Goal: Task Accomplishment & Management: Complete application form

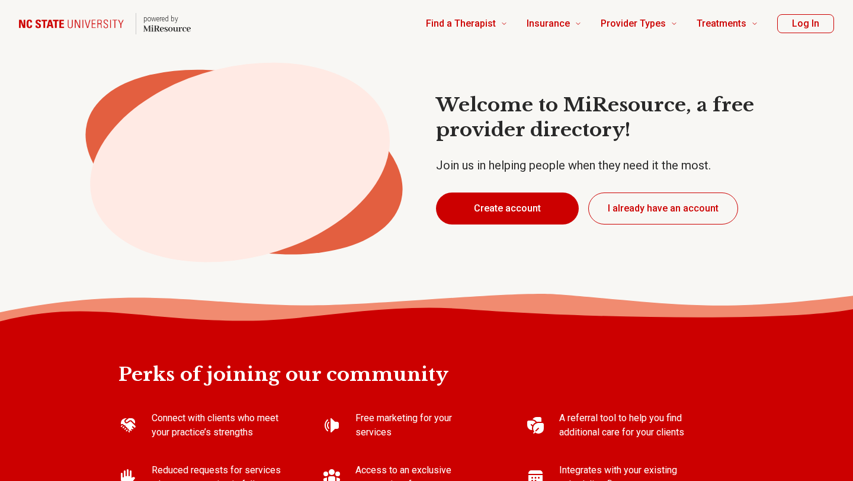
type textarea "*"
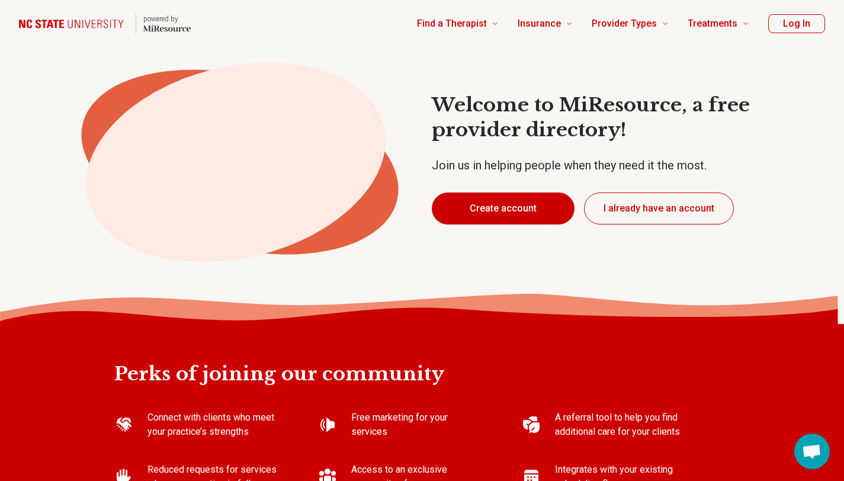
click at [638, 209] on button "I already have an account" at bounding box center [659, 208] width 150 height 32
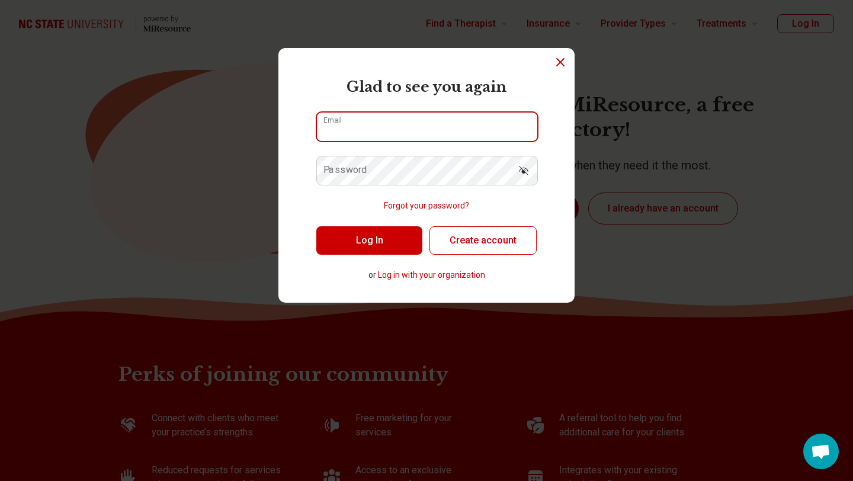
click at [481, 119] on input "Email" at bounding box center [427, 127] width 220 height 28
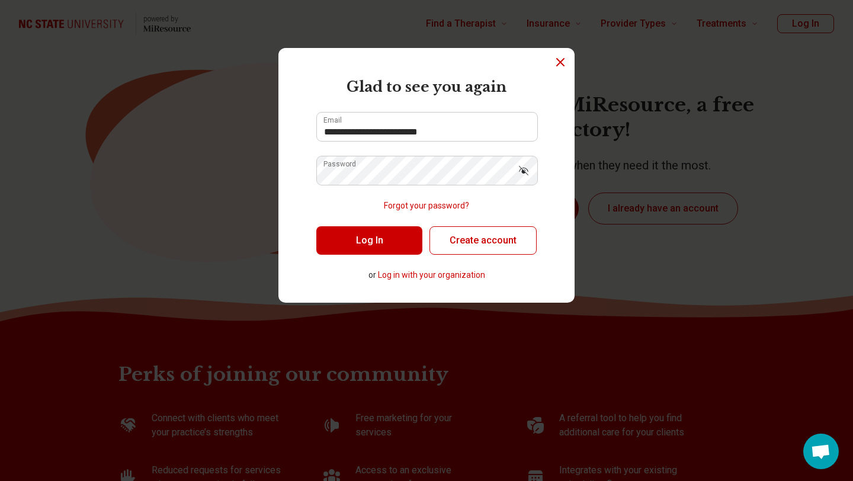
click at [382, 240] on button "Log In" at bounding box center [369, 240] width 106 height 28
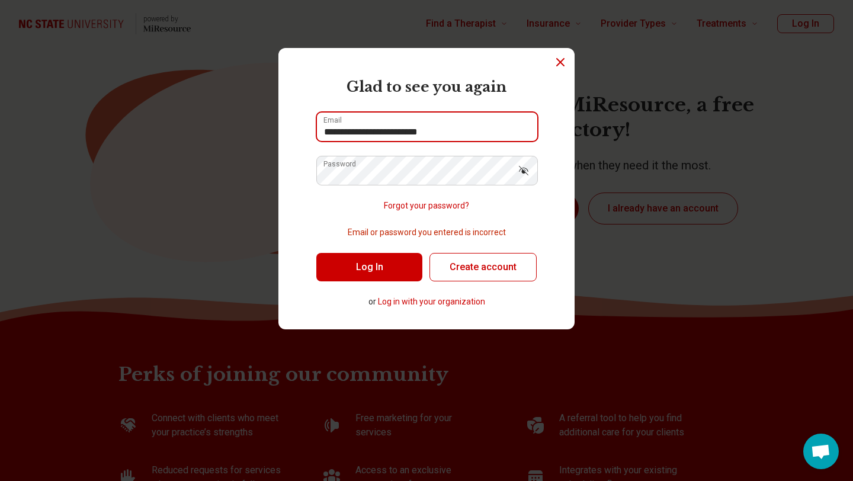
click at [377, 136] on input "**********" at bounding box center [427, 127] width 220 height 28
type input "**********"
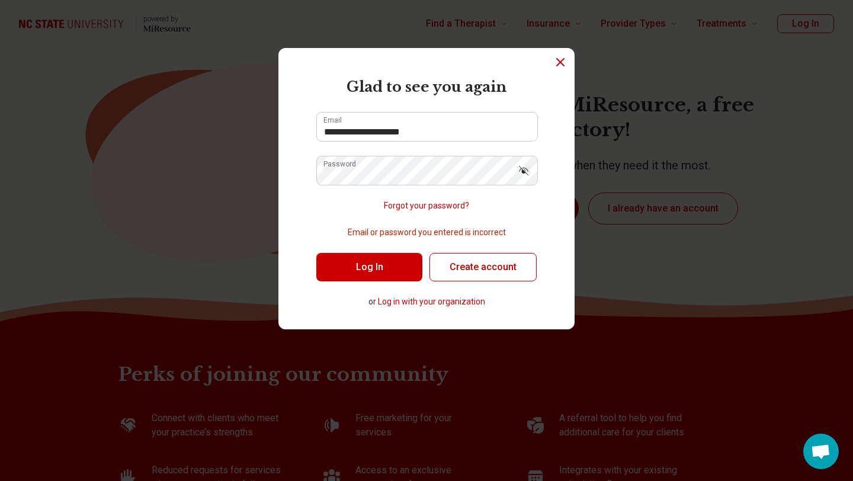
click at [377, 261] on button "Log In" at bounding box center [369, 267] width 106 height 28
click at [434, 301] on button "Log in with your organization" at bounding box center [431, 301] width 107 height 12
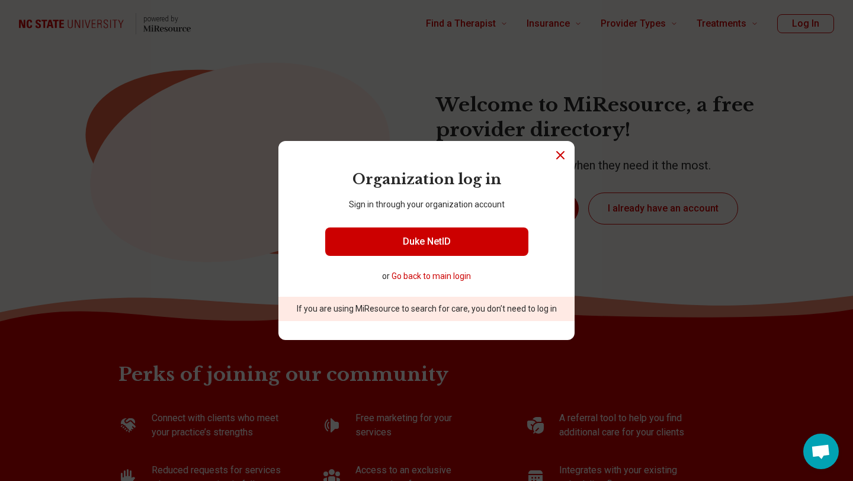
click at [436, 272] on button "Go back to main login" at bounding box center [430, 276] width 79 height 12
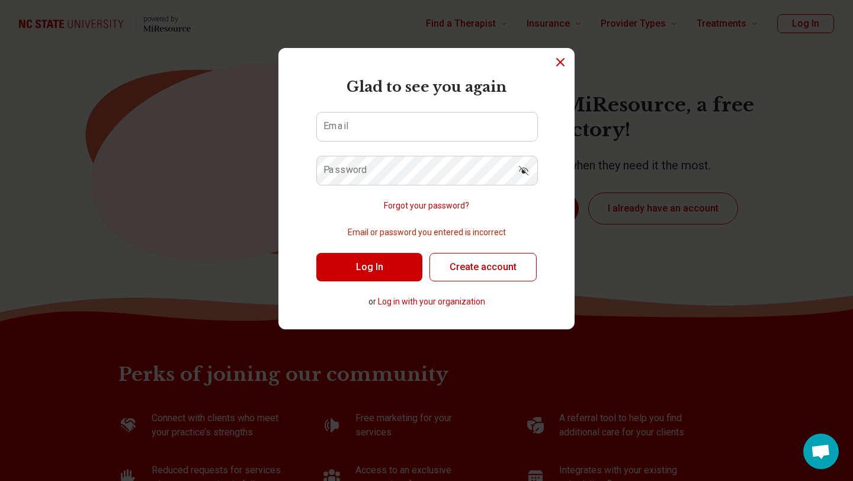
click at [445, 269] on button "Create account" at bounding box center [482, 267] width 107 height 28
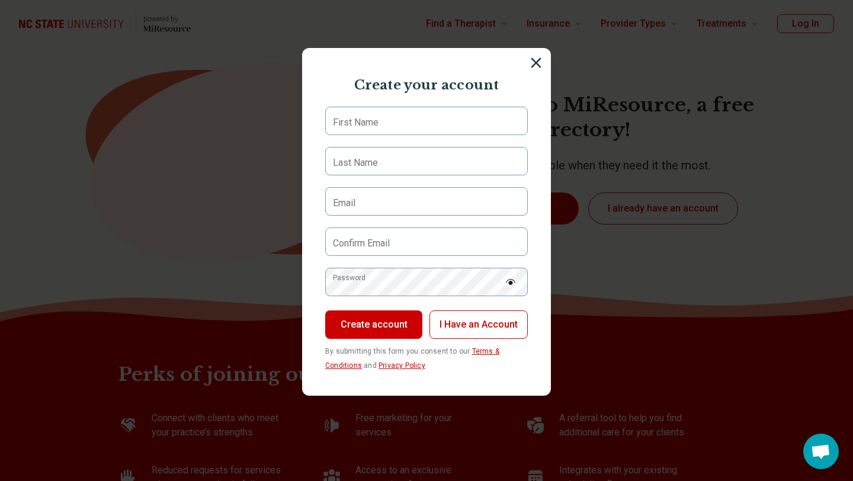
click at [372, 128] on label "First Name" at bounding box center [356, 122] width 46 height 14
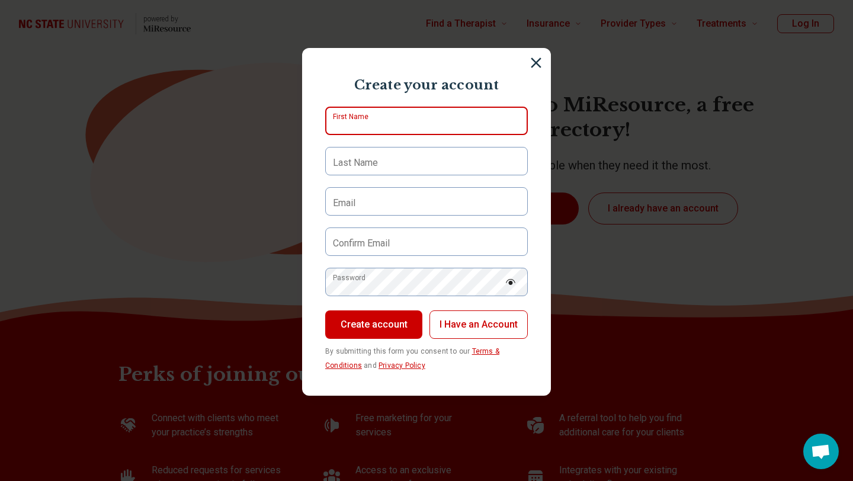
click at [372, 128] on input "First Name" at bounding box center [426, 121] width 203 height 28
type input "******"
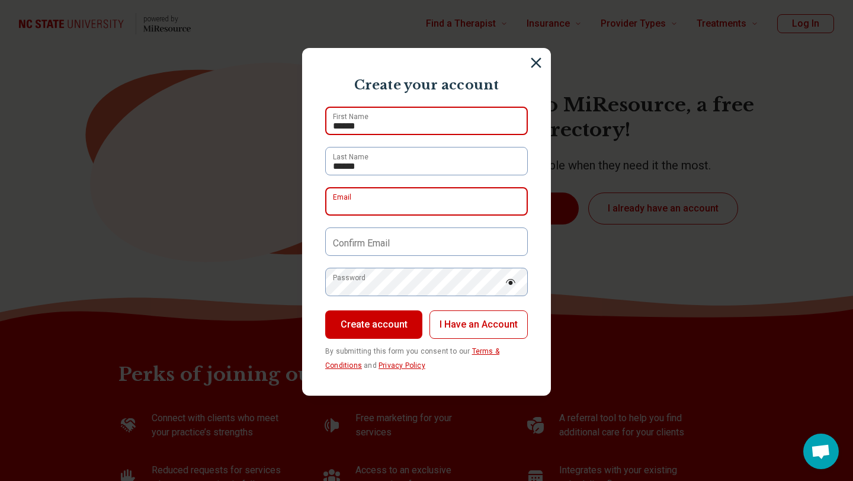
type input "**********"
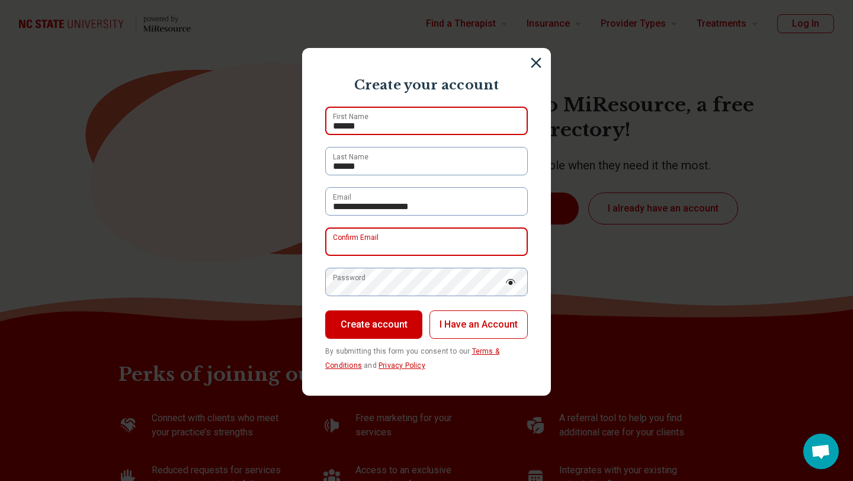
type input "**********"
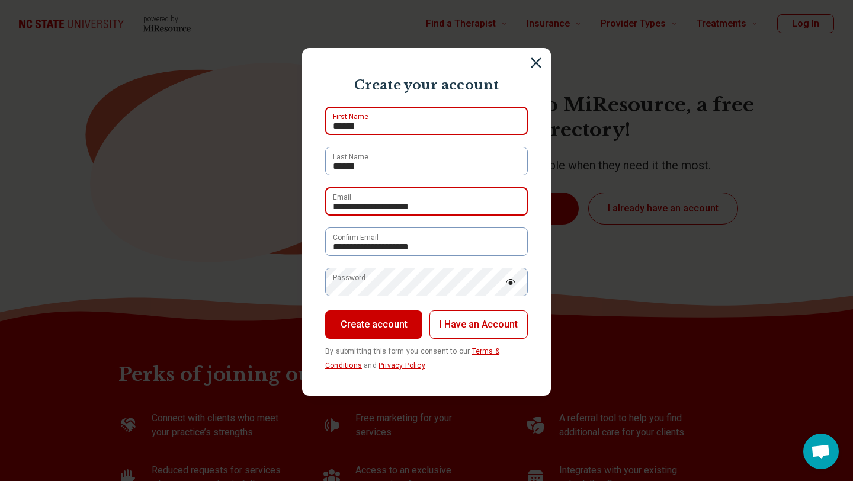
type input "******"
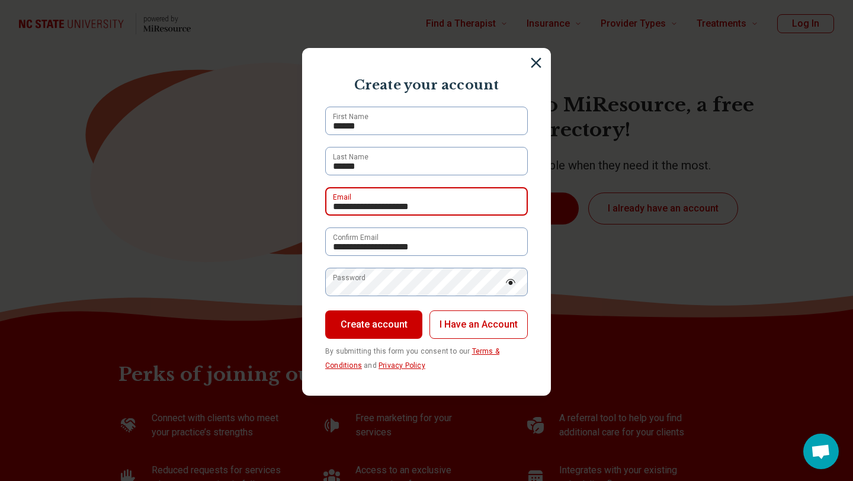
click at [412, 204] on input "**********" at bounding box center [426, 201] width 203 height 28
click at [412, 205] on input "**********" at bounding box center [426, 201] width 203 height 28
type input "**********"
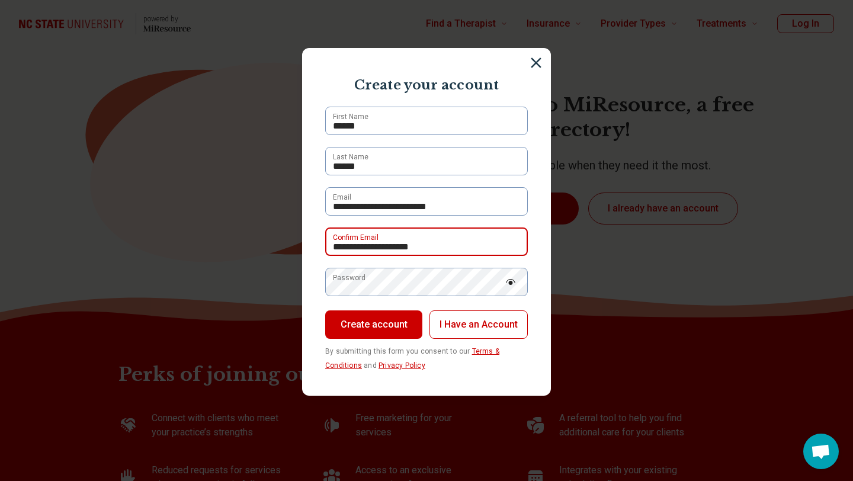
click at [415, 246] on input "**********" at bounding box center [426, 241] width 203 height 28
type input "**********"
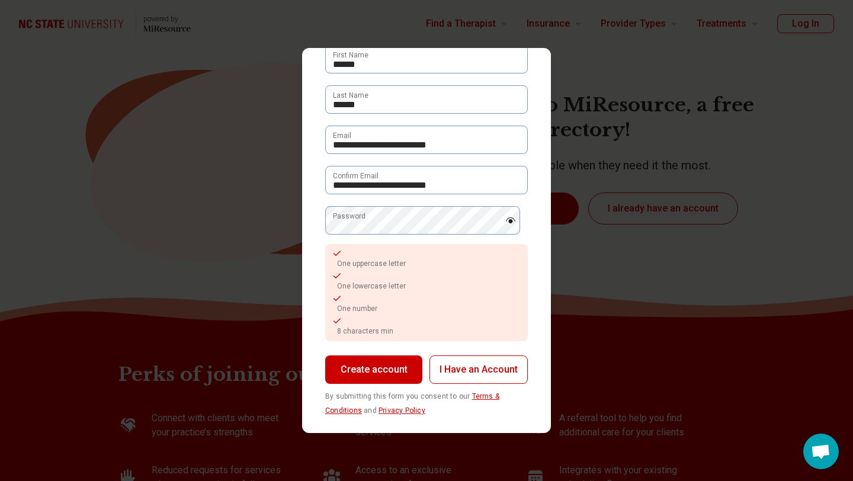
scroll to position [62, 0]
click at [373, 374] on button "Create account" at bounding box center [373, 369] width 97 height 28
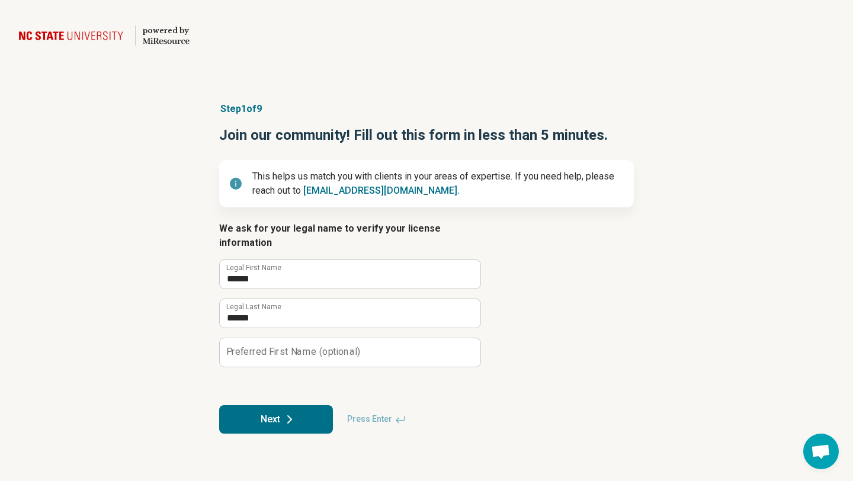
click at [288, 417] on button "Next" at bounding box center [276, 419] width 114 height 28
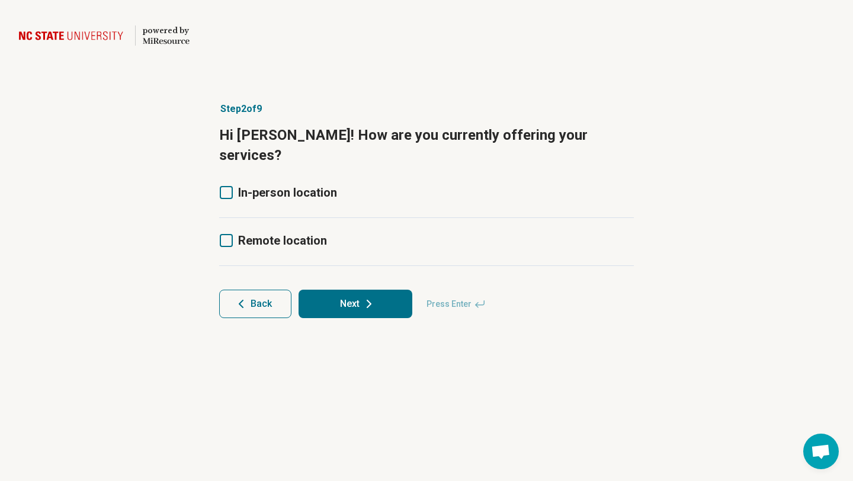
click at [228, 186] on icon at bounding box center [226, 192] width 13 height 13
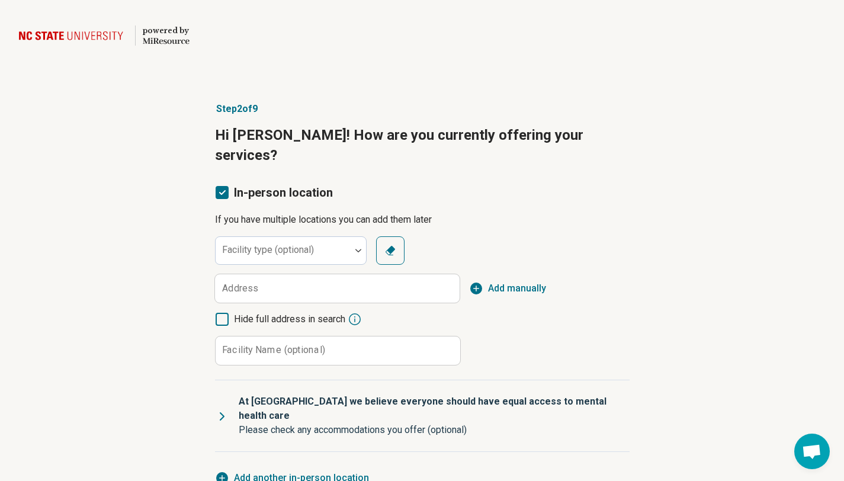
click at [220, 313] on icon at bounding box center [222, 319] width 13 height 13
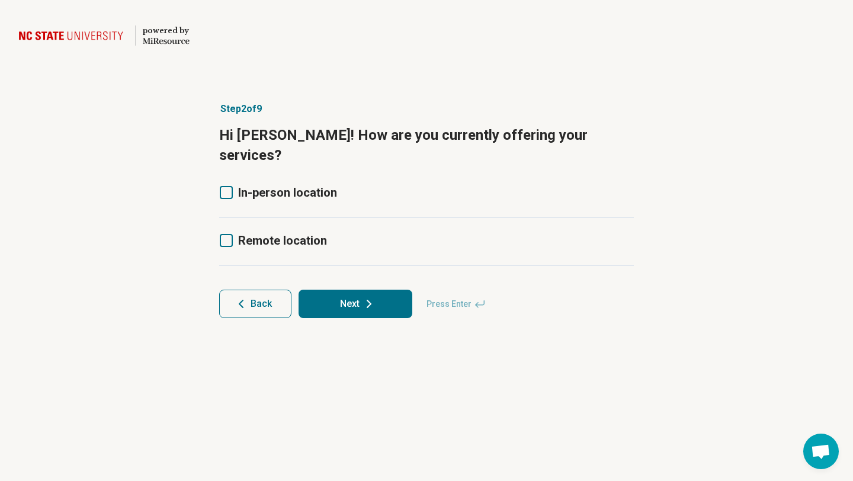
click at [231, 234] on icon at bounding box center [226, 240] width 13 height 13
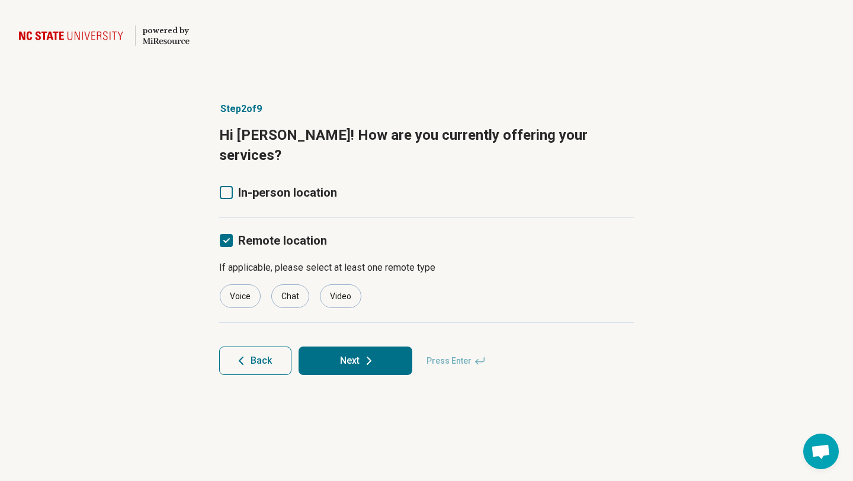
scroll to position [6, 0]
click at [336, 284] on div "Video" at bounding box center [340, 296] width 41 height 24
click at [226, 184] on label "In-person location" at bounding box center [278, 192] width 118 height 17
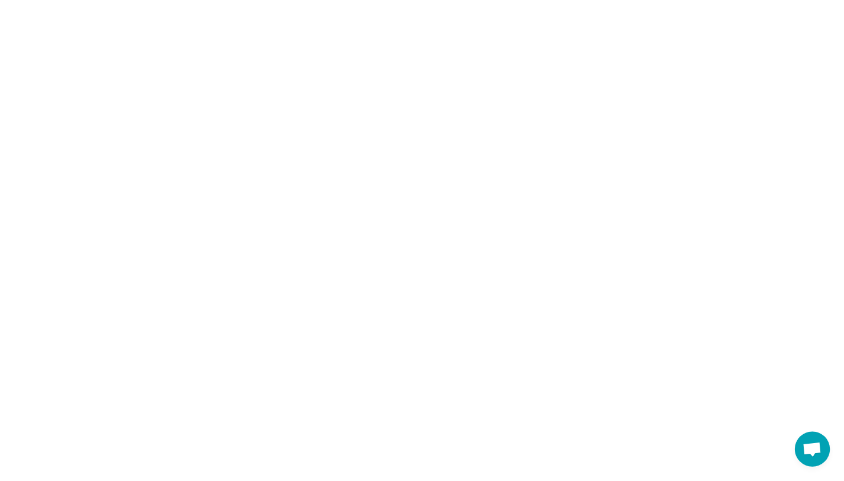
scroll to position [0, 0]
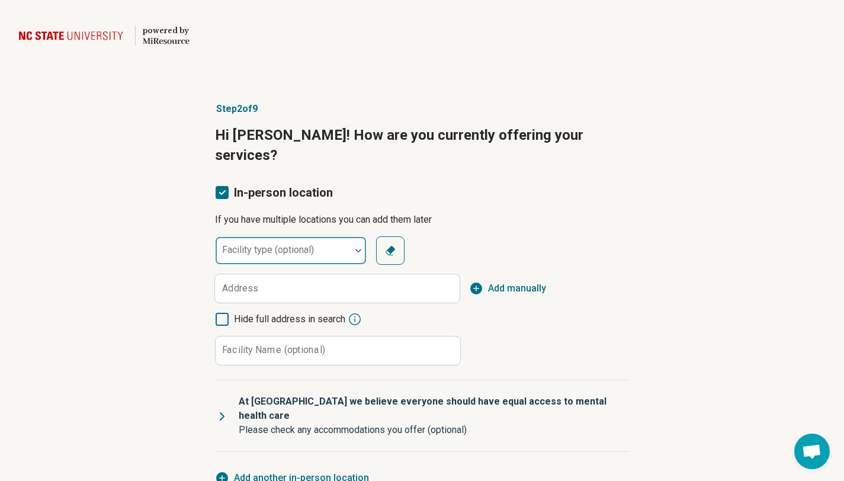
click at [269, 236] on div "Facility type (optional)" at bounding box center [291, 250] width 152 height 28
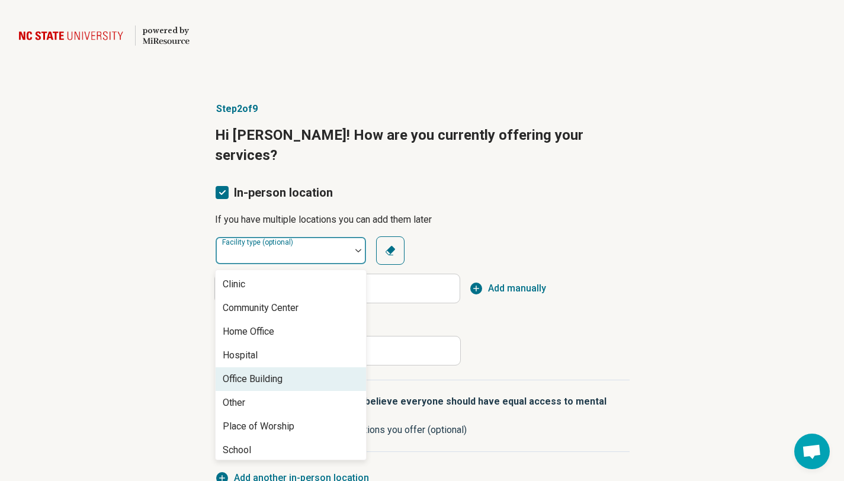
click at [287, 367] on div "Office Building" at bounding box center [291, 379] width 150 height 24
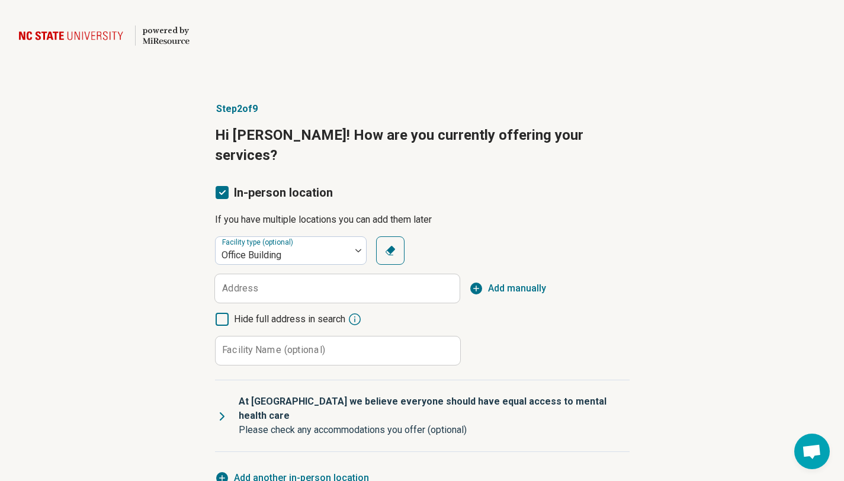
click at [253, 284] on label "Address" at bounding box center [240, 288] width 36 height 9
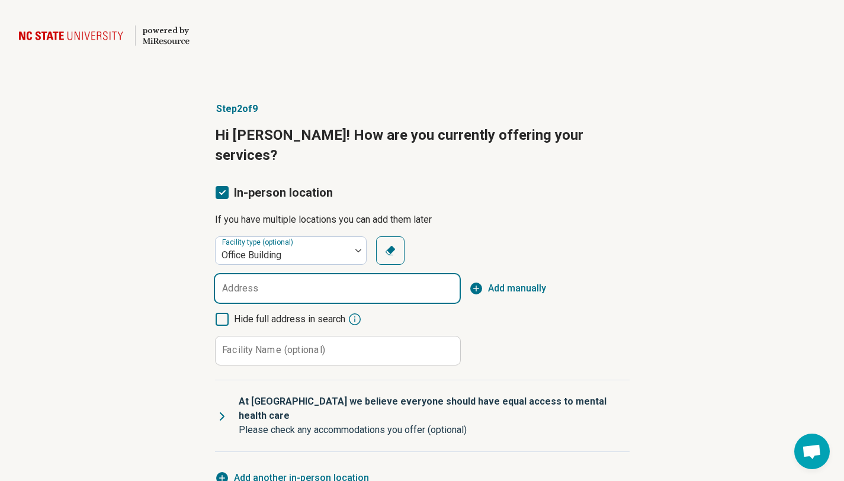
click at [253, 274] on input "Address" at bounding box center [337, 288] width 245 height 28
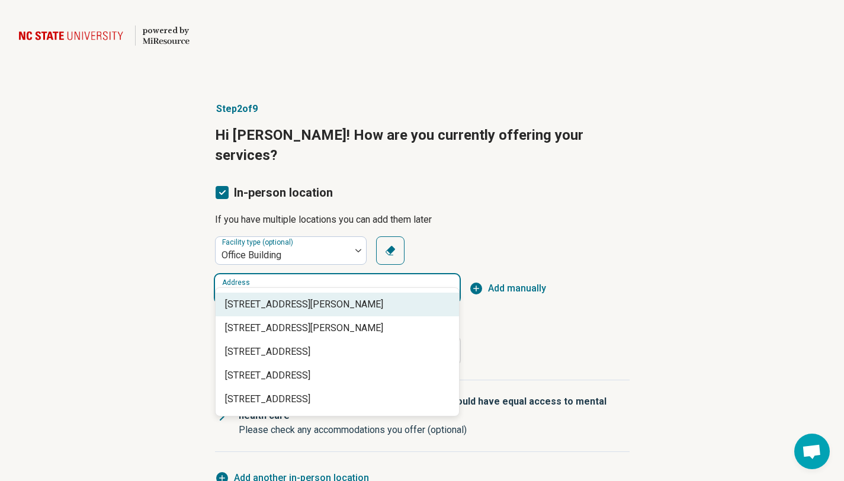
click at [248, 301] on span "3948 Browning Place, Raleigh, NC" at bounding box center [339, 304] width 229 height 14
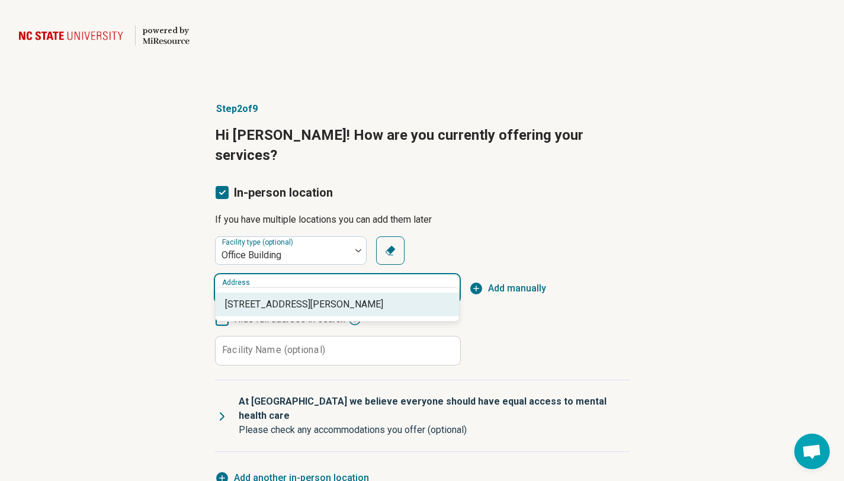
click at [439, 302] on span "3948 Browning Place ste 203, Raleigh, NC" at bounding box center [339, 304] width 229 height 14
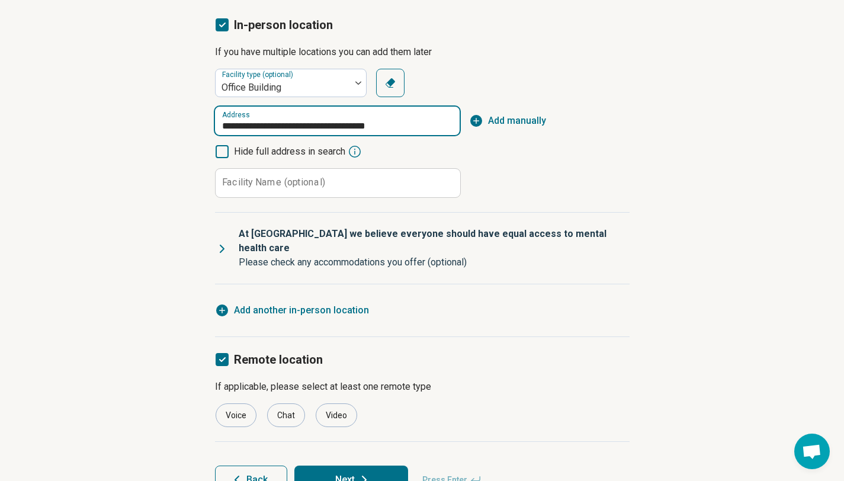
scroll to position [169, 0]
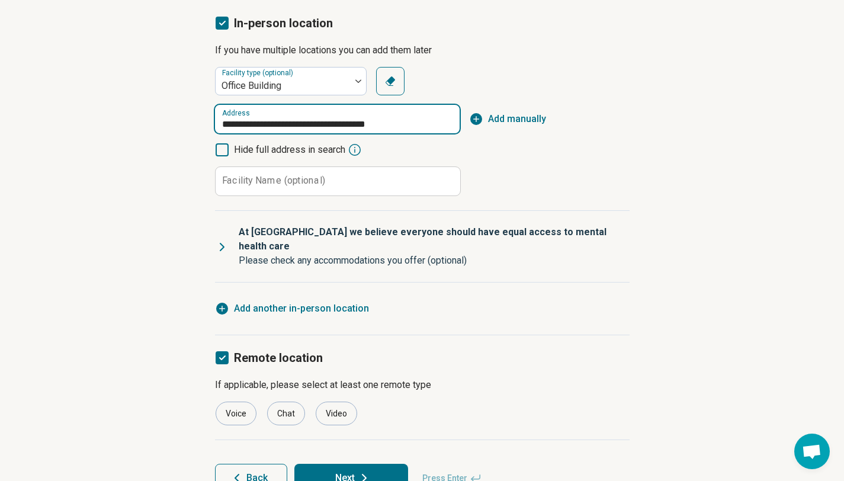
type input "**********"
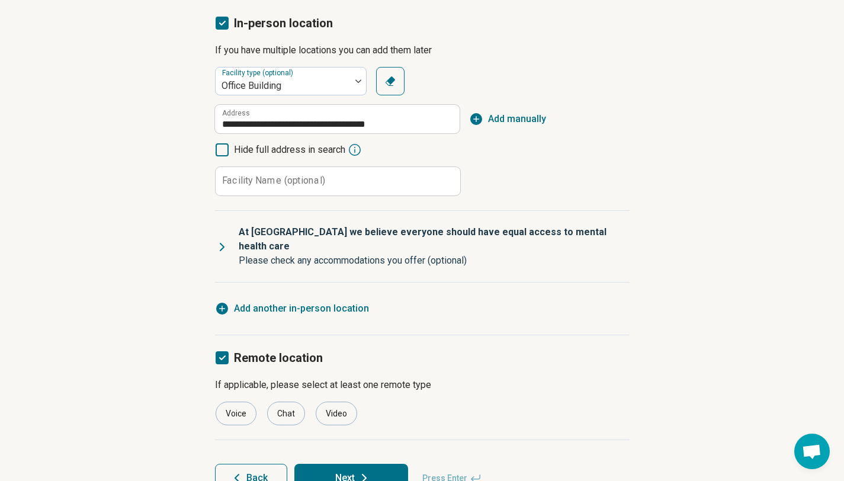
click at [346, 253] on p "Please check any accommodations you offer (optional)" at bounding box center [429, 260] width 381 height 14
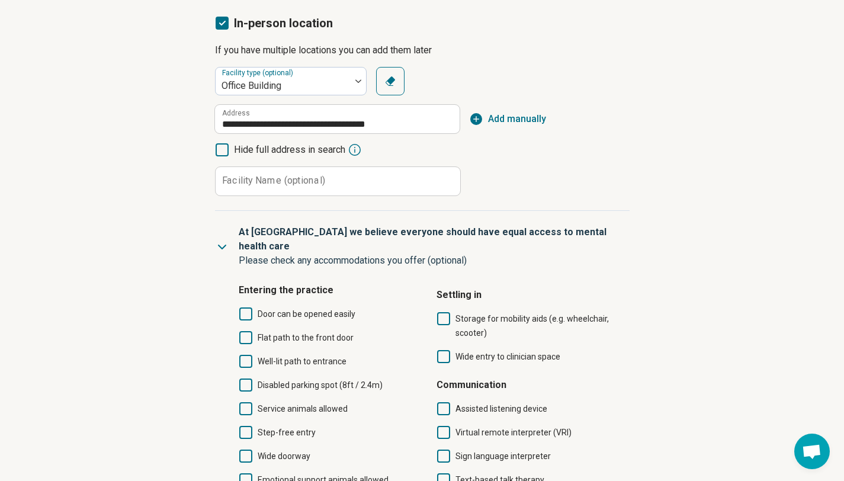
click at [775, 195] on div "**********" at bounding box center [422, 372] width 844 height 926
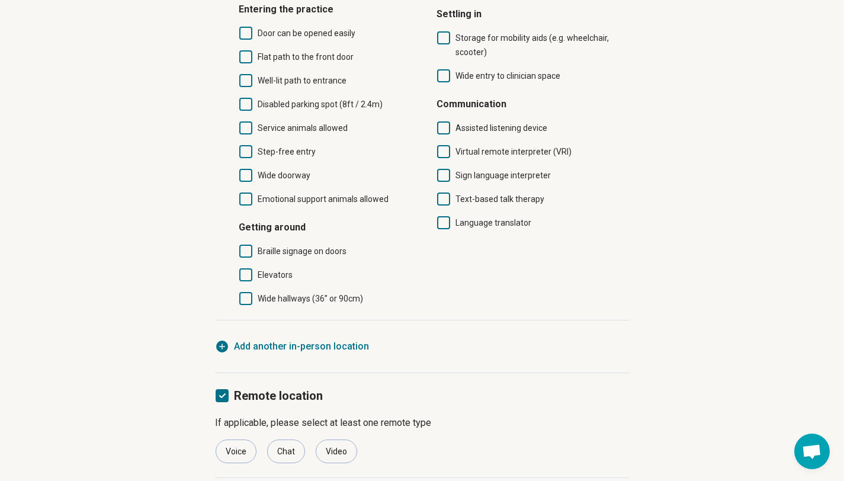
scroll to position [488, 0]
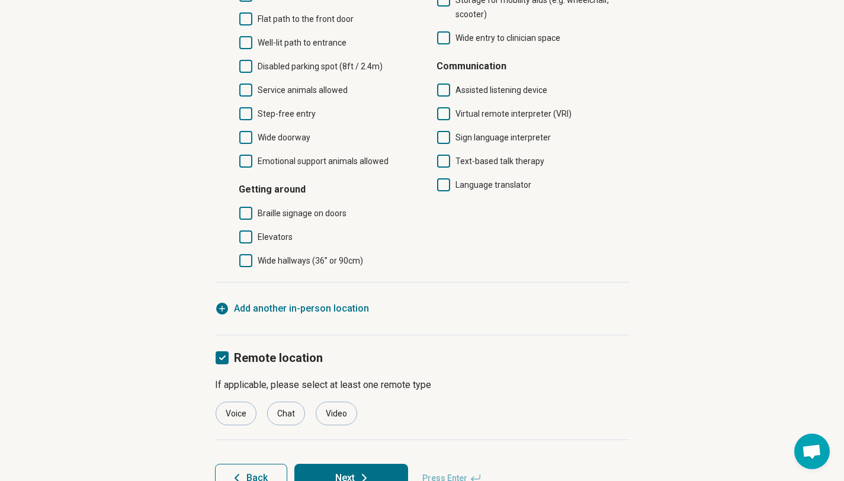
click at [381, 464] on button "Next" at bounding box center [351, 478] width 114 height 28
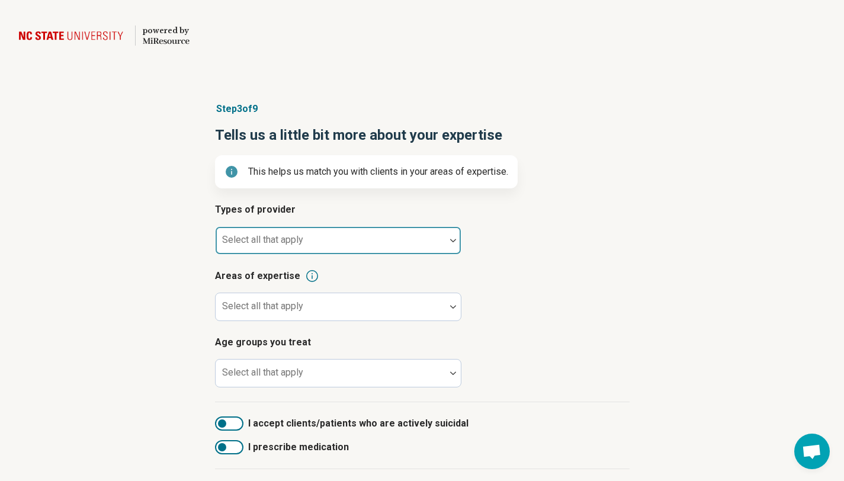
click at [297, 228] on div at bounding box center [331, 240] width 230 height 26
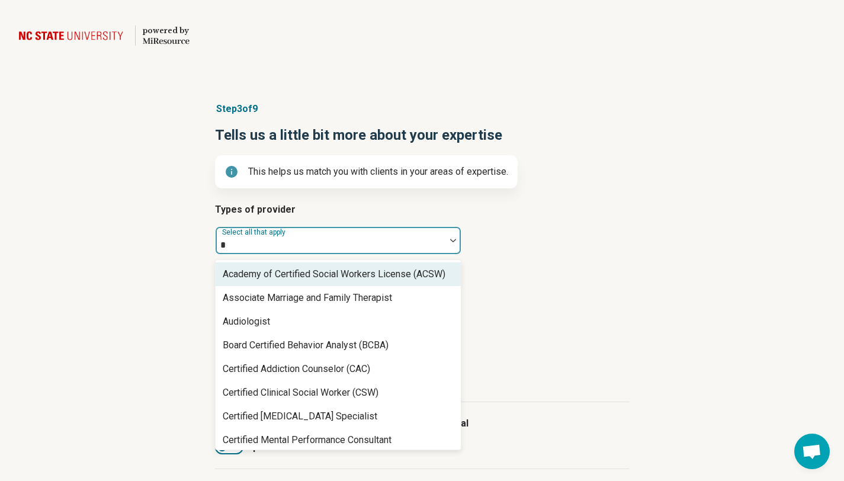
type input "**"
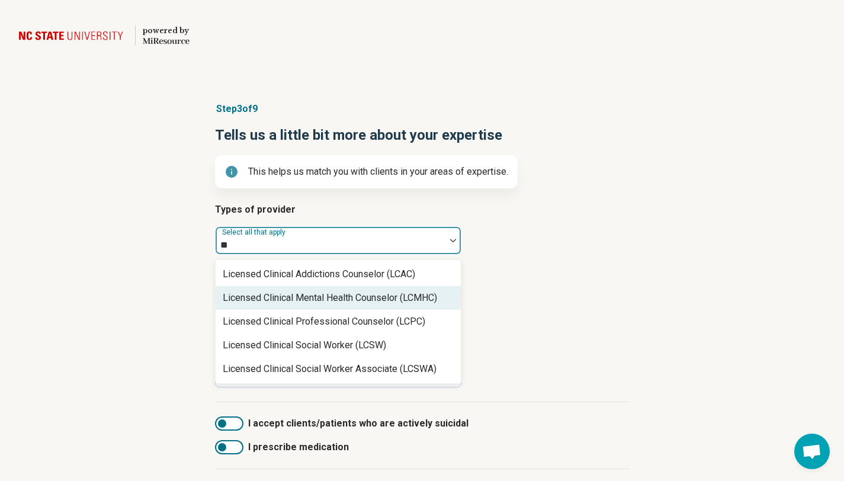
click at [370, 301] on div "Licensed Clinical Mental Health Counselor (LCMHC)" at bounding box center [330, 298] width 214 height 14
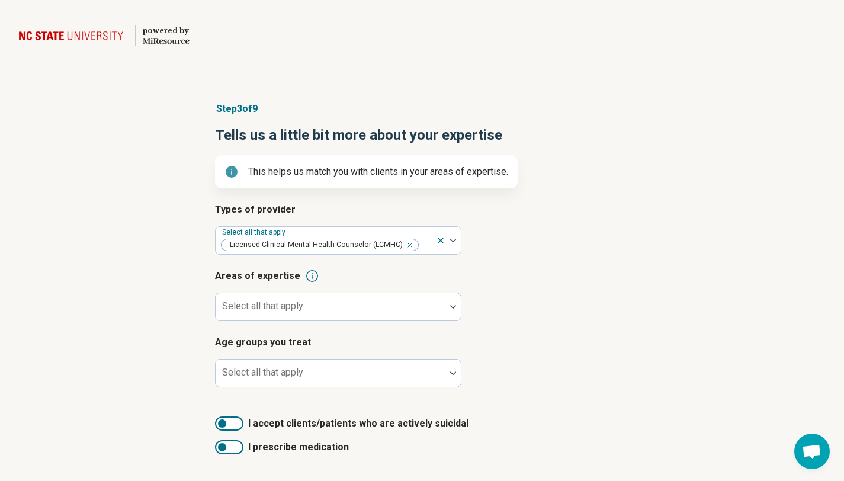
click at [508, 264] on div "Types of provider Select all that apply Licensed Clinical Mental Health Counsel…" at bounding box center [422, 303] width 415 height 200
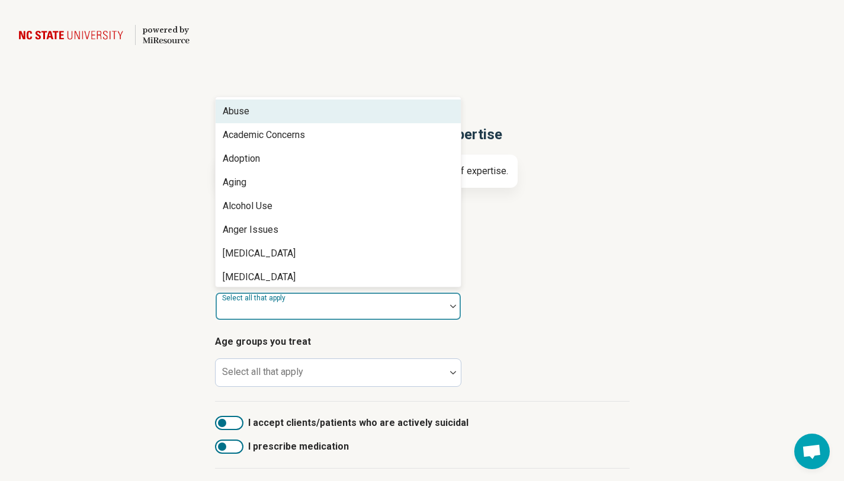
click at [295, 307] on div "Select all that apply" at bounding box center [338, 306] width 246 height 28
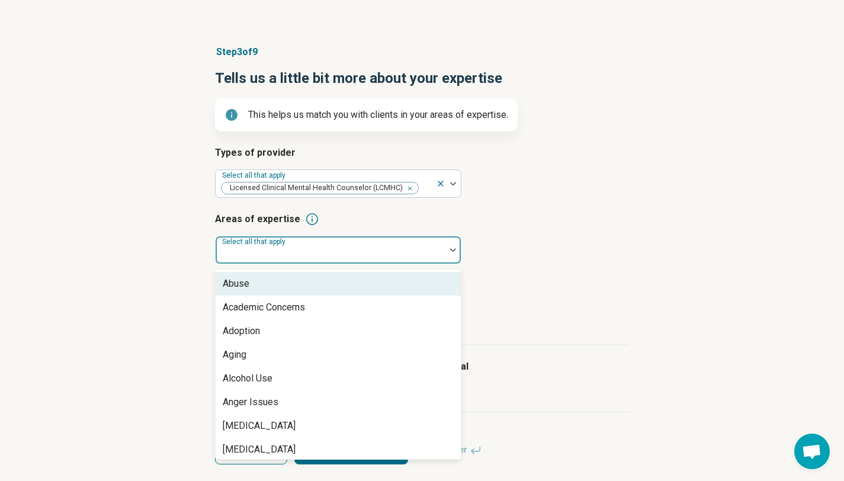
scroll to position [63, 0]
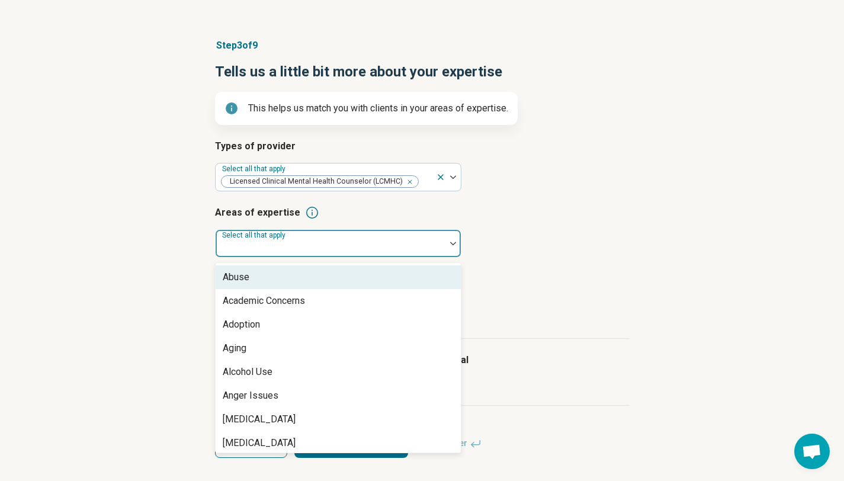
drag, startPoint x: 852, startPoint y: 158, endPoint x: 852, endPoint y: 208, distance: 49.7
click at [844, 208] on html "powered by Miresource logo Step 3 of 9 Tells us a little bit more about your ex…" at bounding box center [422, 209] width 844 height 545
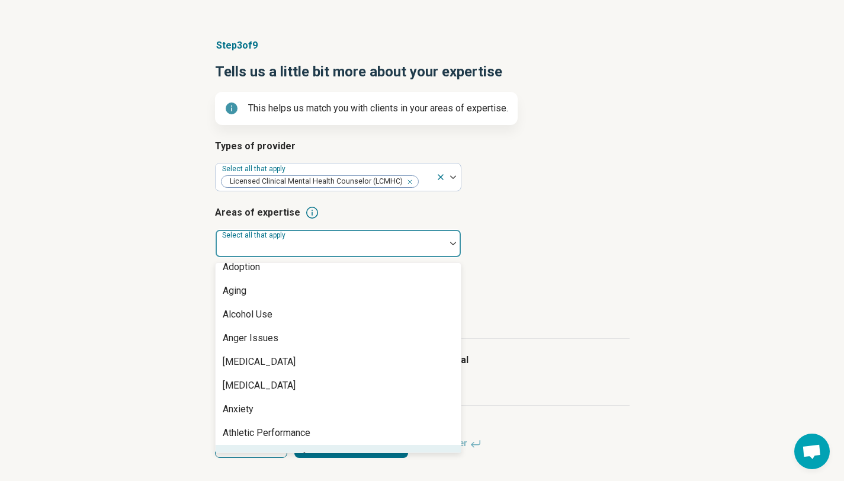
scroll to position [81, 0]
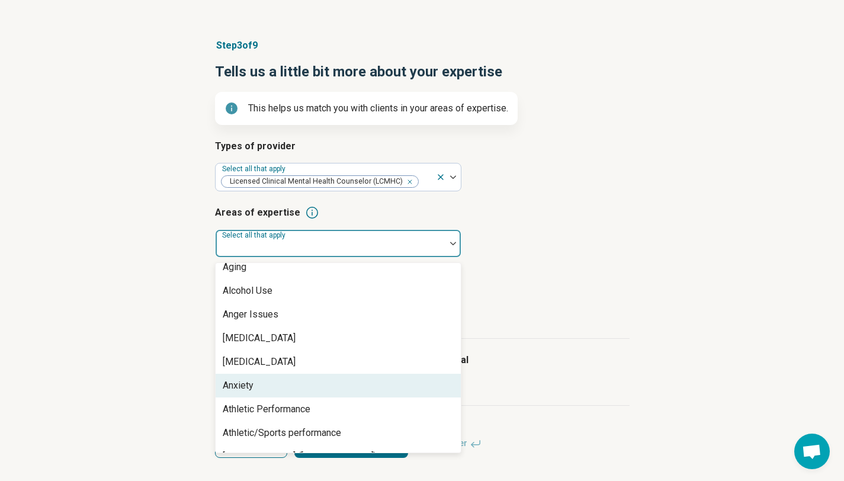
click at [271, 385] on div "Anxiety" at bounding box center [338, 386] width 245 height 24
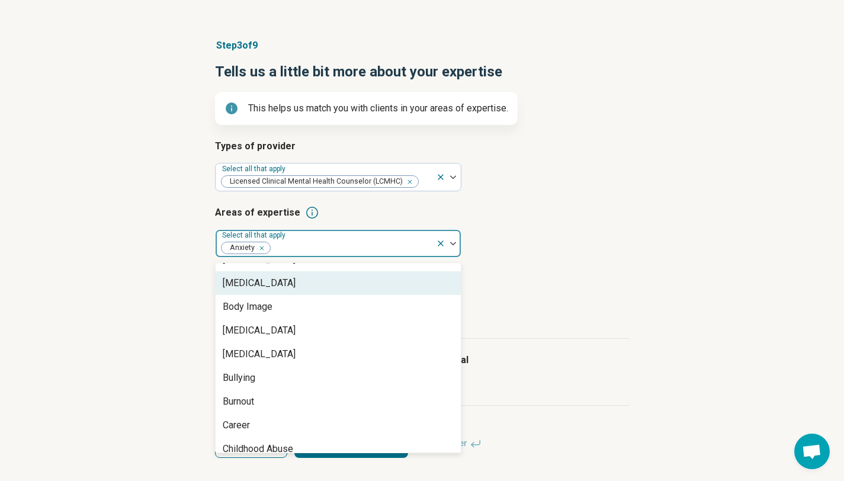
scroll to position [326, 0]
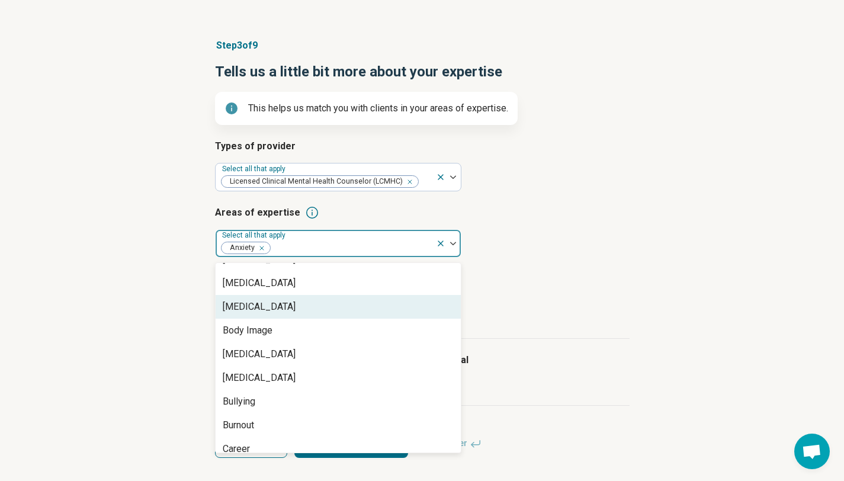
click at [370, 303] on div "Bipolar Disorder" at bounding box center [338, 307] width 245 height 24
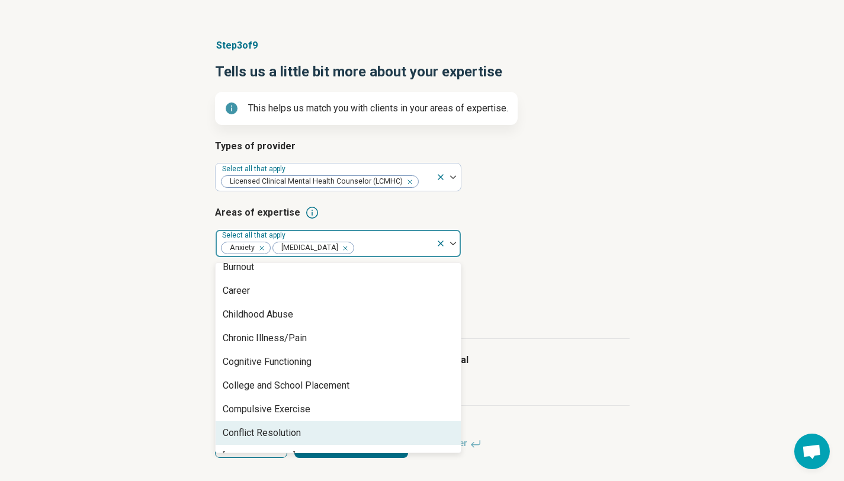
scroll to position [484, 0]
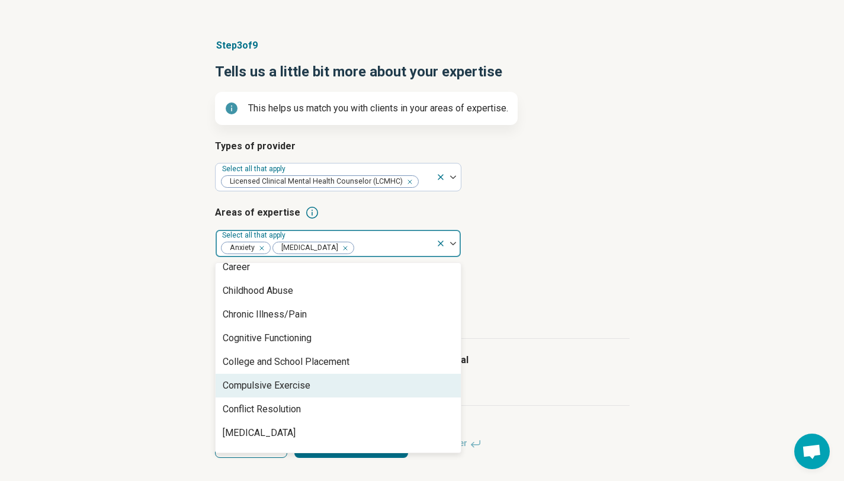
click at [300, 396] on div "Compulsive Exercise" at bounding box center [338, 386] width 245 height 24
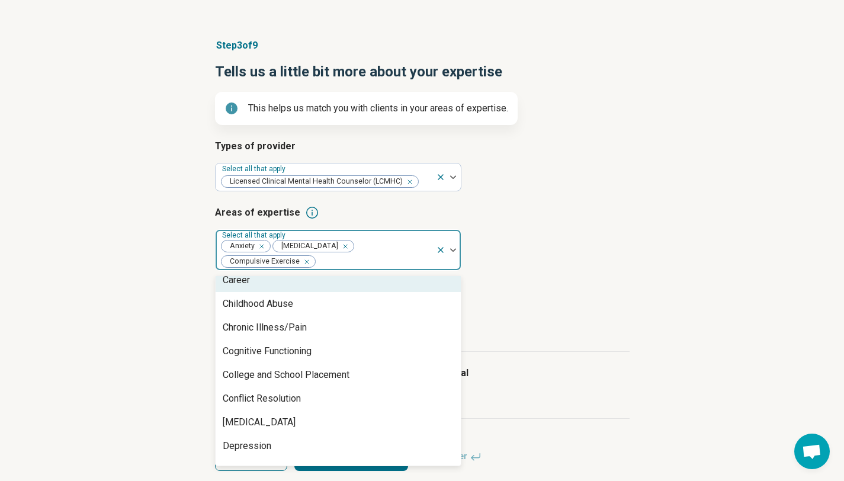
click at [304, 261] on icon "Remove [object Object]" at bounding box center [304, 262] width 8 height 8
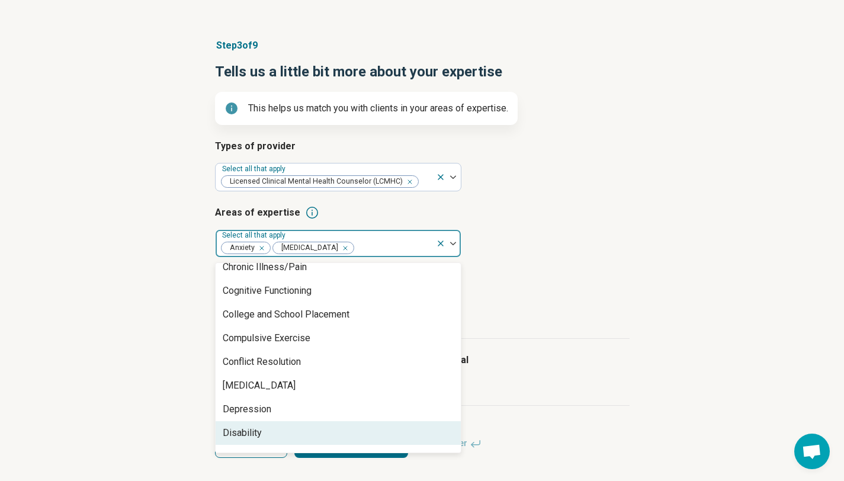
scroll to position [555, 0]
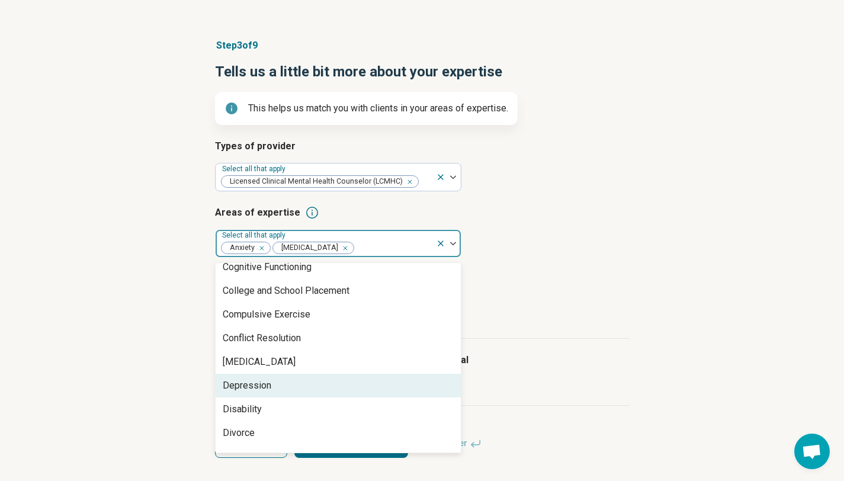
click at [269, 382] on div "Depression" at bounding box center [247, 385] width 49 height 14
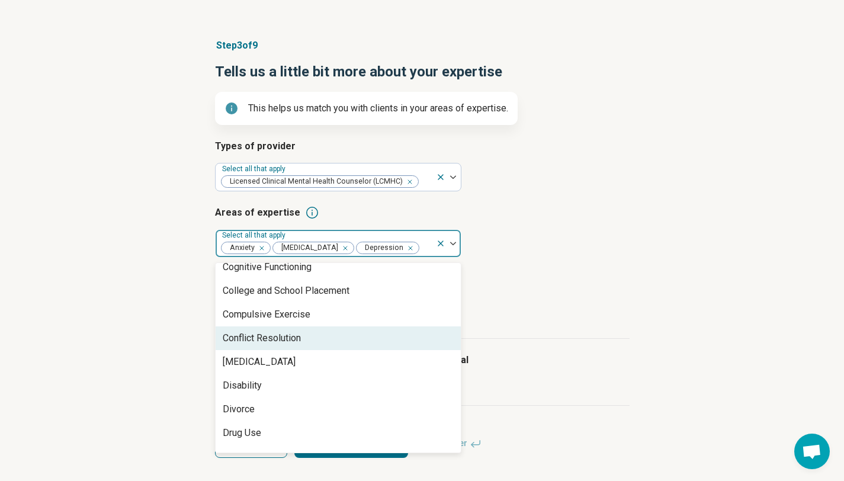
click at [286, 335] on div "Conflict Resolution" at bounding box center [262, 338] width 78 height 14
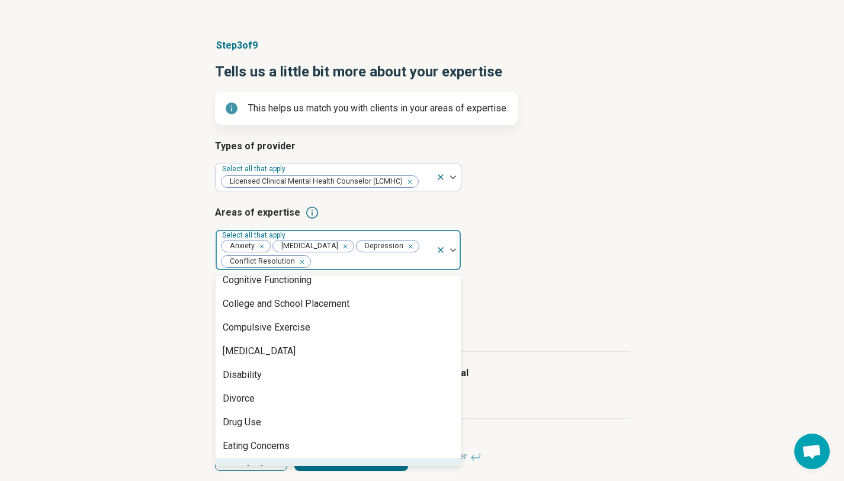
scroll to position [579, 0]
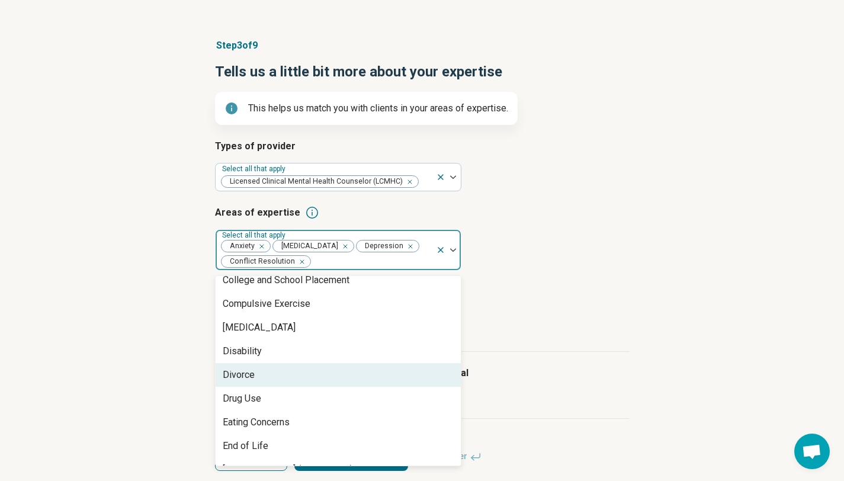
click at [257, 380] on div "Divorce" at bounding box center [338, 375] width 245 height 24
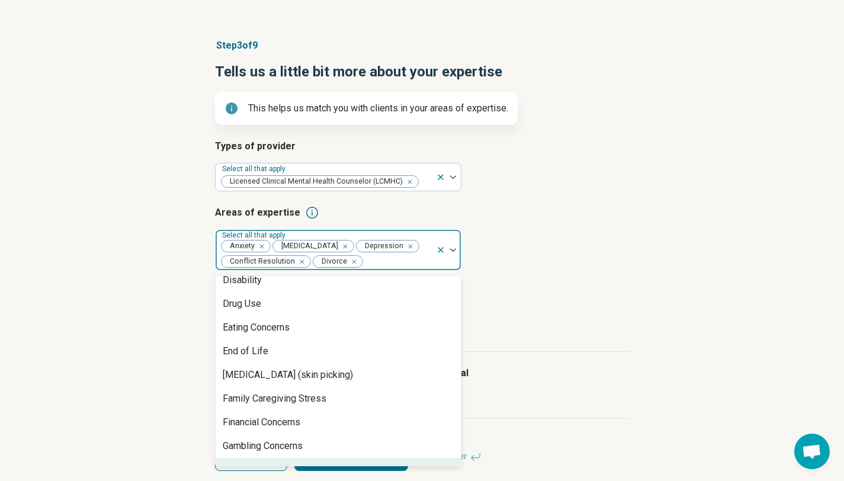
scroll to position [673, 0]
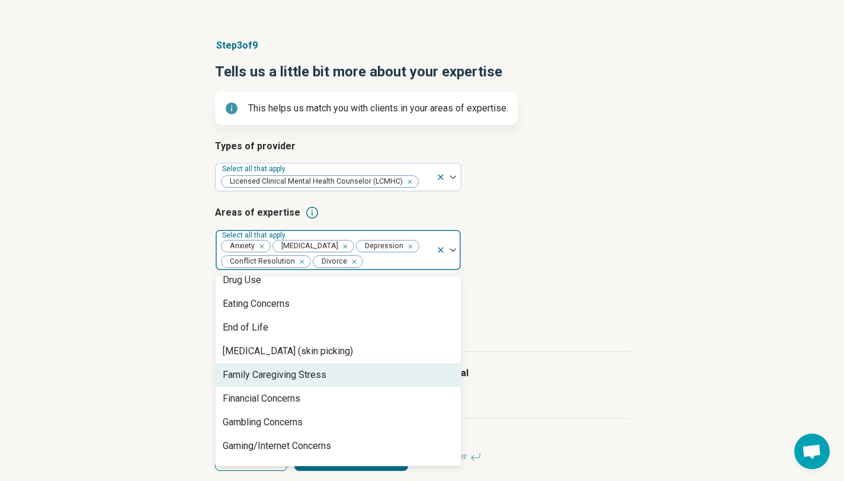
click at [253, 372] on div "Family Caregiving Stress" at bounding box center [275, 375] width 104 height 14
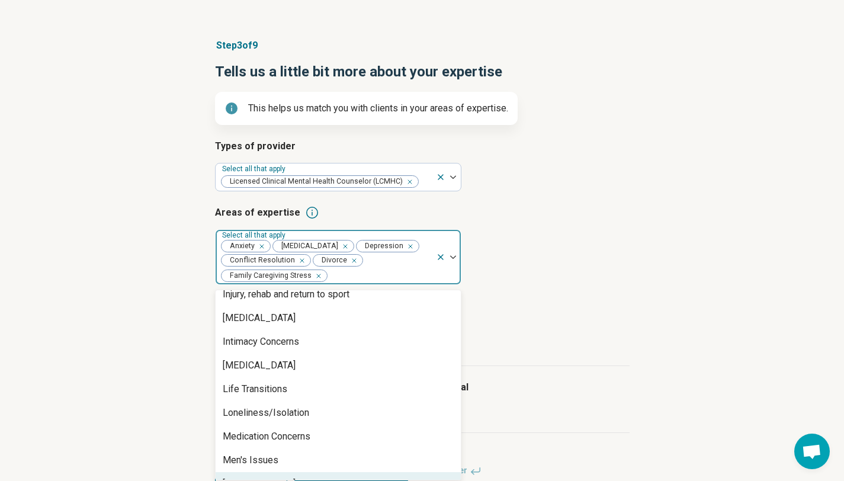
scroll to position [1029, 0]
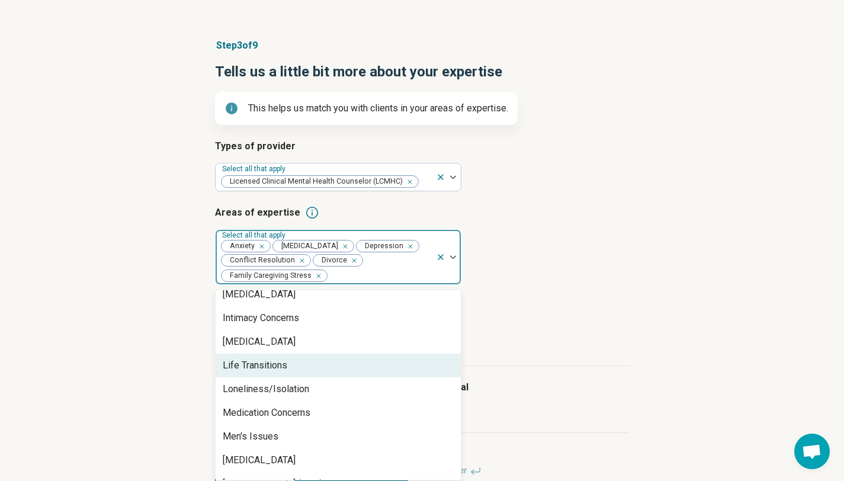
click at [269, 371] on div "Life Transitions" at bounding box center [255, 365] width 65 height 14
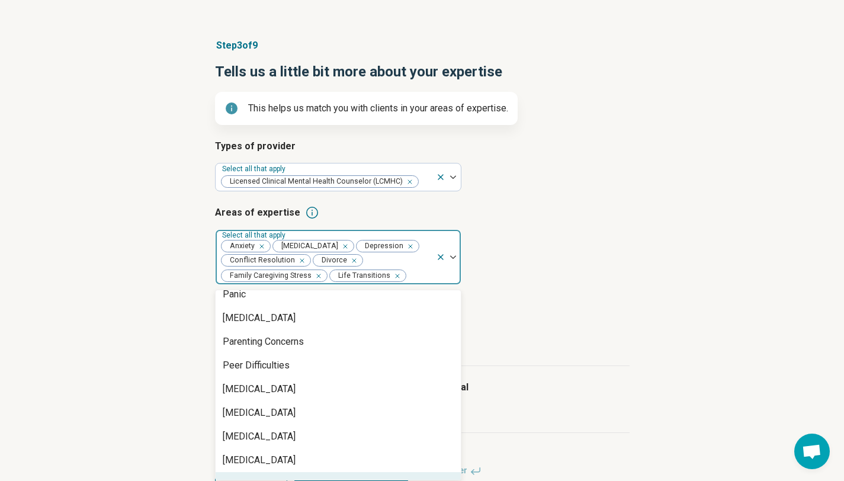
scroll to position [1289, 0]
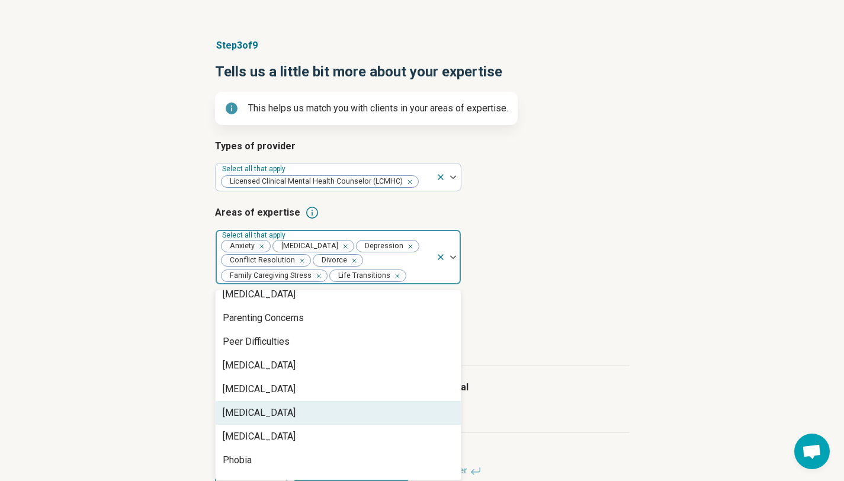
click at [284, 410] on div "Personal Growth" at bounding box center [259, 413] width 73 height 14
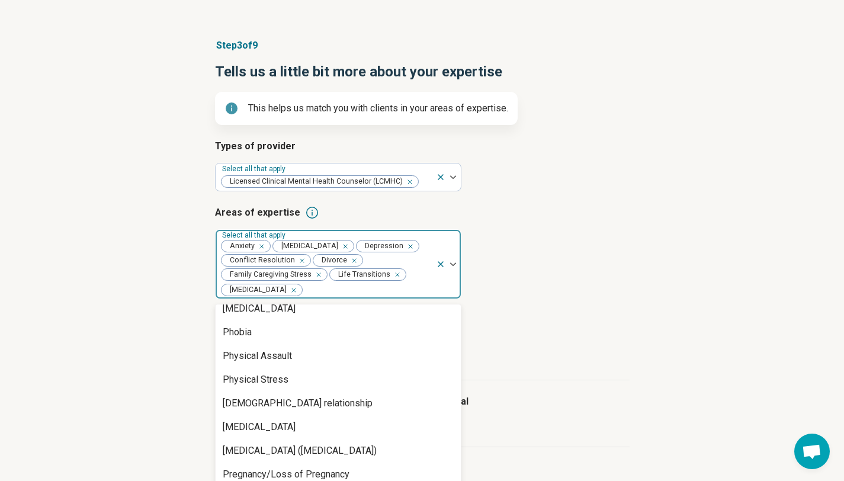
scroll to position [1455, 0]
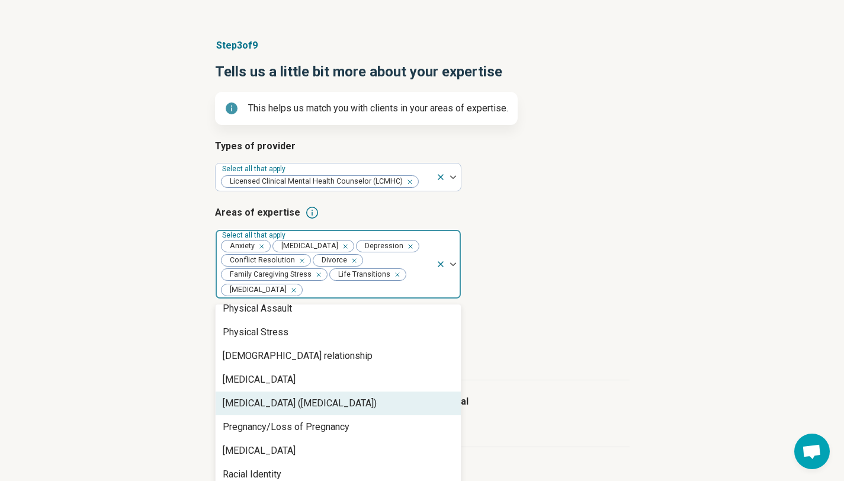
click at [285, 401] on div "Posttraumatic Stress Disorder (PTSD)" at bounding box center [300, 403] width 154 height 14
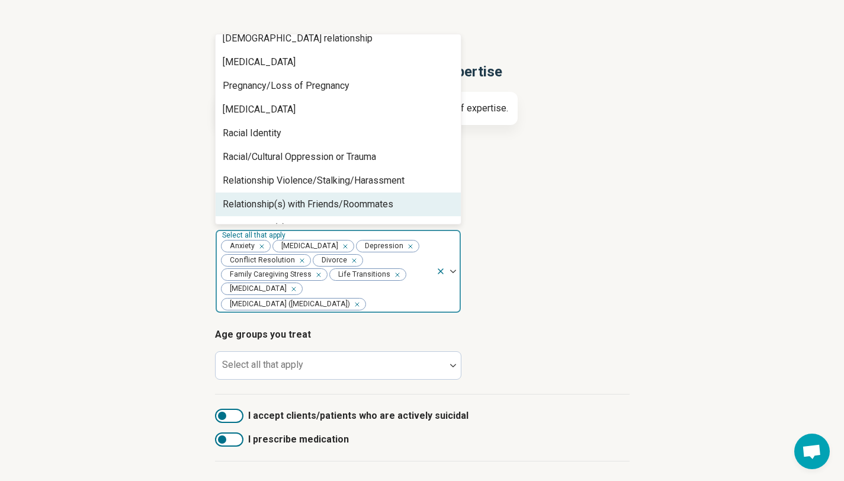
scroll to position [1526, 0]
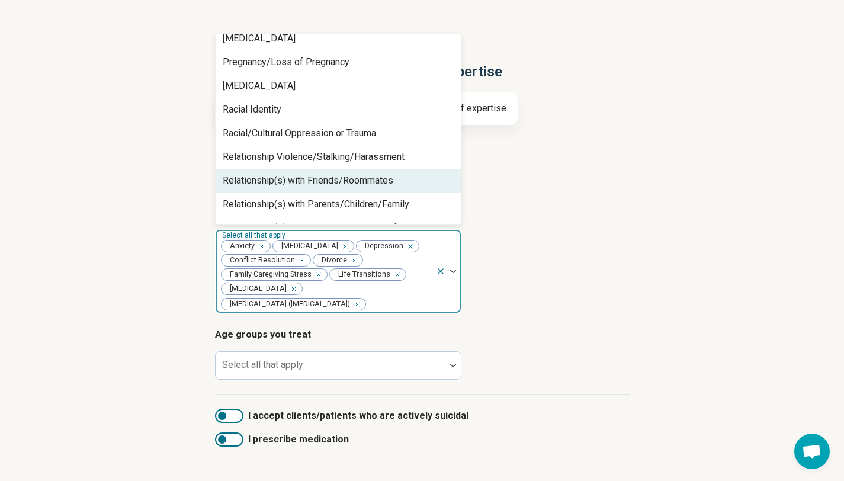
click at [339, 188] on div "Relationship(s) with Friends/Roommates" at bounding box center [338, 181] width 245 height 24
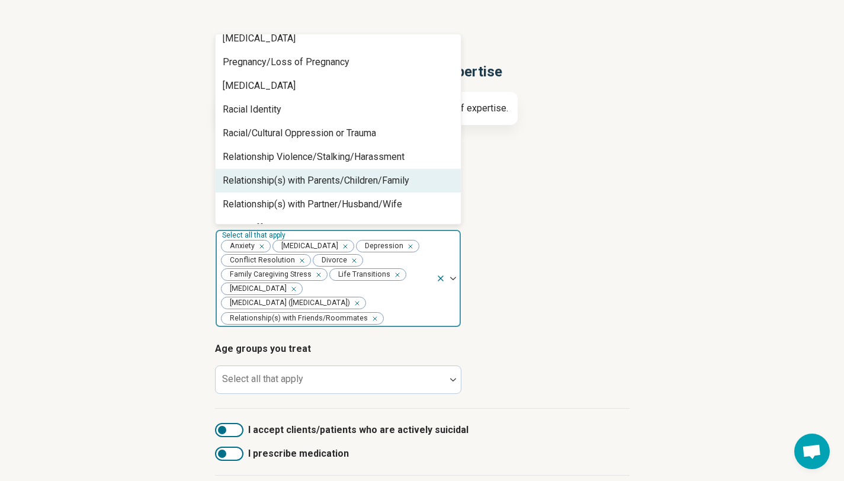
click at [358, 185] on div "Relationship(s) with Parents/Children/Family" at bounding box center [316, 181] width 187 height 14
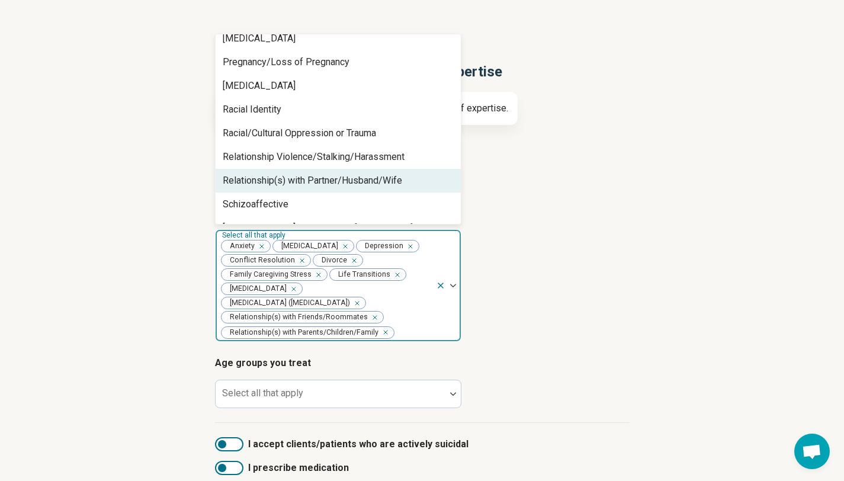
click at [358, 185] on div "Relationship(s) with Partner/Husband/Wife" at bounding box center [312, 181] width 179 height 14
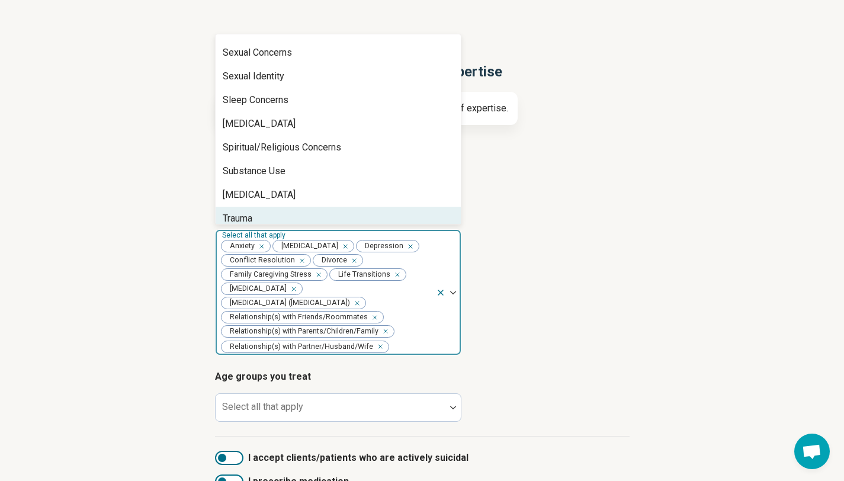
scroll to position [1858, 0]
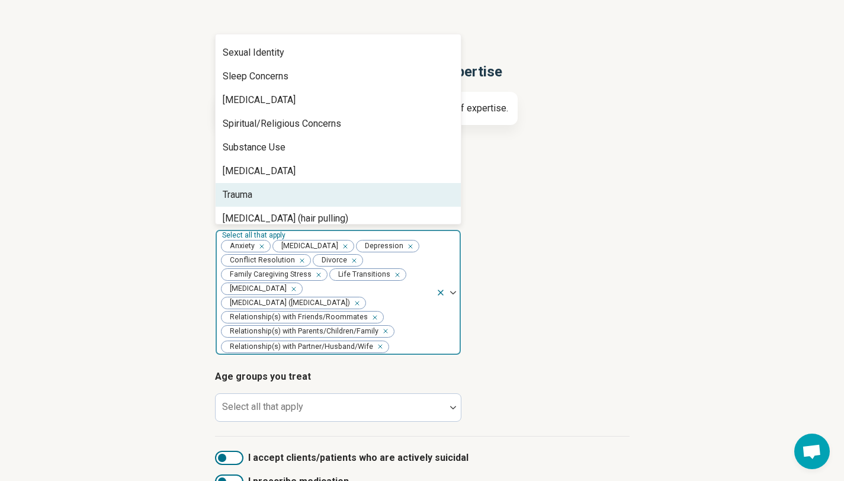
click at [318, 183] on div "Trauma" at bounding box center [338, 195] width 245 height 24
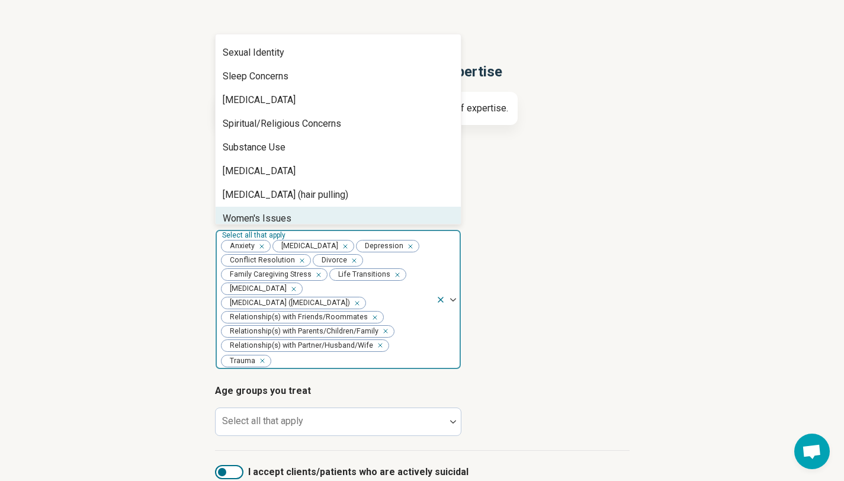
click at [314, 207] on div "Women's Issues" at bounding box center [338, 219] width 245 height 24
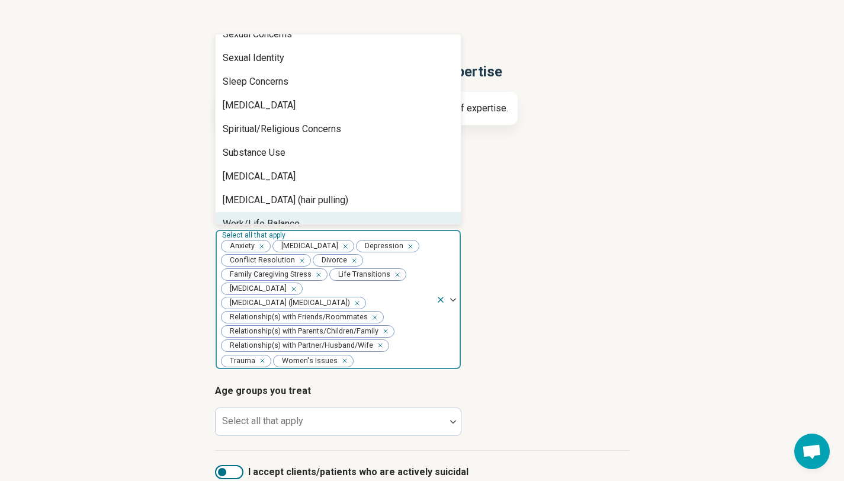
click at [315, 212] on div "Work/Life Balance" at bounding box center [338, 224] width 245 height 24
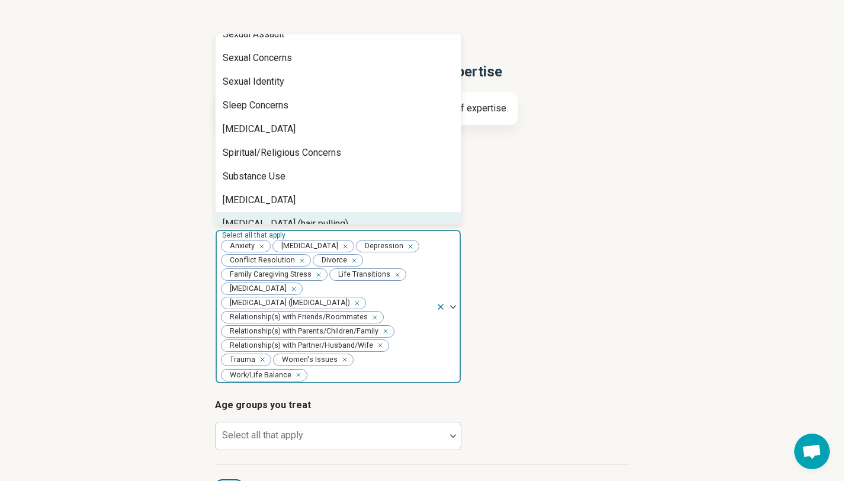
scroll to position [0, 0]
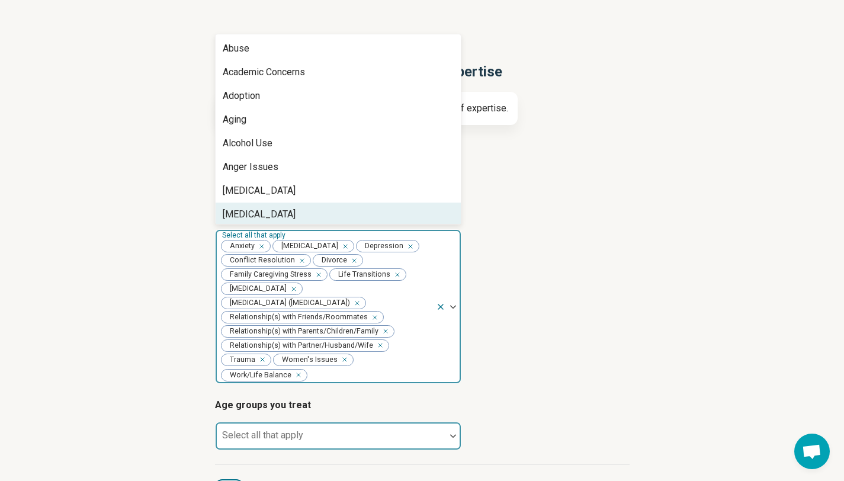
click at [445, 446] on div at bounding box center [452, 435] width 15 height 27
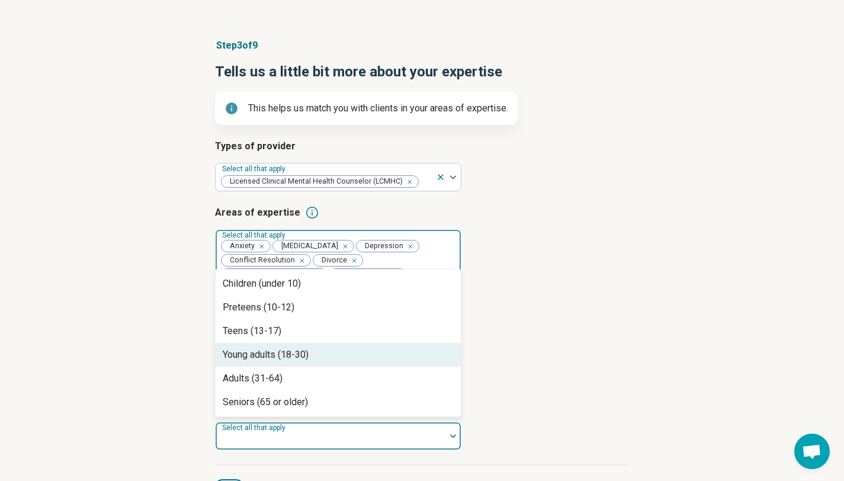
click at [370, 356] on div "Young adults (18-30)" at bounding box center [338, 355] width 245 height 24
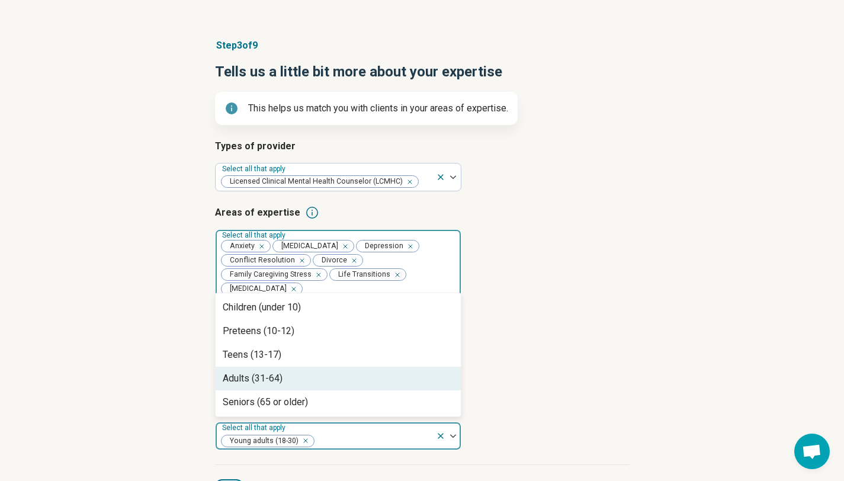
click at [356, 385] on div "Adults (31-64)" at bounding box center [338, 379] width 245 height 24
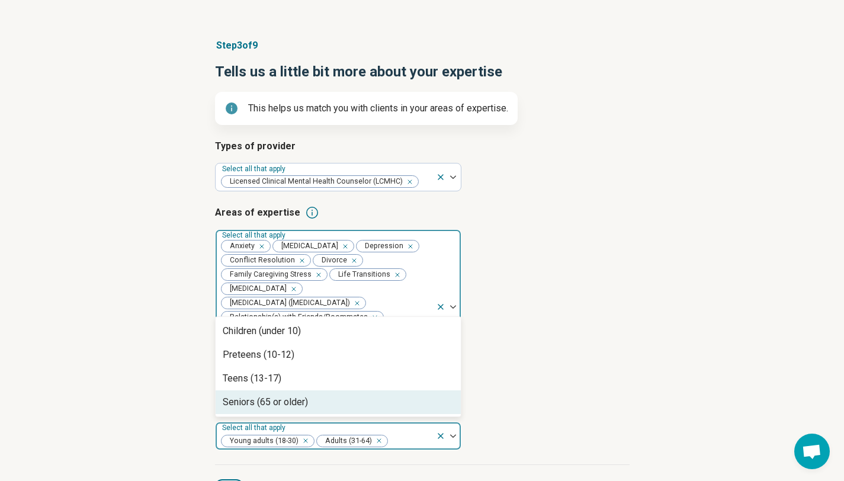
click at [355, 407] on div "Seniors (65 or older)" at bounding box center [338, 402] width 245 height 24
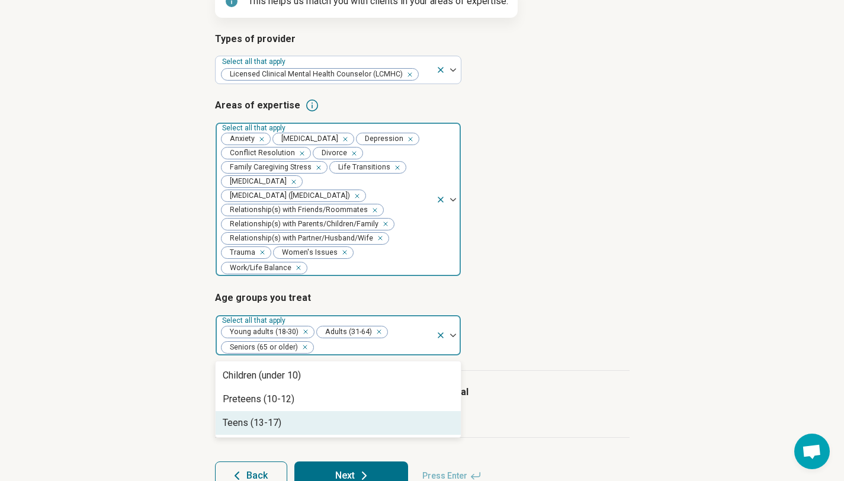
scroll to position [208, 0]
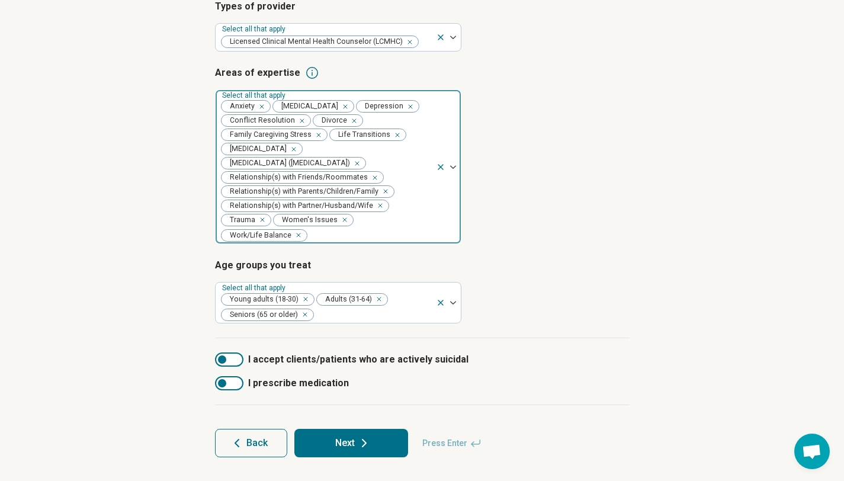
click at [638, 406] on article "Step 3 of 9 Tells us a little bit more about your expertise This helps us match…" at bounding box center [422, 178] width 452 height 606
click at [234, 362] on div at bounding box center [229, 359] width 28 height 14
click at [340, 443] on button "Next" at bounding box center [351, 443] width 114 height 28
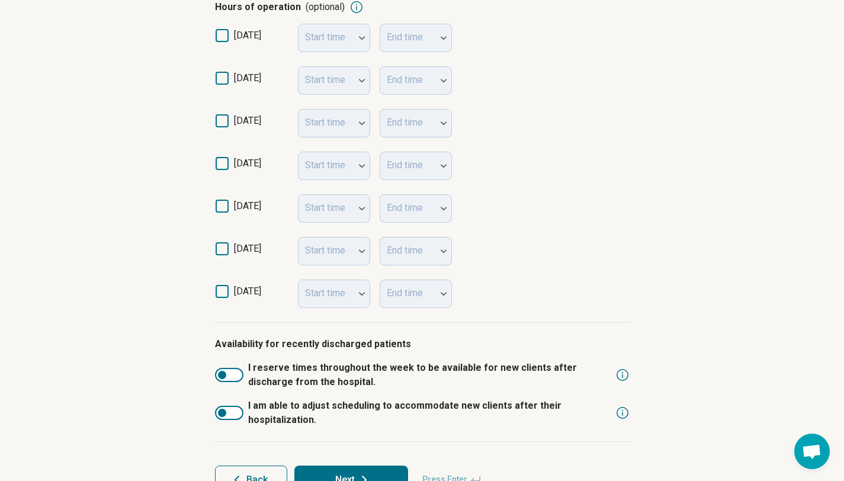
scroll to position [308, 0]
click at [226, 81] on icon at bounding box center [222, 79] width 13 height 13
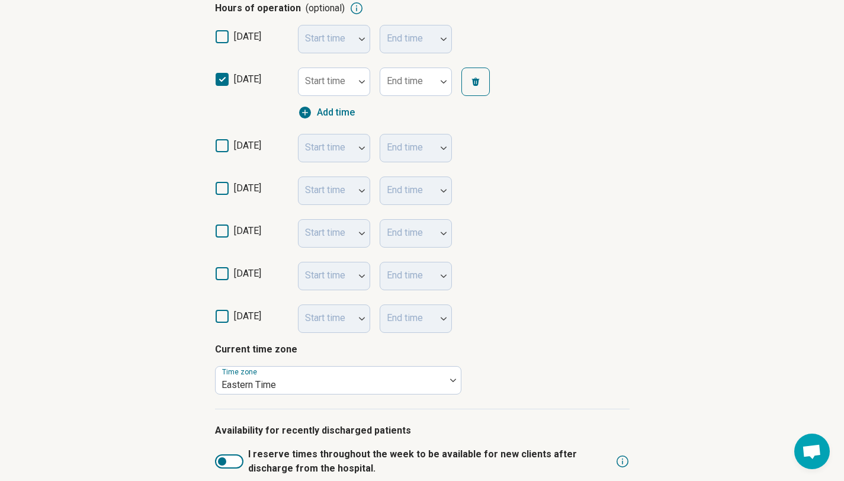
scroll to position [6, 0]
click at [356, 82] on div at bounding box center [361, 82] width 15 height 4
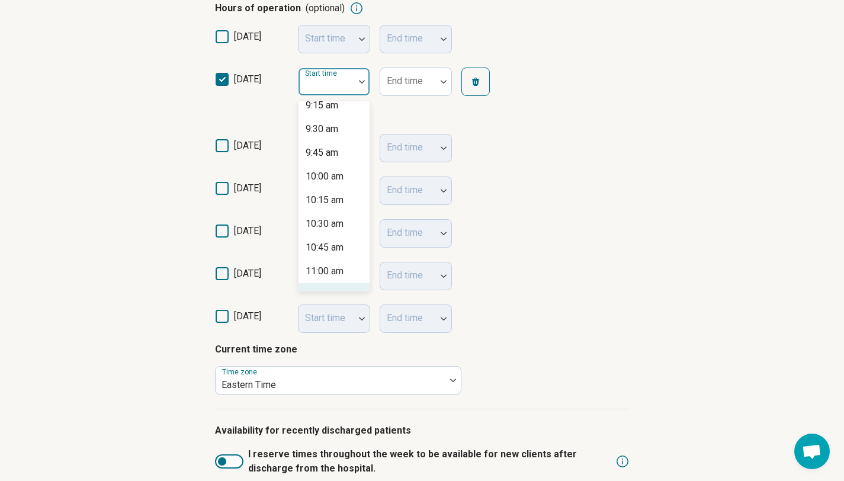
scroll to position [910, 0]
click at [317, 249] on div "11:00 am" at bounding box center [325, 247] width 38 height 14
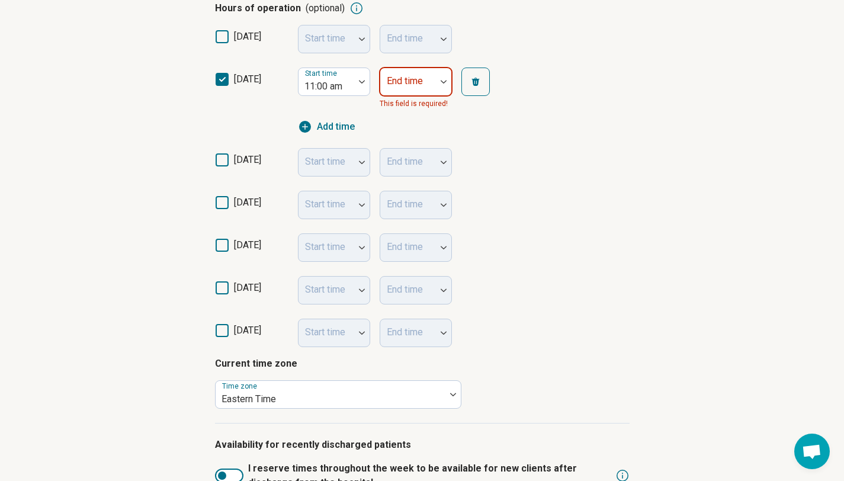
click at [420, 83] on div "End time" at bounding box center [416, 82] width 72 height 28
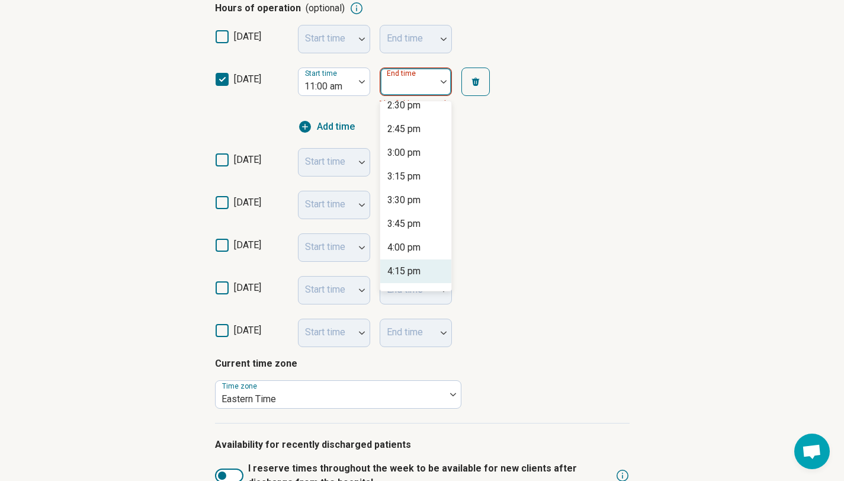
scroll to position [342, 0]
click at [404, 220] on div "4:00 pm" at bounding box center [403, 224] width 33 height 14
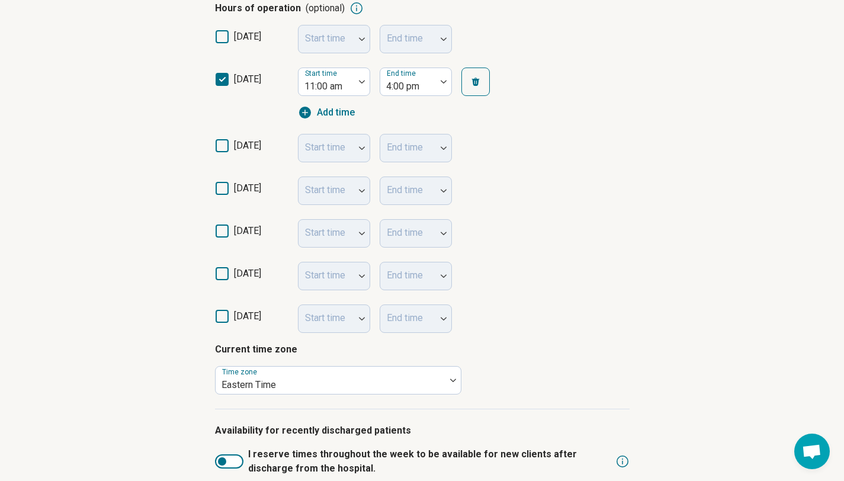
click at [223, 148] on icon at bounding box center [222, 145] width 13 height 13
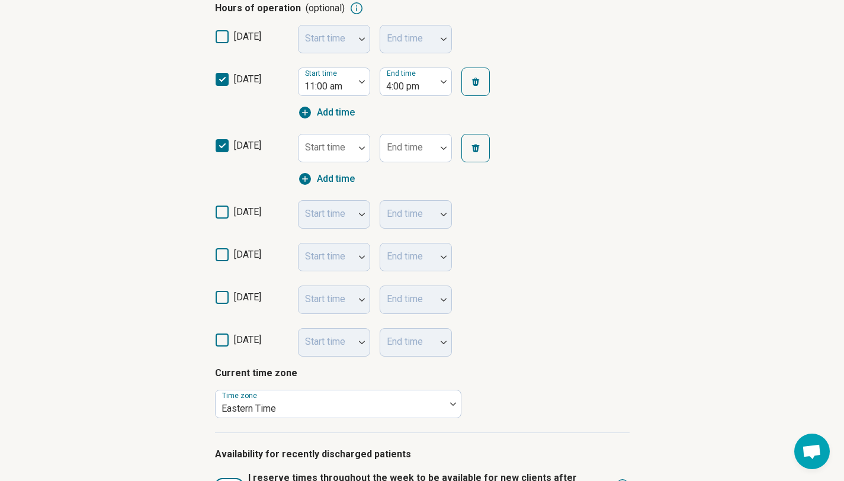
scroll to position [6, 0]
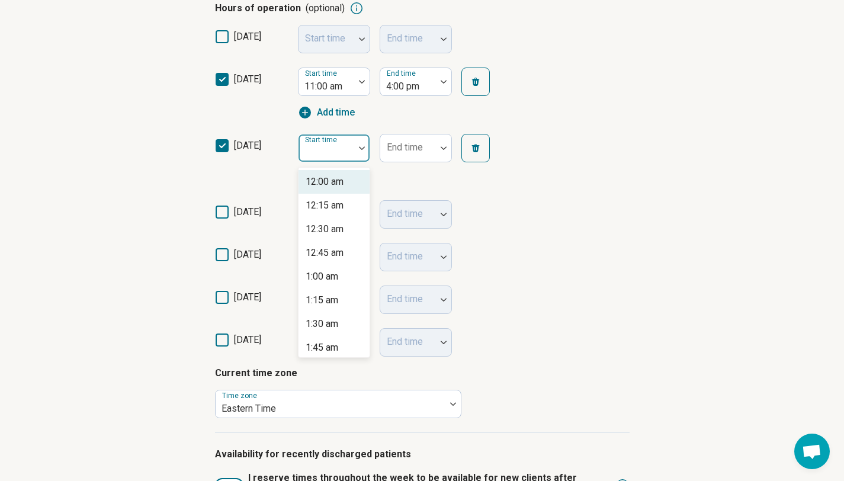
click at [352, 143] on div at bounding box center [326, 148] width 56 height 26
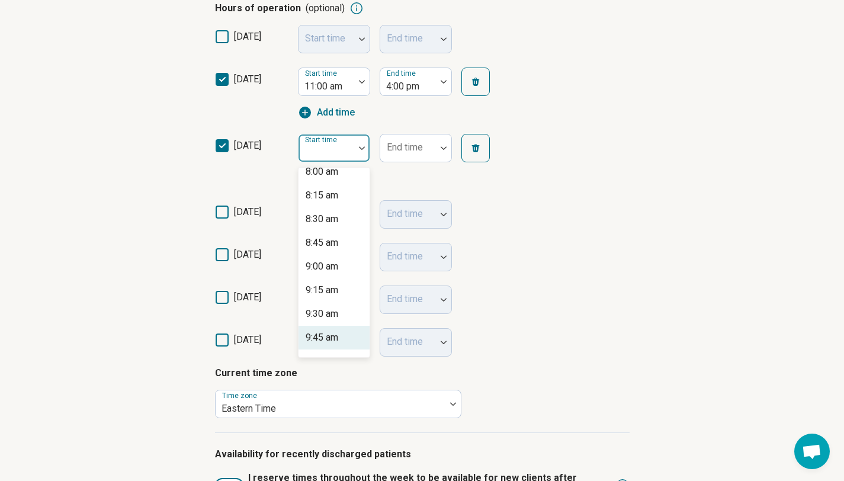
scroll to position [792, 0]
click at [340, 336] on div "10:00 am" at bounding box center [325, 337] width 38 height 14
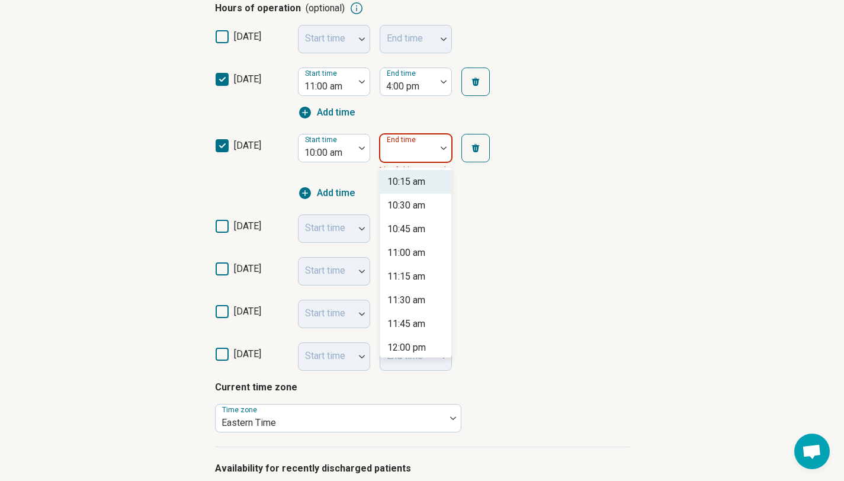
click at [433, 147] on div at bounding box center [408, 148] width 56 height 26
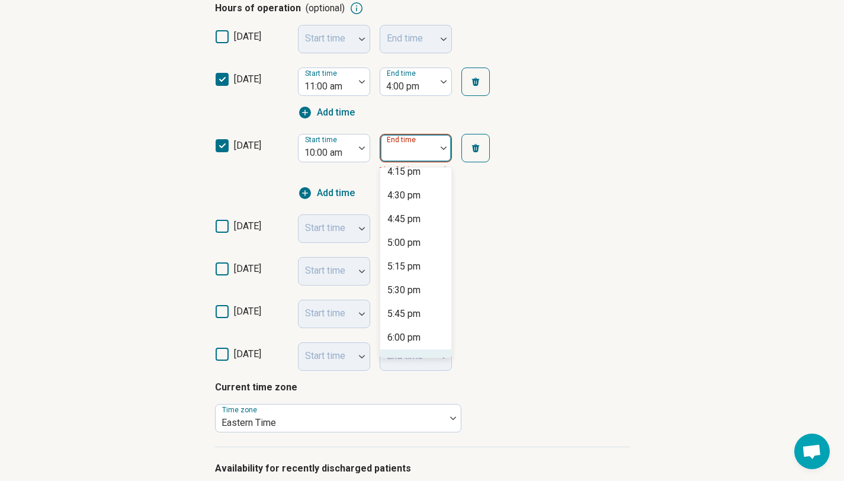
scroll to position [602, 0]
click at [409, 311] on div "6:00 pm" at bounding box center [403, 314] width 33 height 14
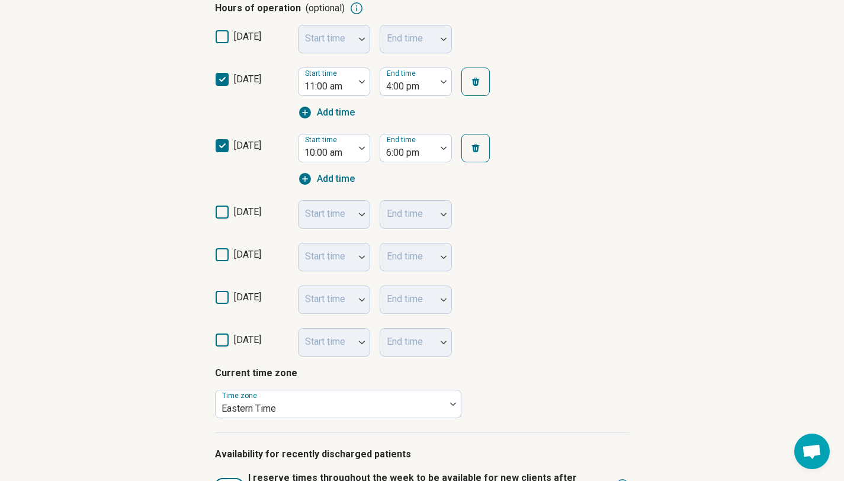
click at [337, 219] on div "Start time" at bounding box center [334, 214] width 72 height 28
click at [234, 260] on span "thursday" at bounding box center [247, 260] width 27 height 24
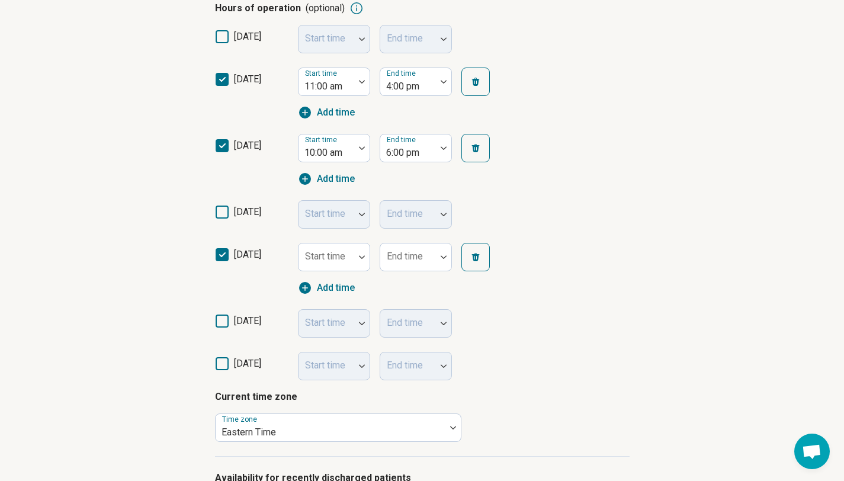
scroll to position [6, 0]
click at [345, 258] on div "Start time" at bounding box center [334, 257] width 72 height 28
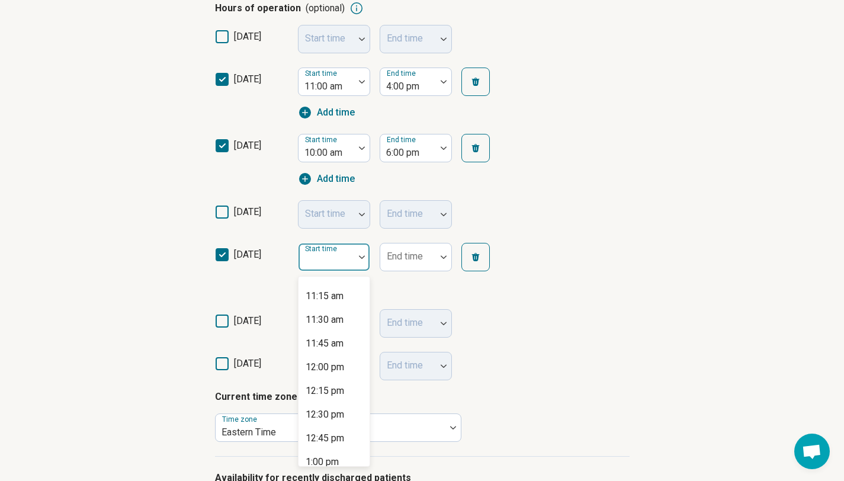
scroll to position [1064, 0]
click at [352, 367] on div "12:00 pm" at bounding box center [333, 364] width 71 height 24
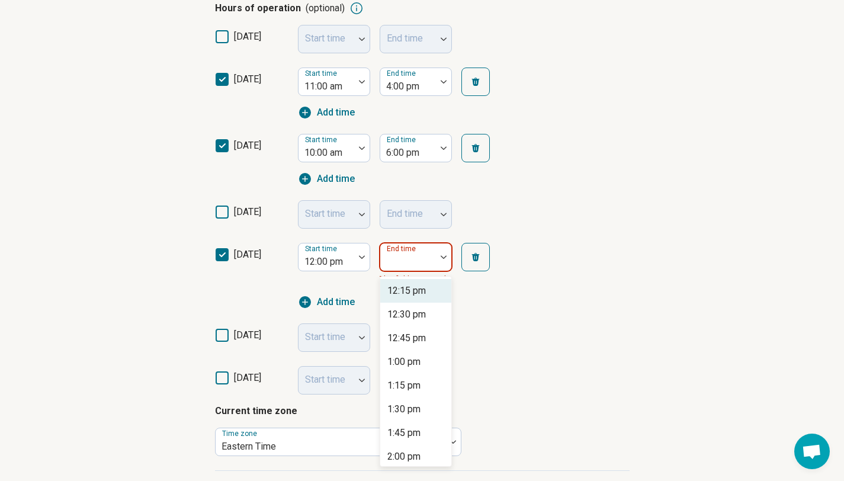
click at [436, 249] on div at bounding box center [443, 256] width 15 height 27
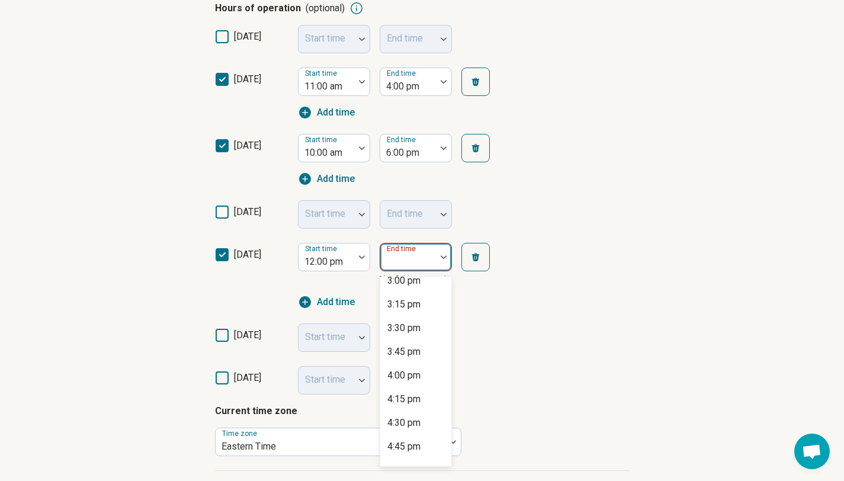
scroll to position [268, 0]
click at [426, 374] on div "4:00 pm" at bounding box center [415, 378] width 71 height 24
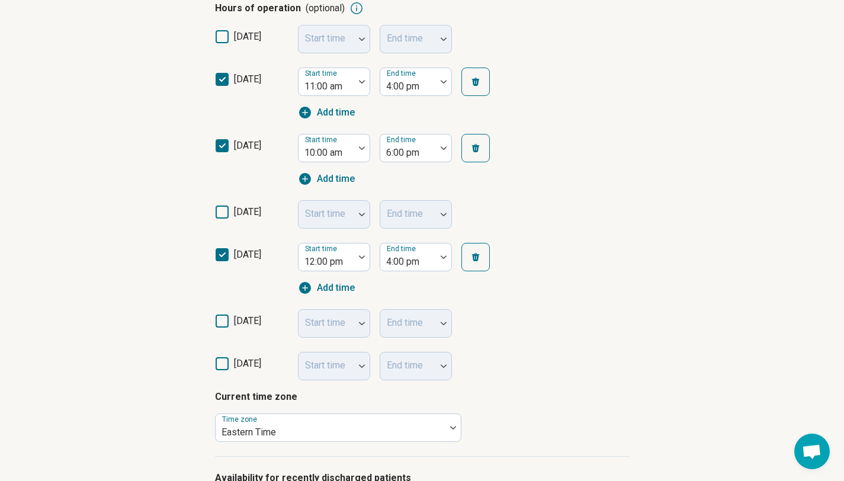
click at [219, 322] on icon at bounding box center [222, 320] width 13 height 13
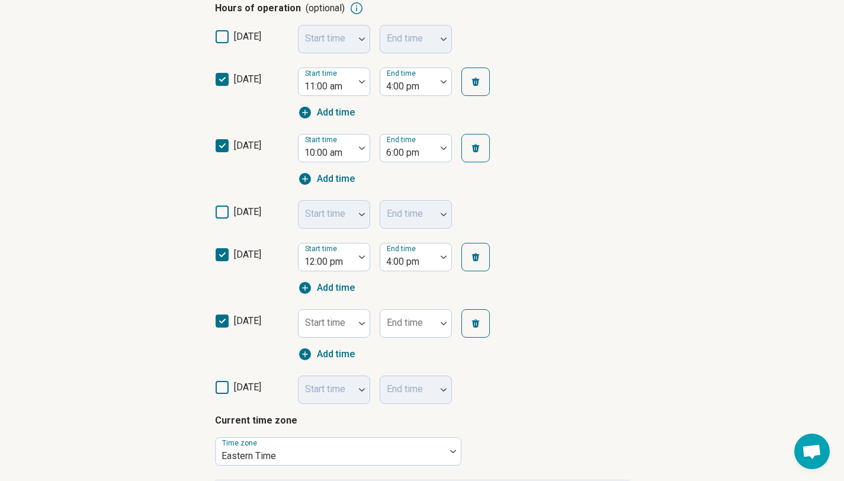
scroll to position [6, 0]
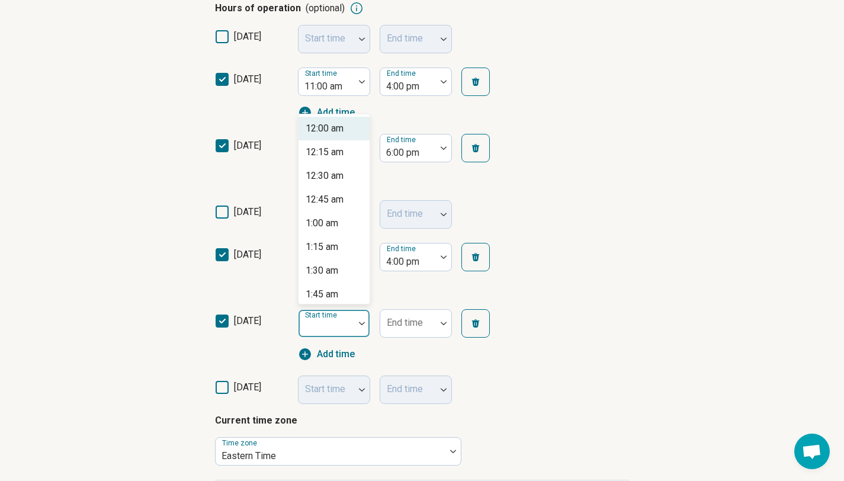
click at [354, 324] on div at bounding box center [361, 324] width 15 height 4
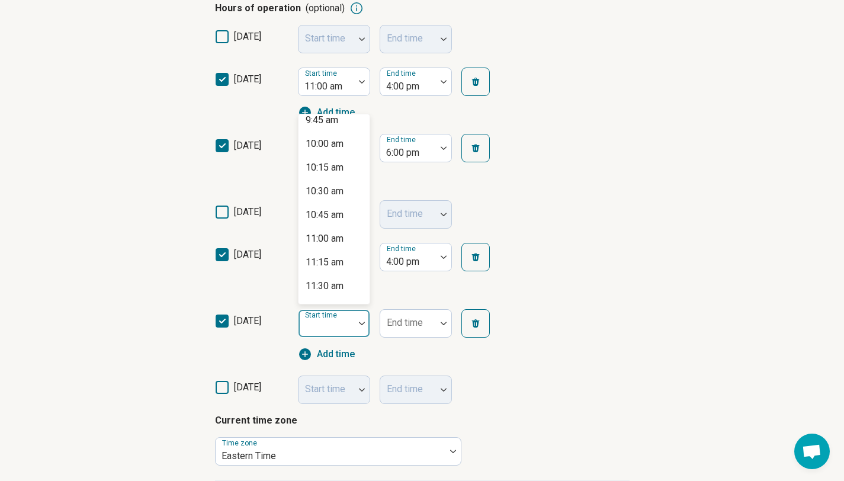
scroll to position [936, 0]
click at [345, 143] on div "10:00 am" at bounding box center [333, 140] width 71 height 24
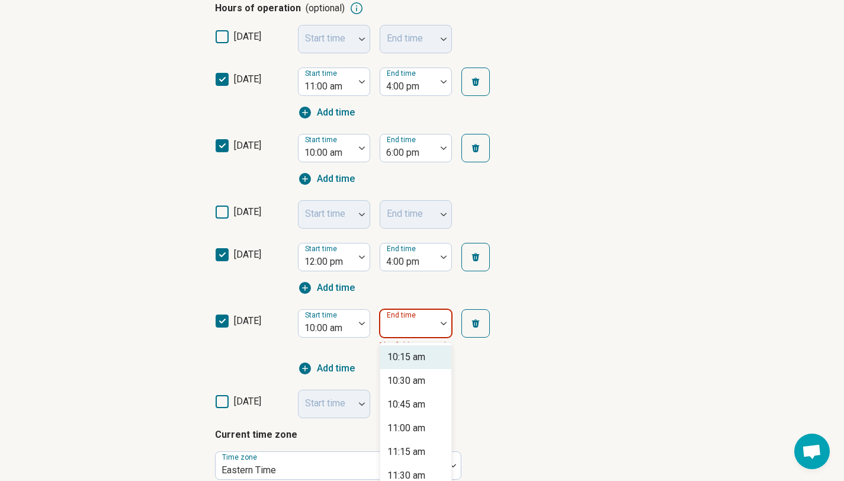
click at [436, 329] on div at bounding box center [443, 323] width 15 height 27
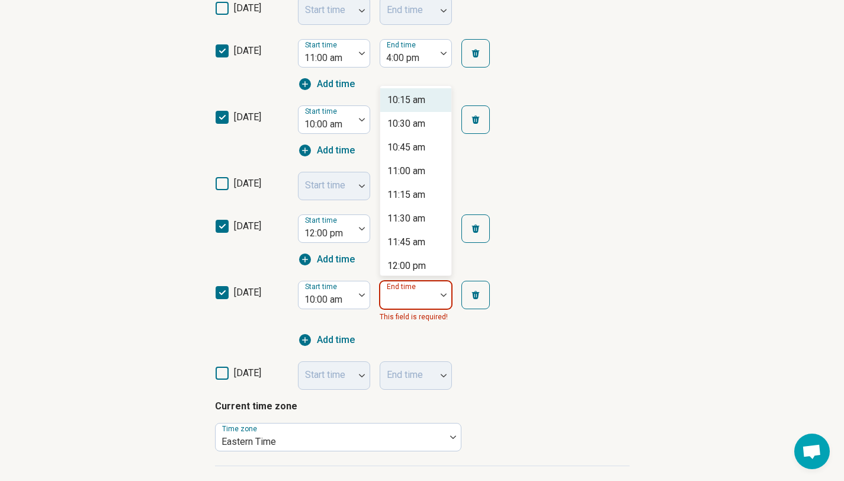
scroll to position [364, 0]
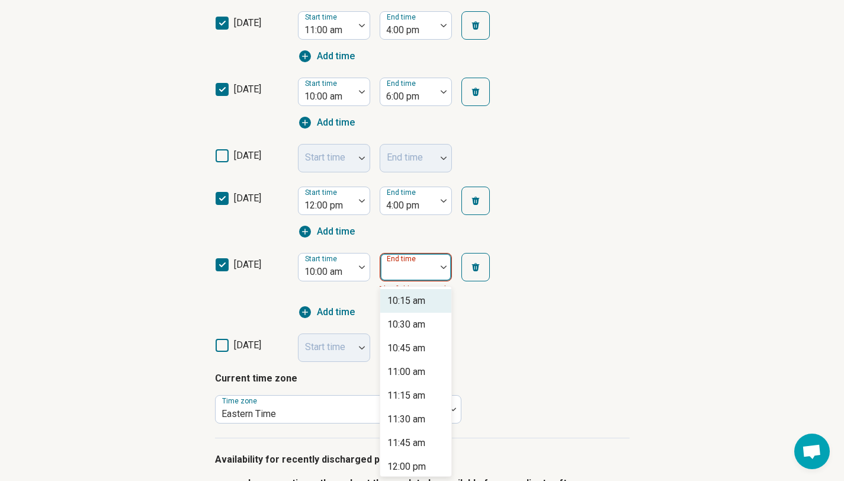
type input "*"
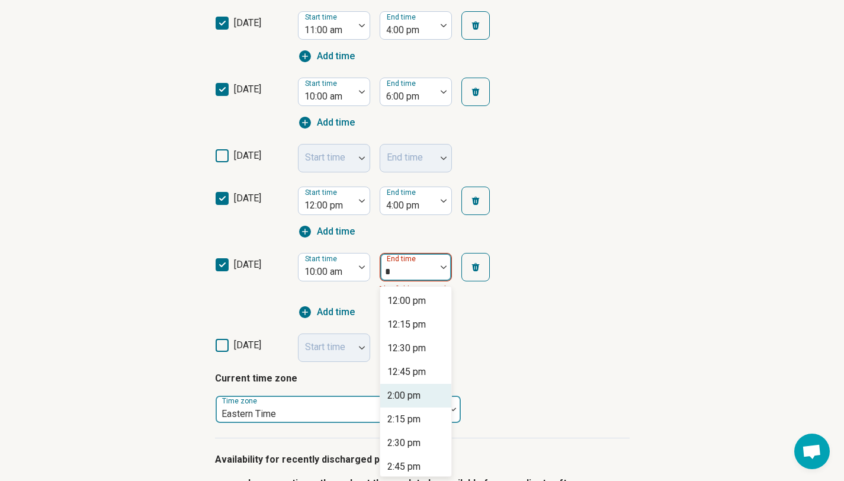
click at [416, 396] on div "2:00 pm" at bounding box center [403, 395] width 33 height 14
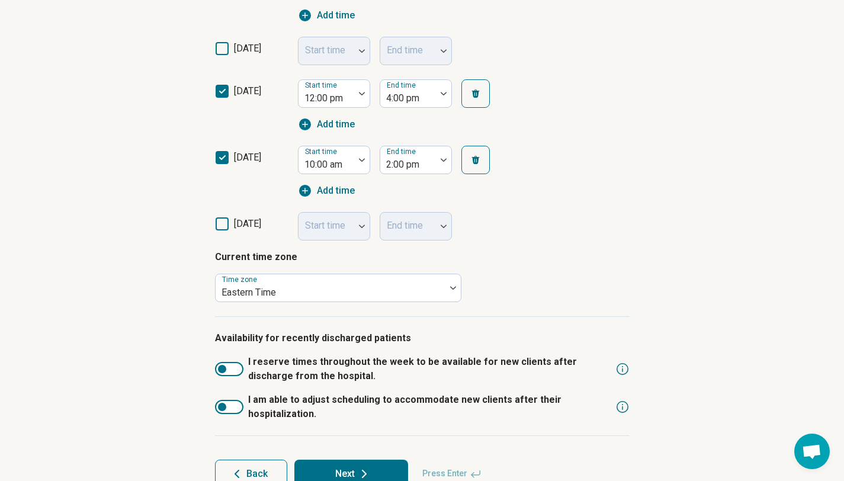
scroll to position [502, 0]
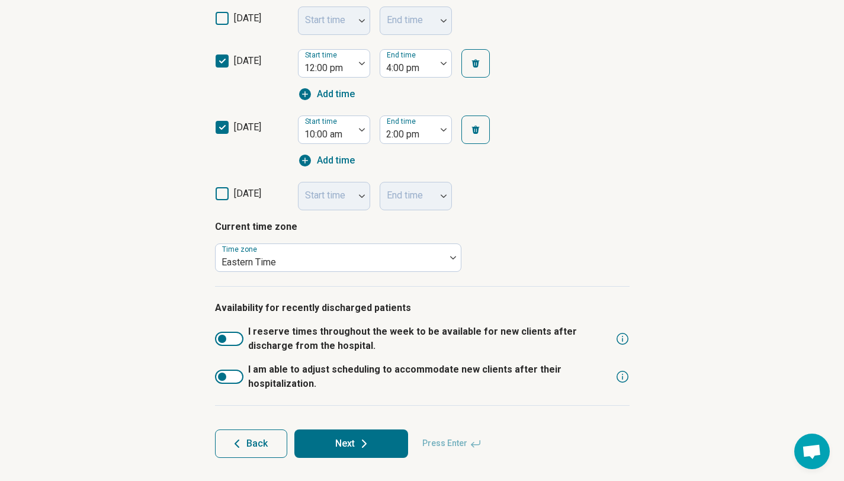
drag, startPoint x: 852, startPoint y: 264, endPoint x: 852, endPoint y: 342, distance: 78.2
click at [232, 375] on div at bounding box center [229, 377] width 28 height 14
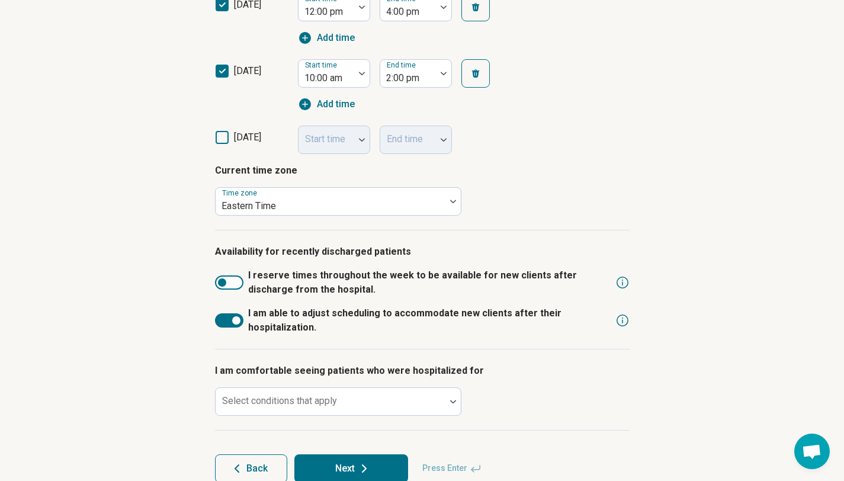
scroll to position [583, 0]
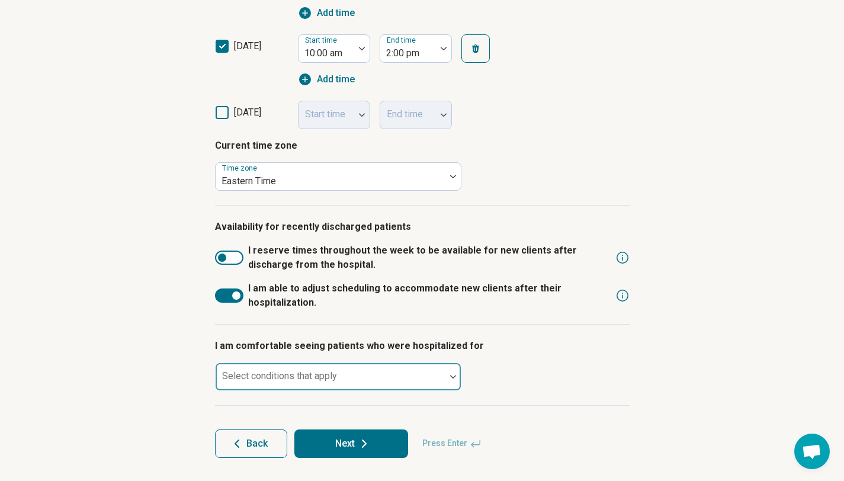
click at [452, 373] on div at bounding box center [452, 376] width 15 height 27
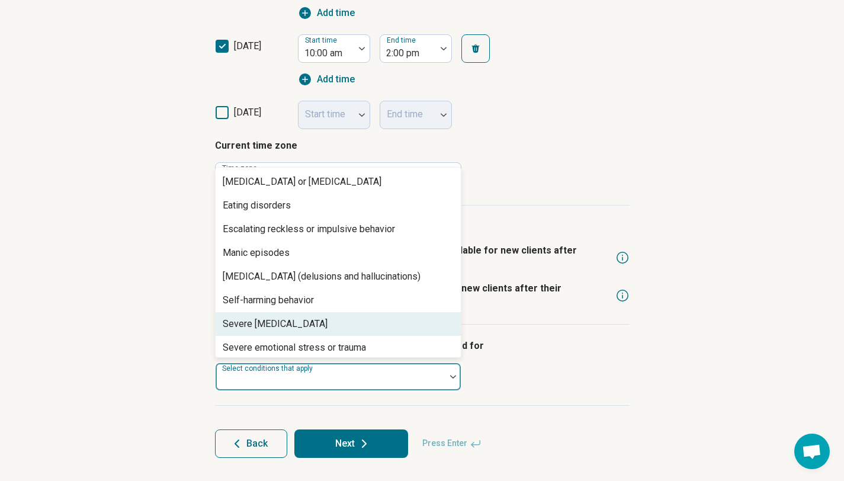
click at [416, 325] on div "Severe depression" at bounding box center [338, 324] width 245 height 24
click at [376, 329] on div "Severe emotional stress or trauma" at bounding box center [338, 324] width 245 height 24
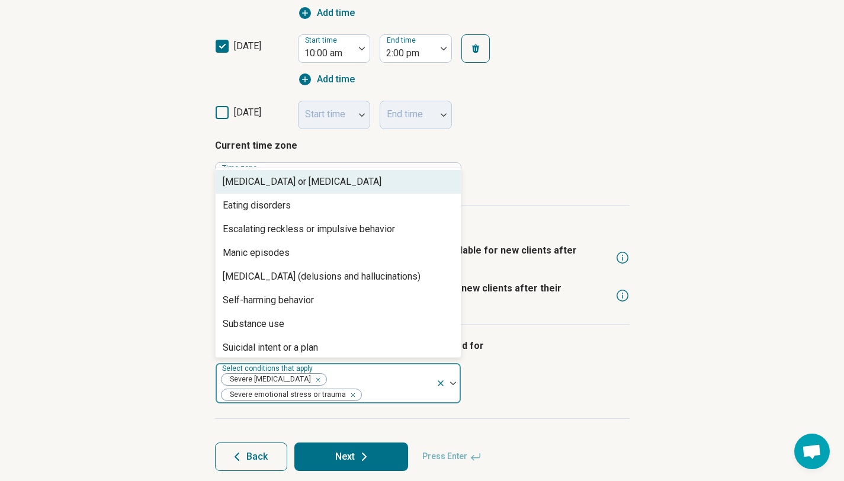
scroll to position [28, 0]
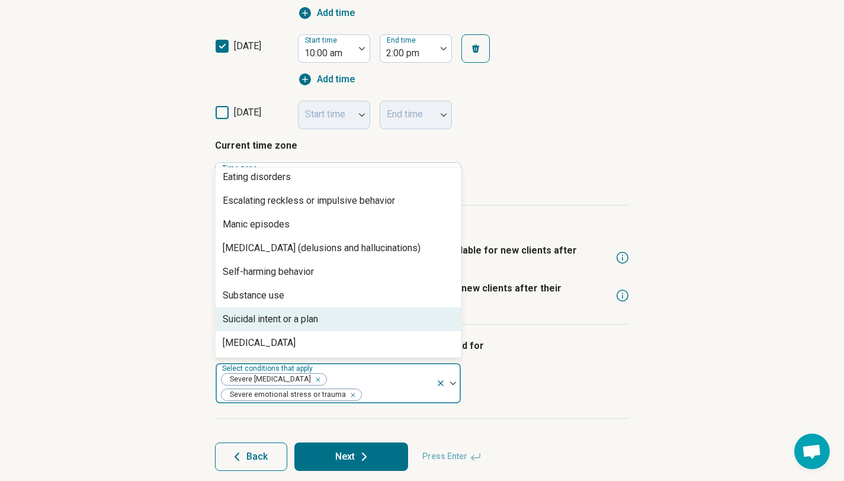
click at [365, 326] on div "Suicidal intent or a plan" at bounding box center [338, 319] width 245 height 24
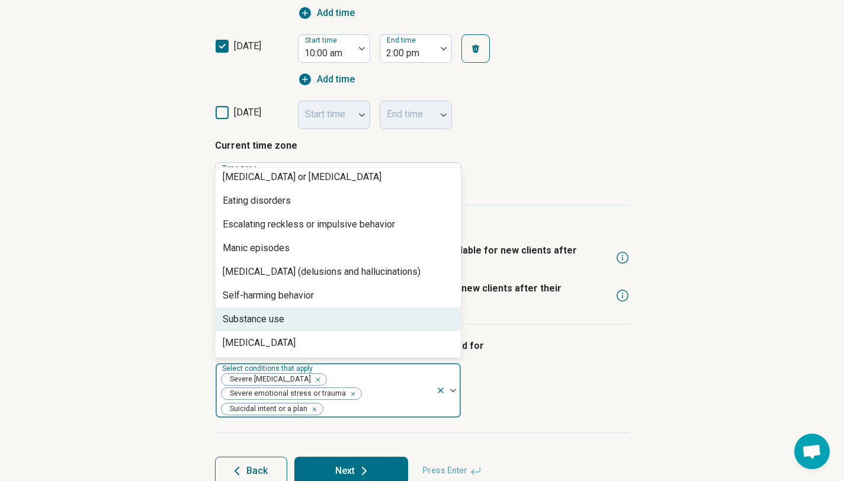
scroll to position [5, 0]
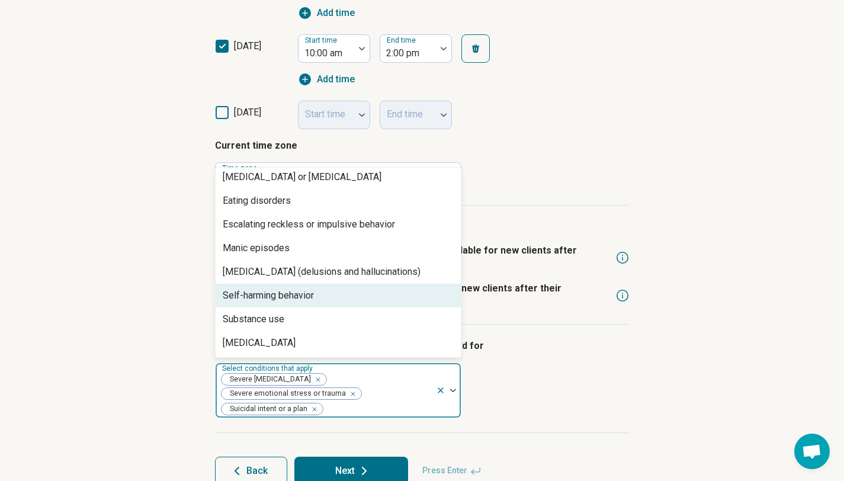
click at [293, 301] on div "Self-harming behavior" at bounding box center [268, 295] width 91 height 14
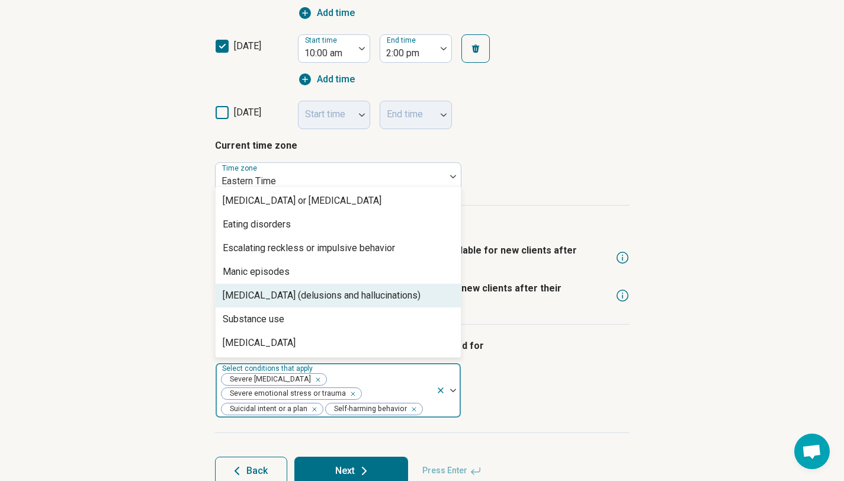
scroll to position [0, 0]
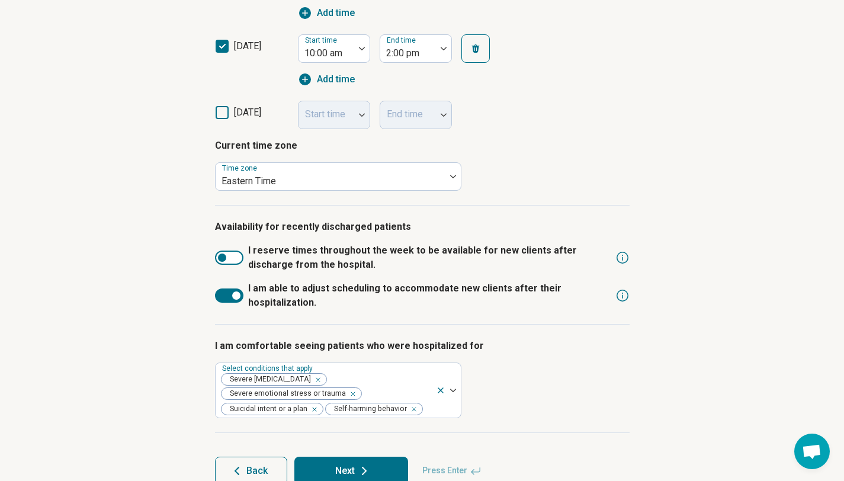
click at [748, 241] on div "Step 4 of 9 What’s your current availability? You can always change this later …" at bounding box center [422, 1] width 844 height 1013
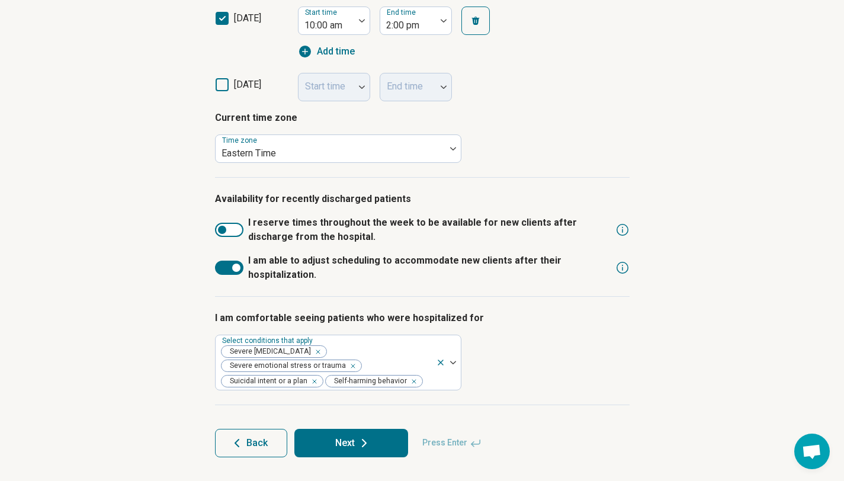
click at [339, 443] on button "Next" at bounding box center [351, 443] width 114 height 28
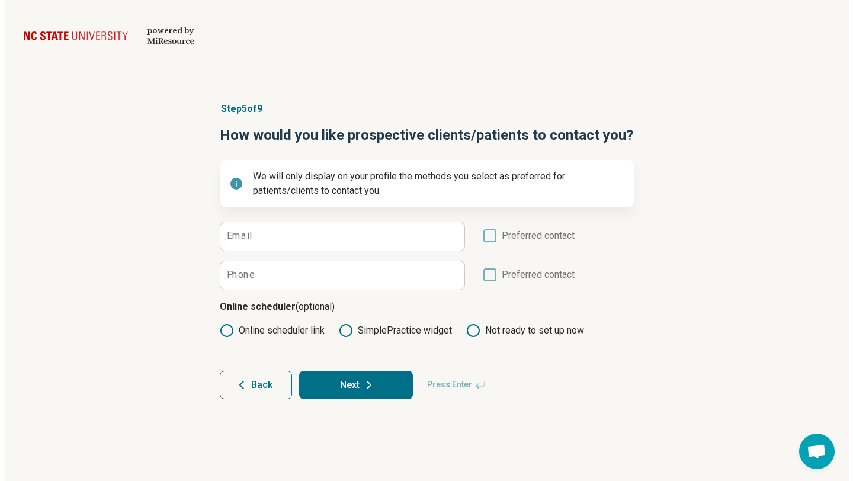
scroll to position [0, 0]
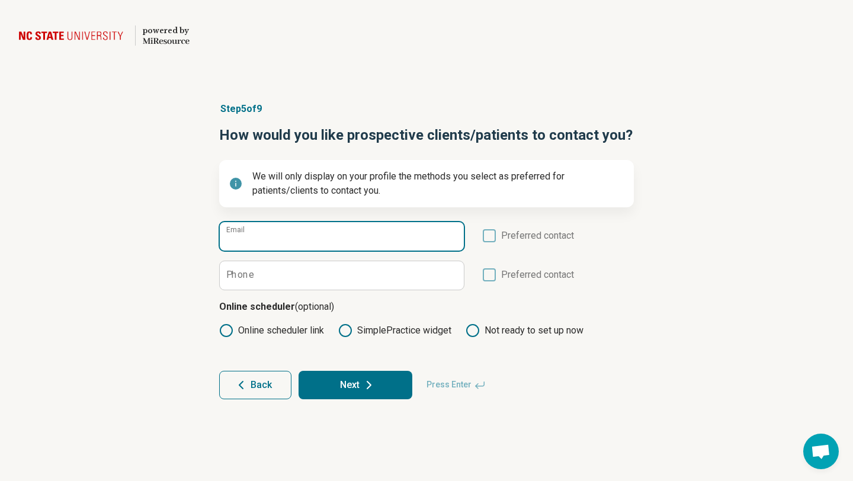
click at [260, 238] on input "Email" at bounding box center [342, 236] width 244 height 28
type input "**********"
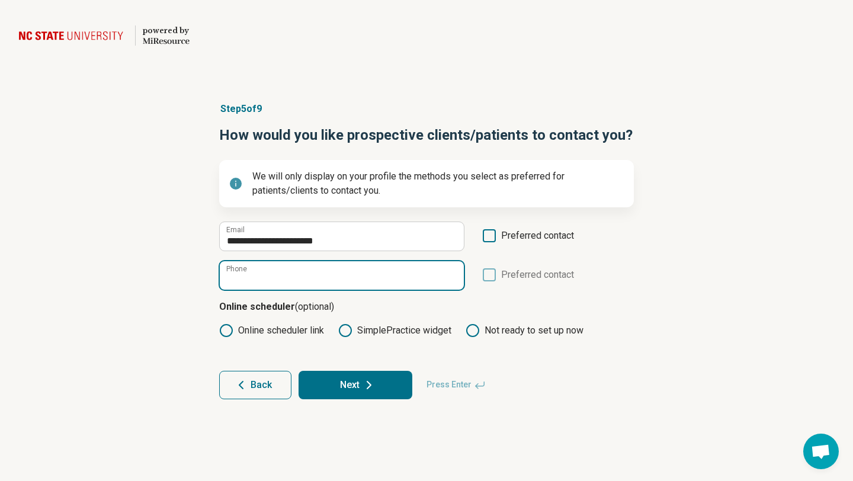
click at [262, 278] on input "Phone" at bounding box center [342, 275] width 244 height 28
type input "**********"
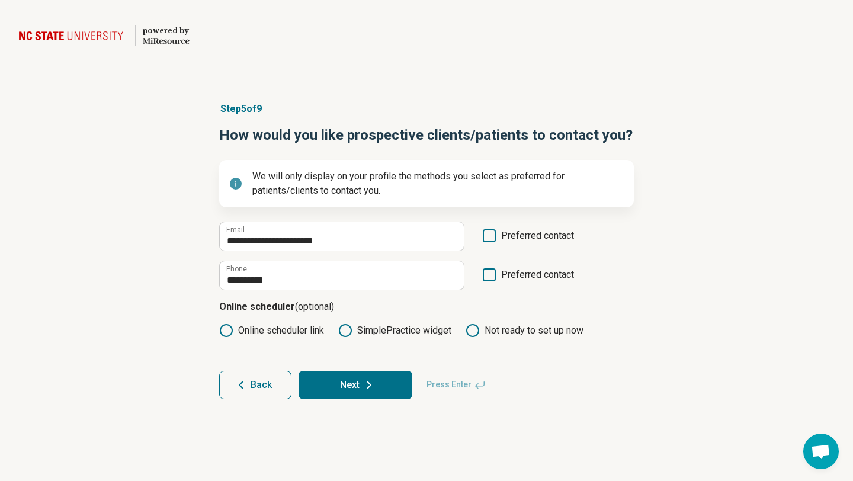
click at [488, 237] on icon at bounding box center [489, 235] width 13 height 13
click at [487, 276] on icon at bounding box center [489, 274] width 13 height 13
click at [226, 330] on icon at bounding box center [226, 330] width 14 height 14
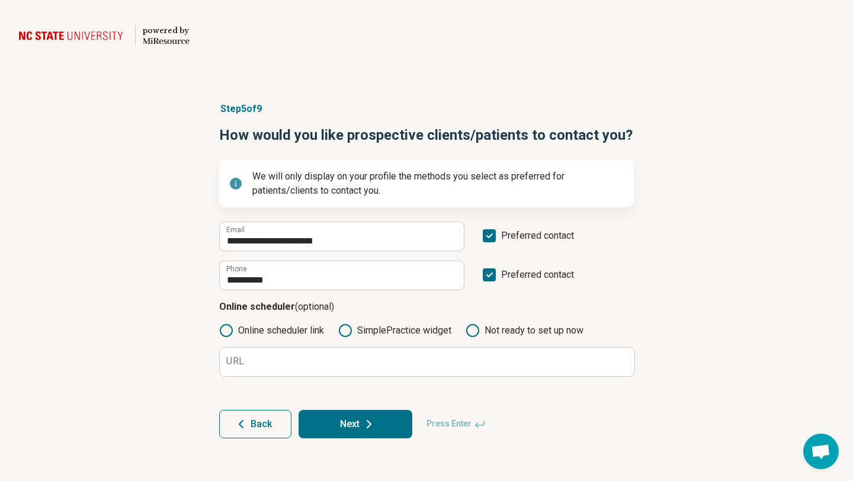
click at [480, 329] on icon at bounding box center [472, 330] width 14 height 14
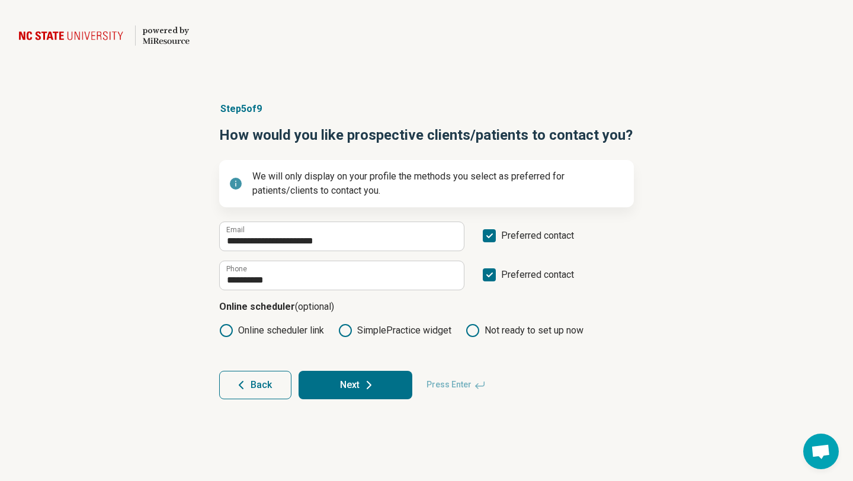
click at [387, 377] on button "Next" at bounding box center [355, 385] width 114 height 28
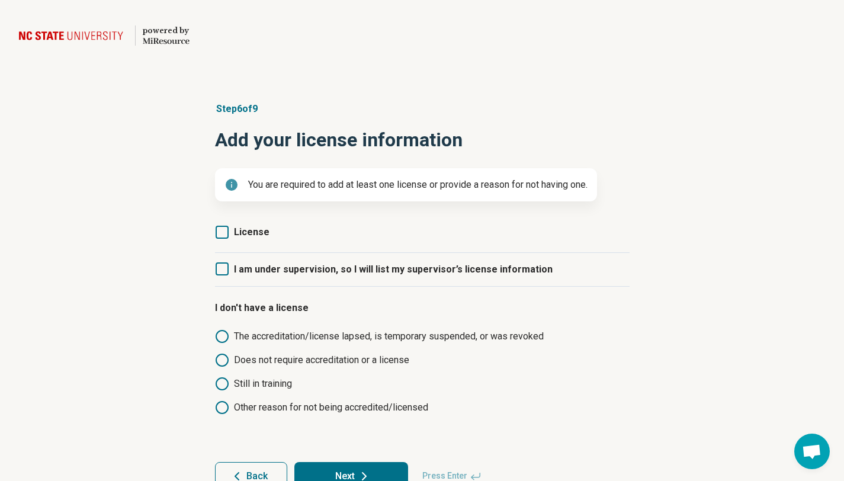
click at [223, 234] on icon at bounding box center [222, 232] width 13 height 13
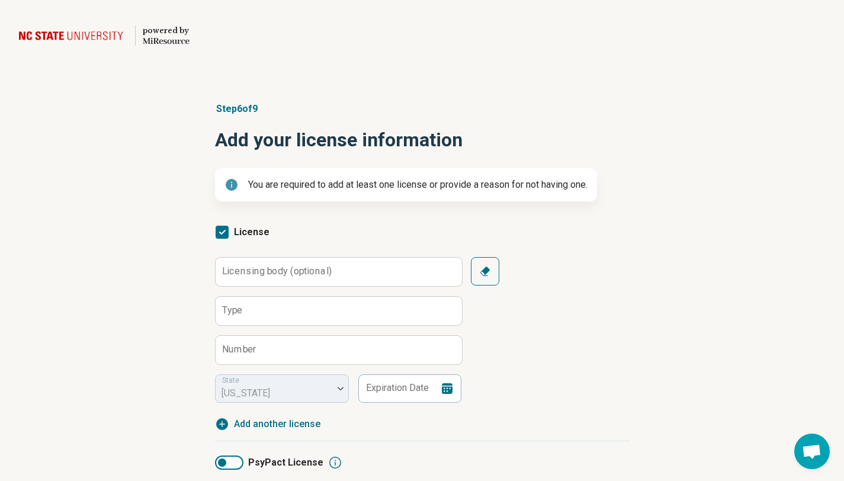
click at [249, 273] on label "Licensing body (optional)" at bounding box center [277, 270] width 110 height 9
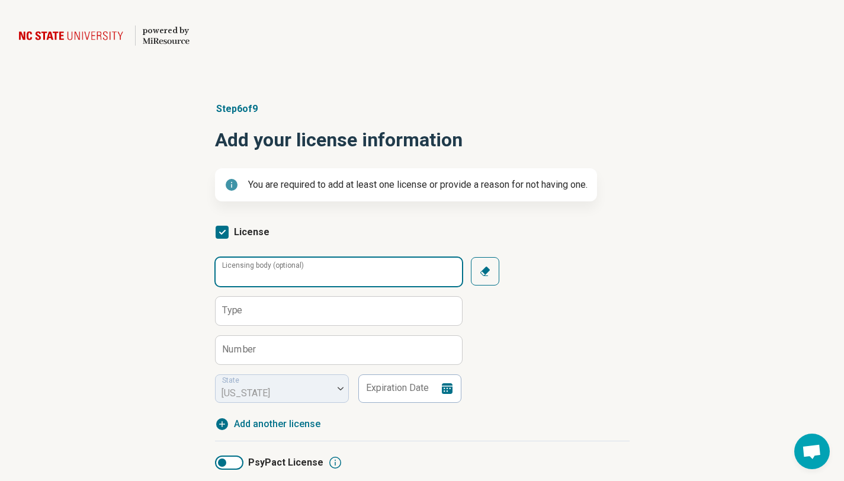
click at [249, 273] on input "Licensing body (optional)" at bounding box center [339, 272] width 246 height 28
type input "*"
type input "*******"
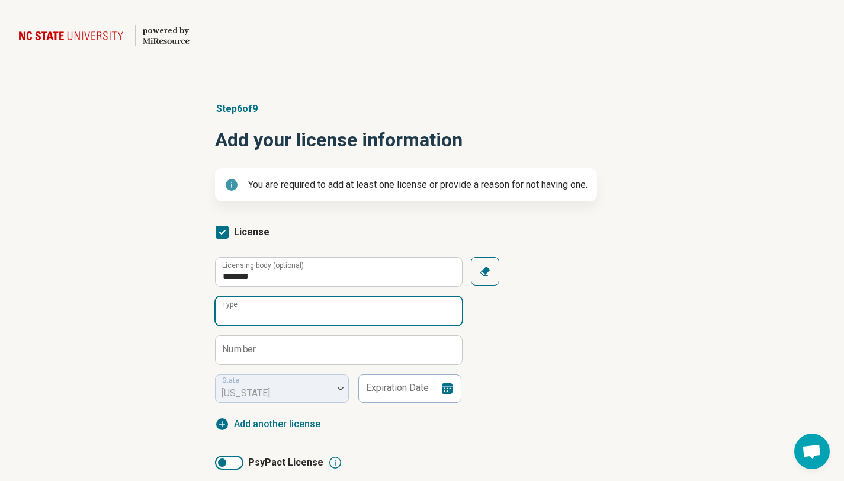
click at [258, 311] on input "Type" at bounding box center [339, 311] width 246 height 28
type input "*****"
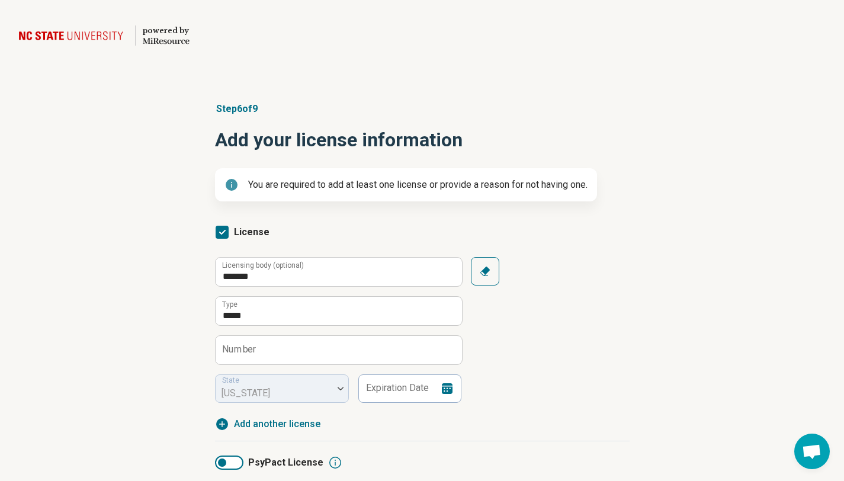
click at [251, 352] on label "Number" at bounding box center [239, 349] width 34 height 9
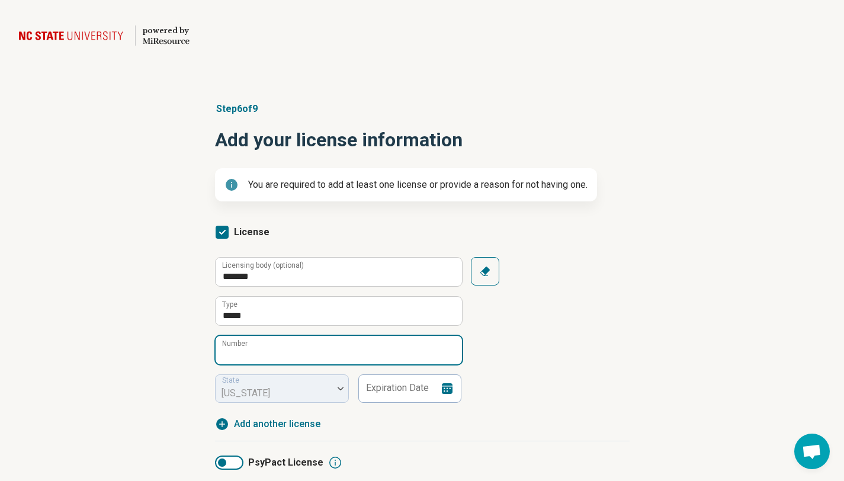
click at [251, 352] on input "Number" at bounding box center [339, 350] width 246 height 28
type input "*****"
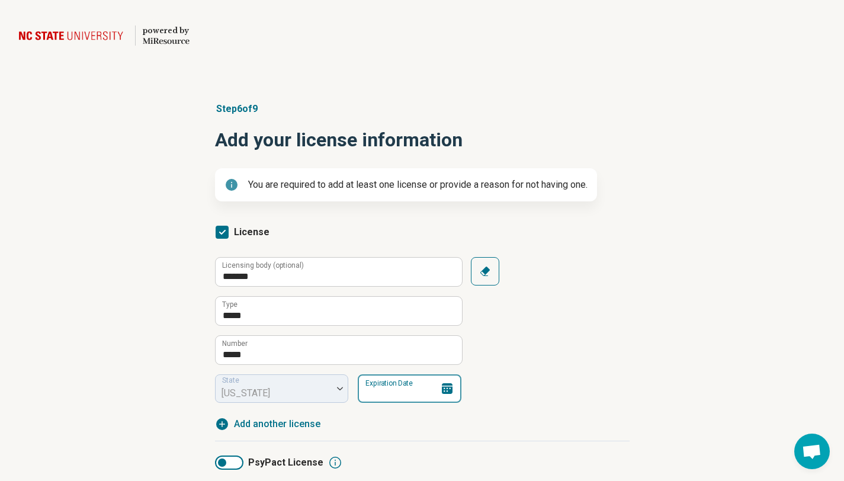
click at [394, 385] on input "Expiration Date" at bounding box center [410, 388] width 104 height 28
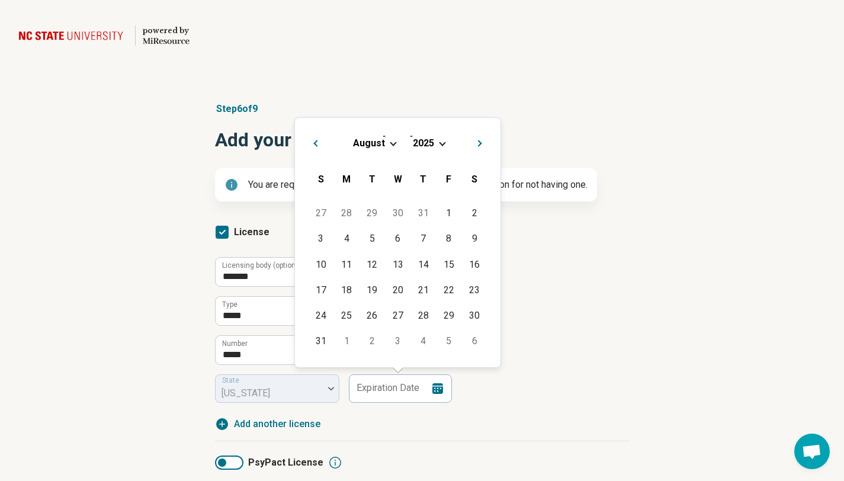
click at [441, 144] on span "Choose Date" at bounding box center [442, 142] width 7 height 7
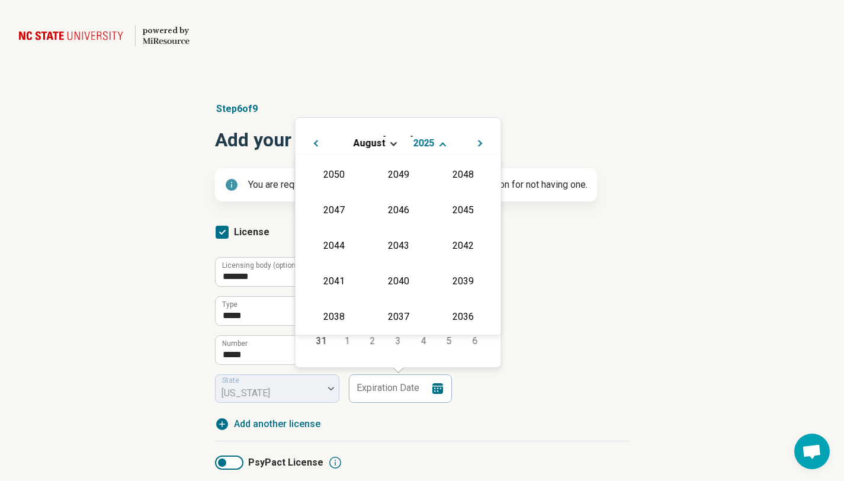
scroll to position [214, 0]
click at [342, 258] on div "2050 2049 2048 2047 2046 2045 2044 2043 2042 2041 2040 2039 2038 2037 2036 2035…" at bounding box center [397, 245] width 205 height 180
click at [342, 248] on div "2026" at bounding box center [333, 244] width 57 height 21
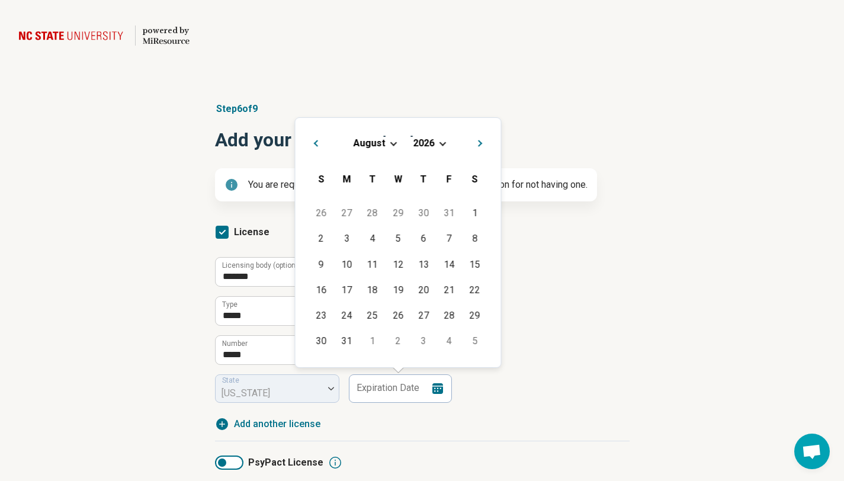
click at [372, 146] on span "August" at bounding box center [369, 142] width 32 height 11
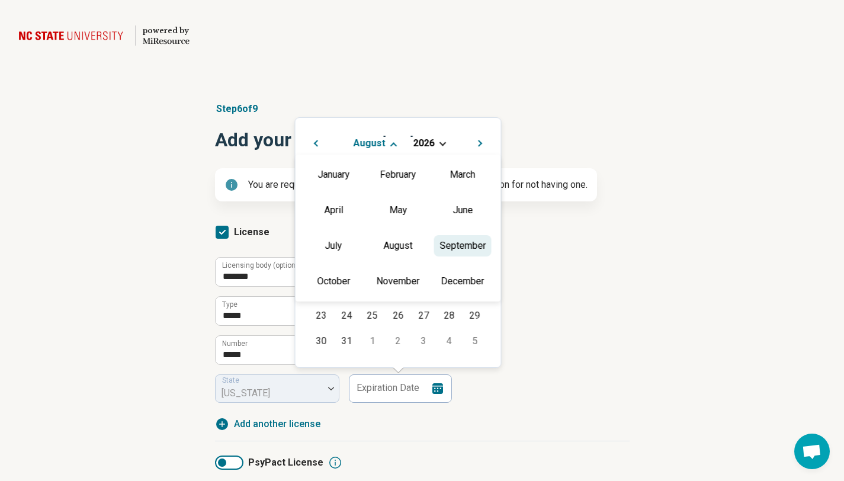
click at [451, 244] on div "September" at bounding box center [462, 245] width 57 height 21
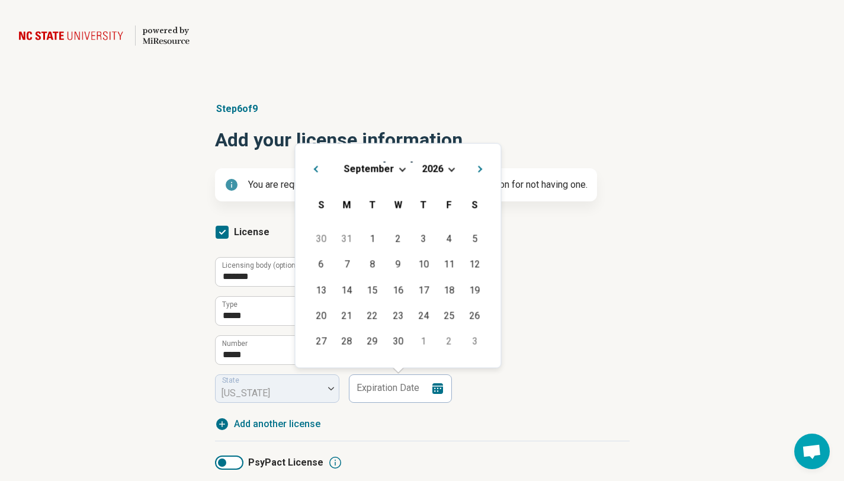
click at [396, 167] on div "September 2026" at bounding box center [398, 168] width 187 height 12
click at [374, 168] on span "September" at bounding box center [369, 168] width 50 height 11
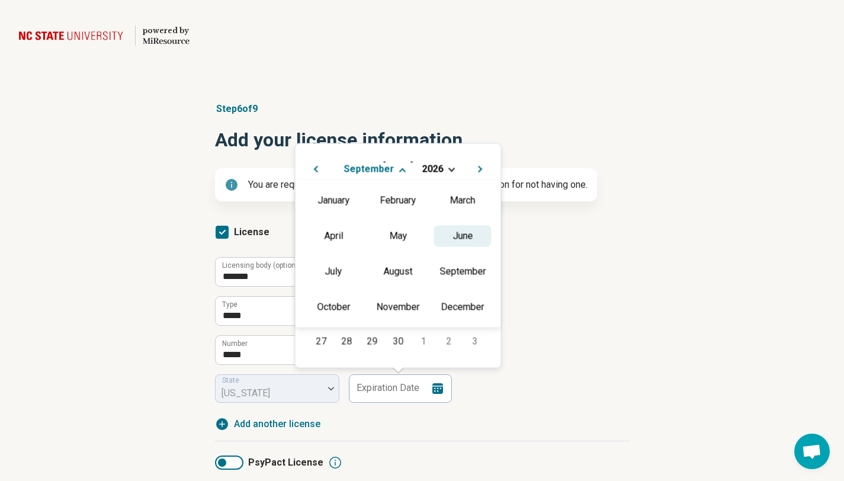
click at [451, 242] on div "June" at bounding box center [462, 235] width 57 height 21
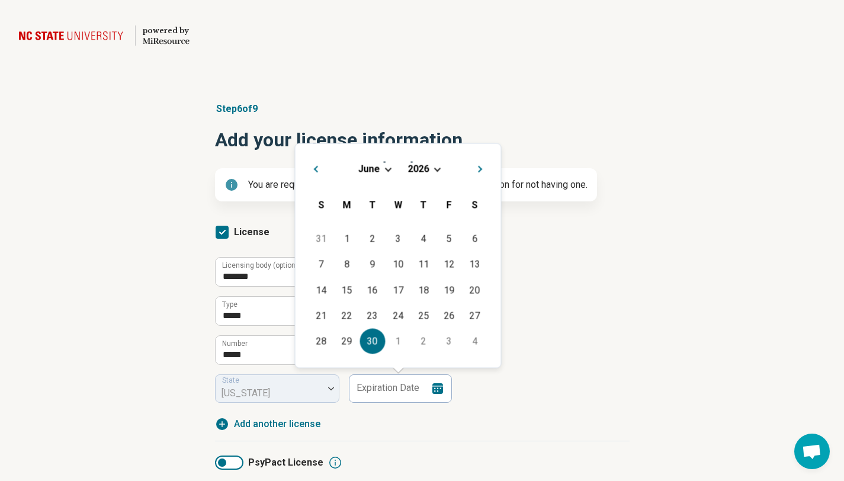
click at [377, 340] on div "30" at bounding box center [371, 341] width 25 height 25
type input "**********"
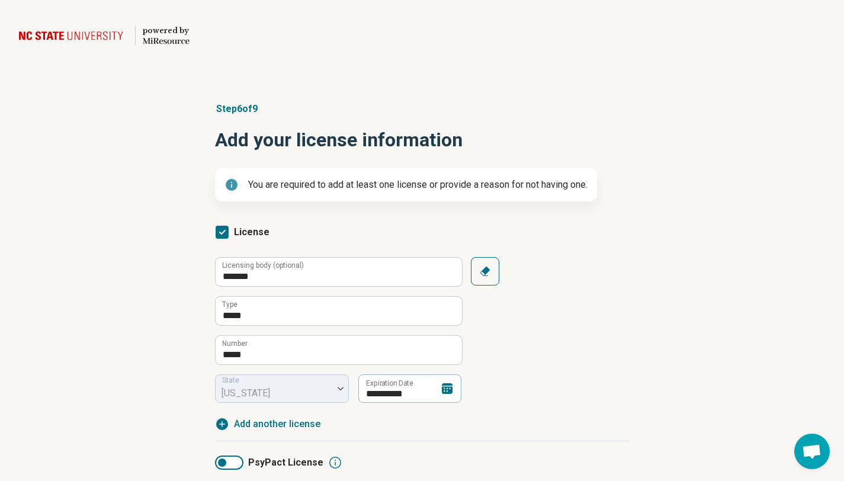
click at [606, 365] on div "**********" at bounding box center [422, 330] width 415 height 146
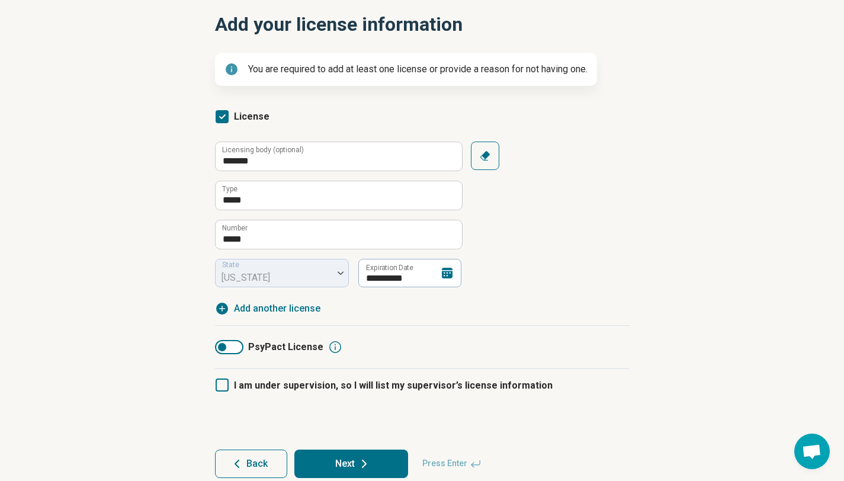
scroll to position [136, 0]
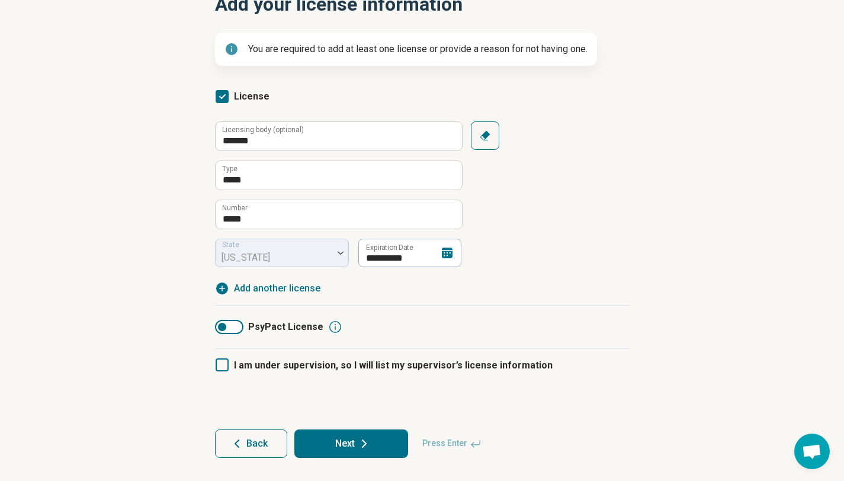
click at [351, 449] on button "Next" at bounding box center [351, 443] width 114 height 28
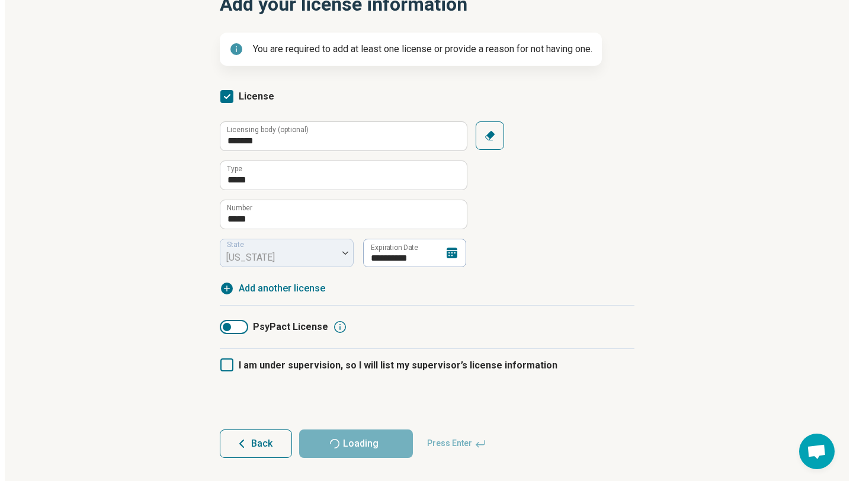
scroll to position [0, 0]
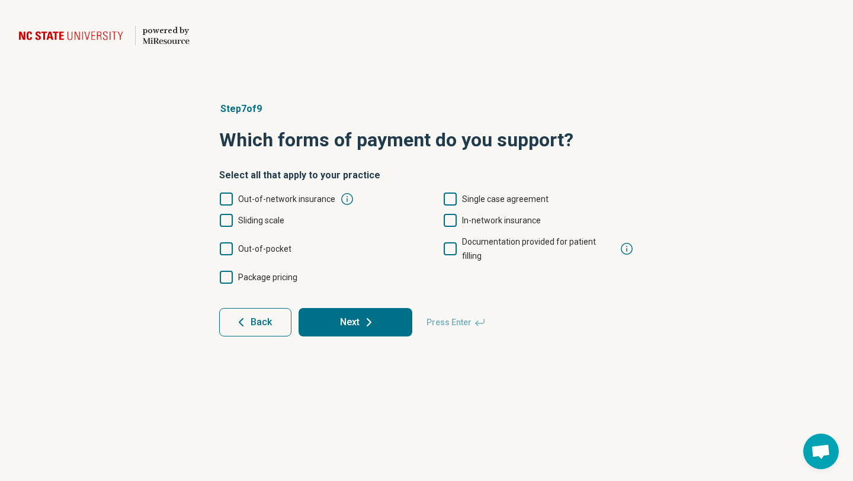
click at [226, 242] on icon at bounding box center [226, 248] width 13 height 13
click at [451, 220] on icon at bounding box center [450, 220] width 13 height 13
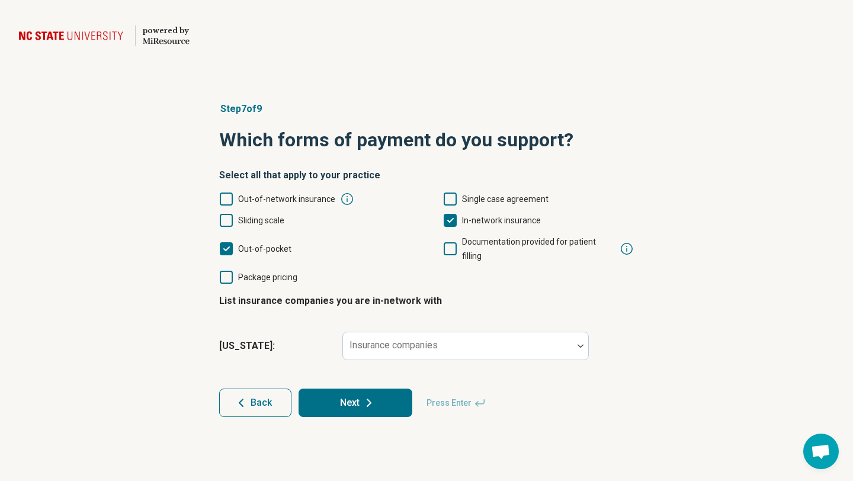
click at [230, 219] on icon at bounding box center [226, 220] width 13 height 13
click at [457, 242] on label "Documentation provided for patient filling" at bounding box center [529, 248] width 172 height 28
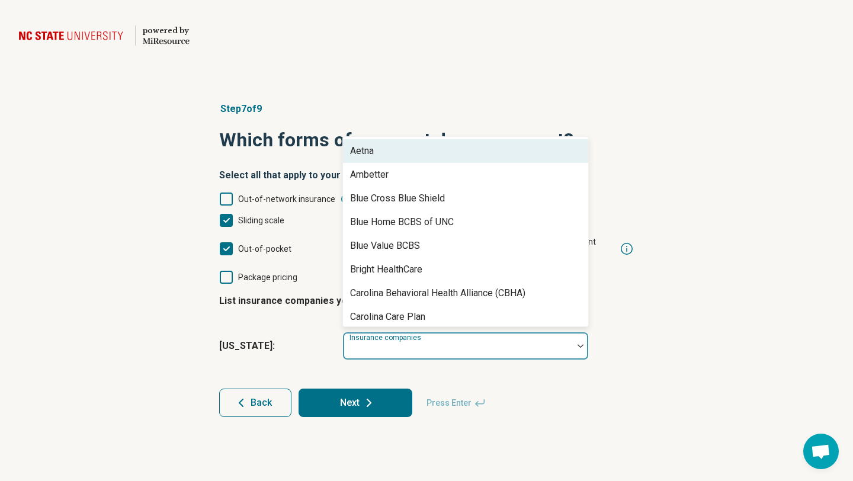
click at [400, 332] on div "Insurance companies" at bounding box center [465, 346] width 246 height 28
click at [435, 142] on div "Aetna" at bounding box center [465, 151] width 245 height 24
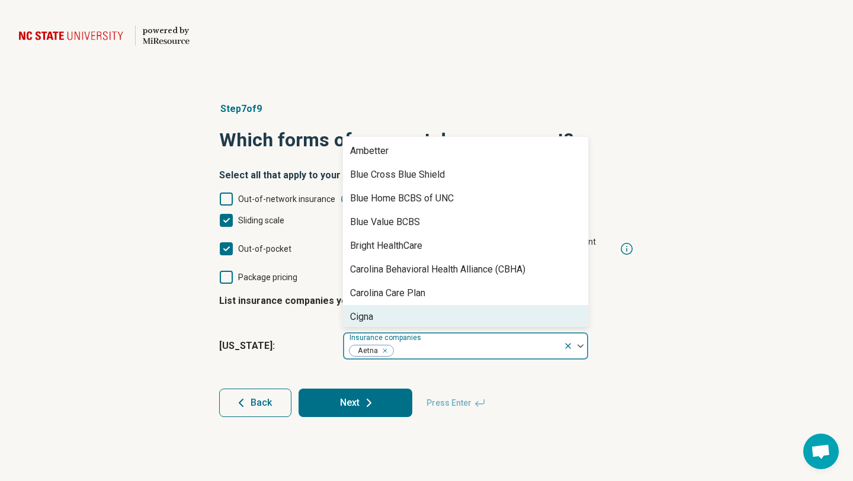
click at [453, 305] on div "Cigna" at bounding box center [465, 317] width 245 height 24
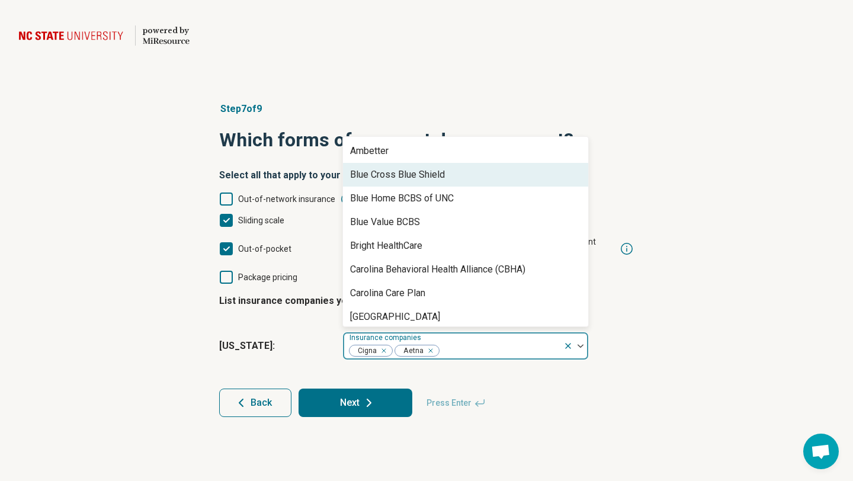
click at [470, 166] on div "Blue Cross Blue Shield" at bounding box center [465, 175] width 245 height 24
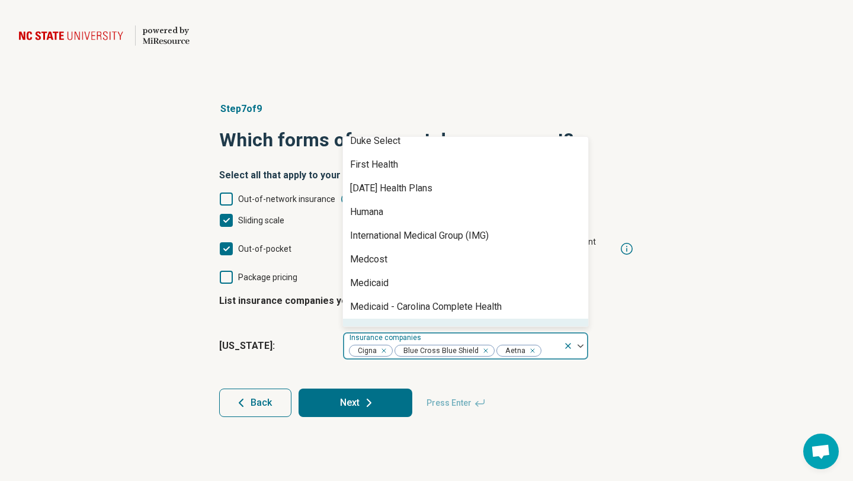
scroll to position [223, 0]
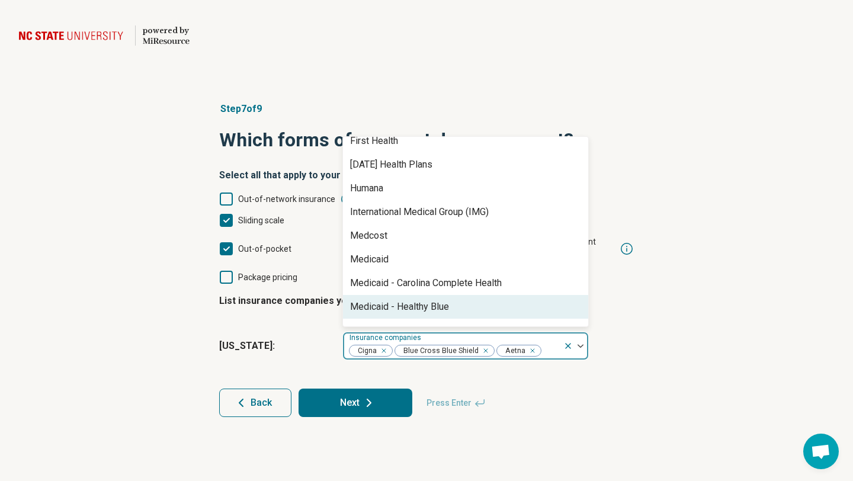
click at [407, 300] on div "Medicaid - Healthy Blue" at bounding box center [399, 307] width 99 height 14
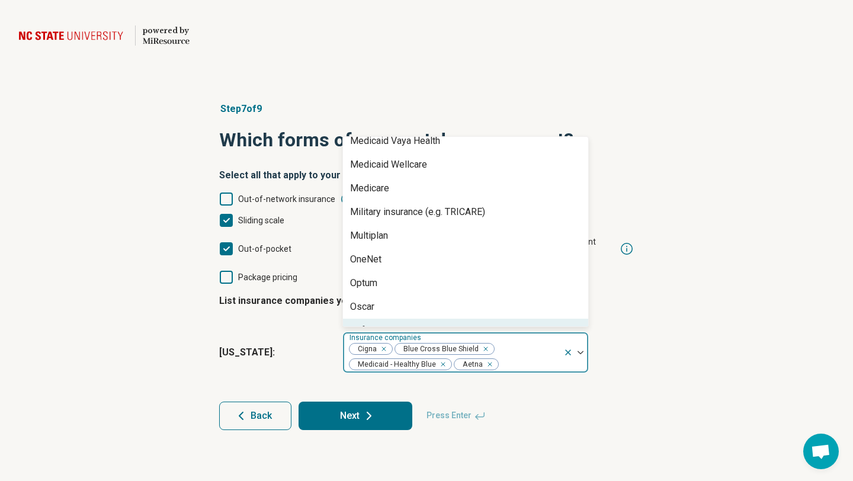
scroll to position [650, 0]
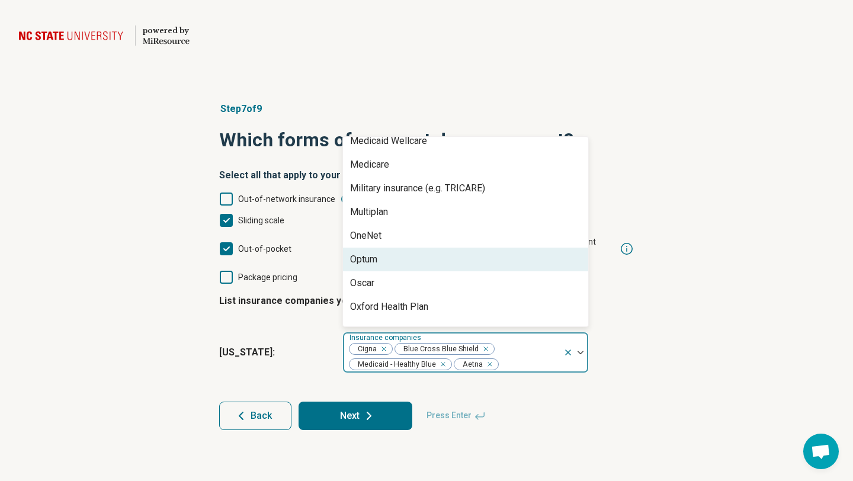
click at [430, 248] on div "Optum" at bounding box center [465, 260] width 245 height 24
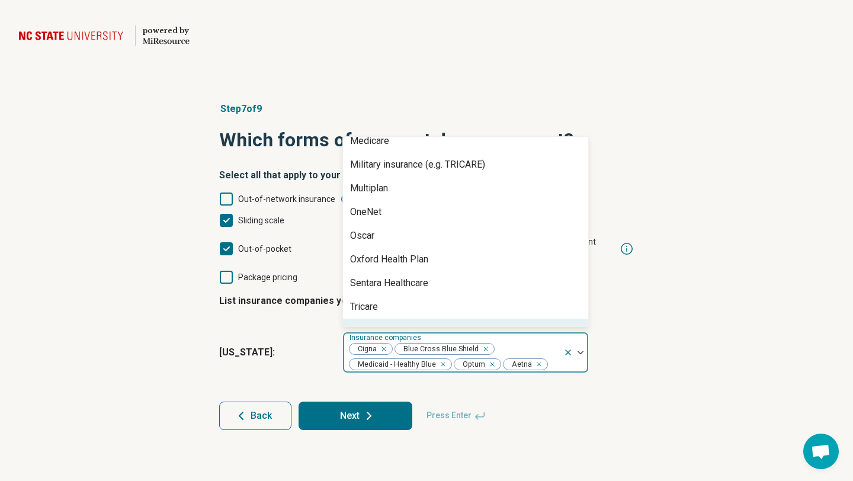
scroll to position [697, 0]
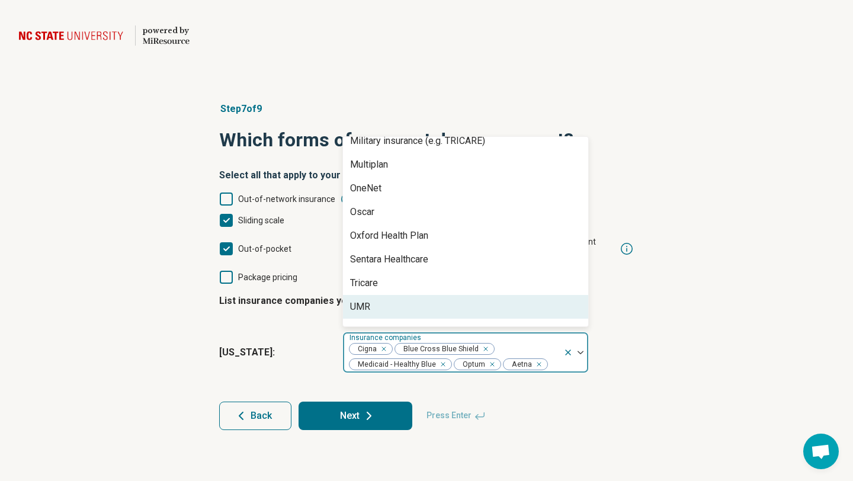
click at [390, 295] on div "UMR" at bounding box center [465, 307] width 245 height 24
click at [396, 300] on div "United HealthCare" at bounding box center [387, 307] width 75 height 14
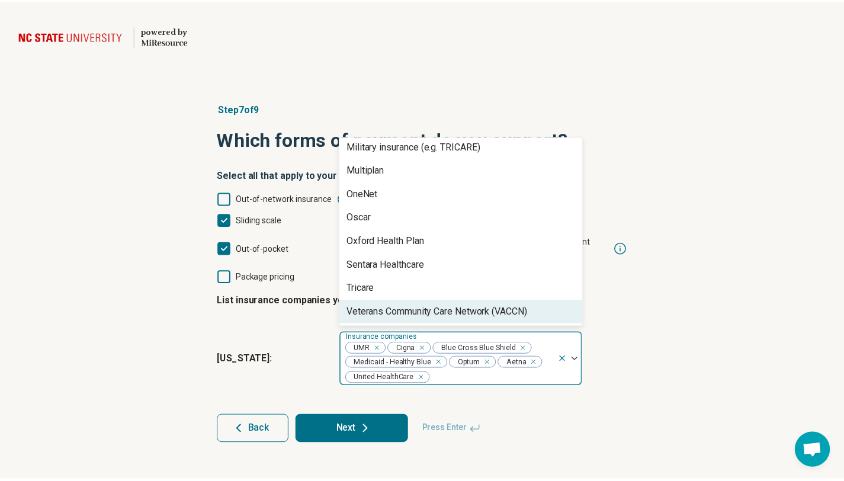
scroll to position [0, 0]
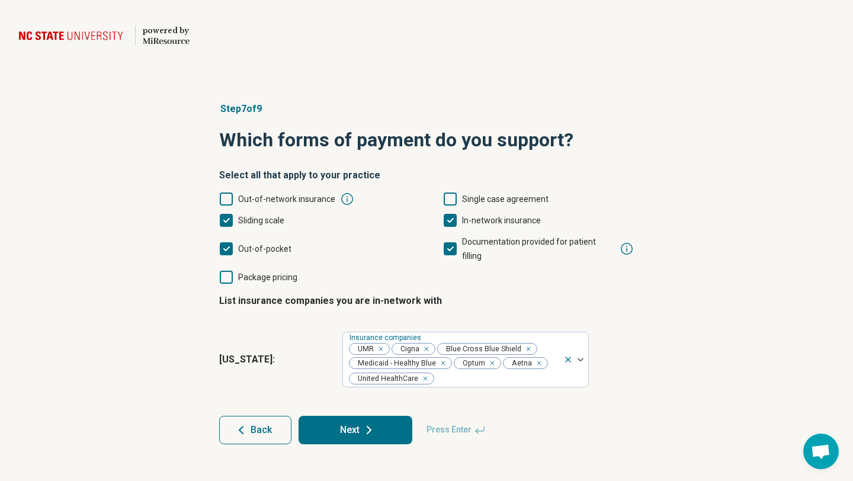
click at [358, 416] on button "Next" at bounding box center [355, 430] width 114 height 28
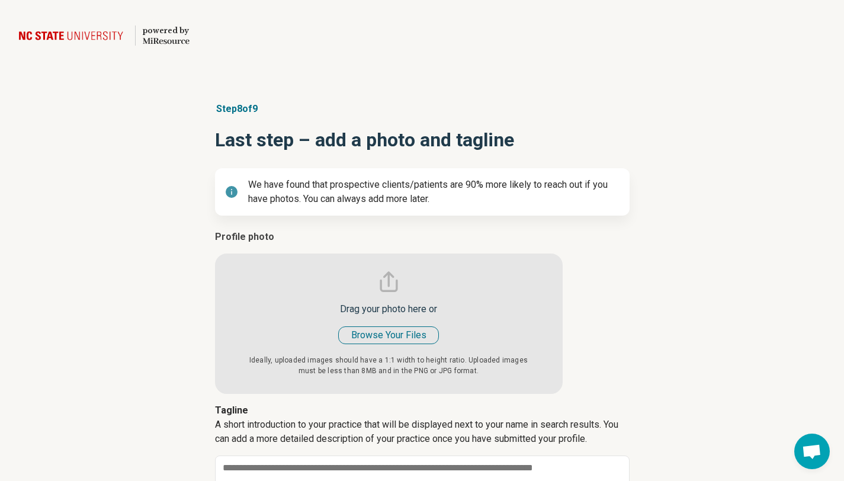
type textarea "*"
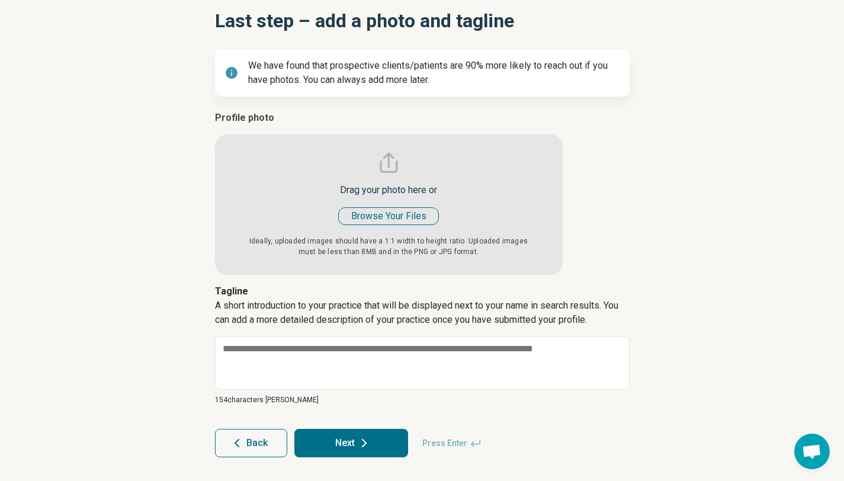
scroll to position [118, 0]
click at [390, 219] on input "file" at bounding box center [389, 193] width 348 height 164
type input "**********"
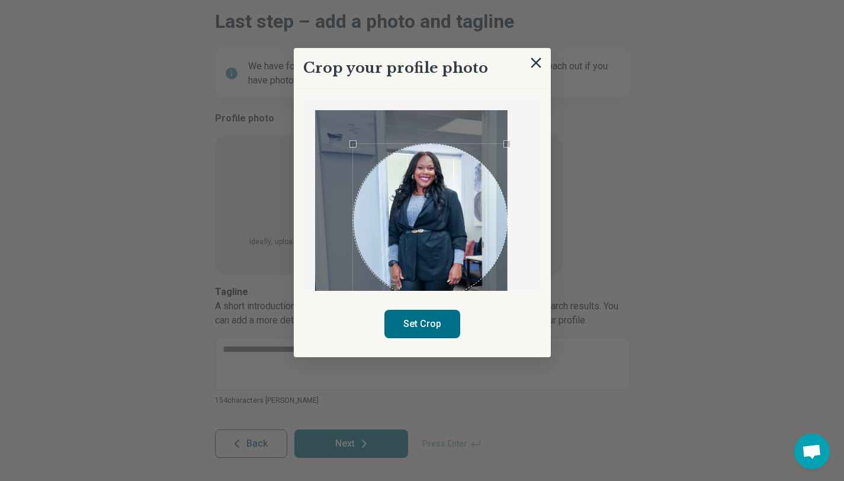
click at [476, 217] on div "Use the arrow keys to move the crop selection area" at bounding box center [430, 221] width 154 height 154
click at [423, 322] on button "Set Crop" at bounding box center [422, 324] width 76 height 28
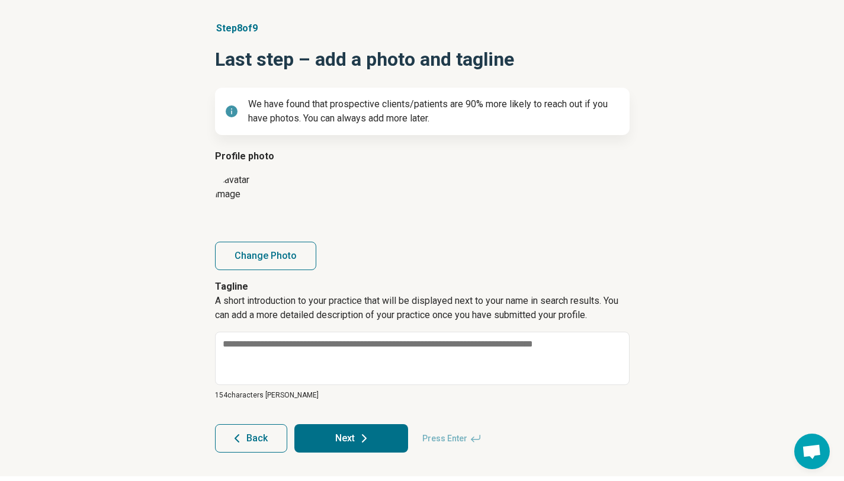
scroll to position [81, 0]
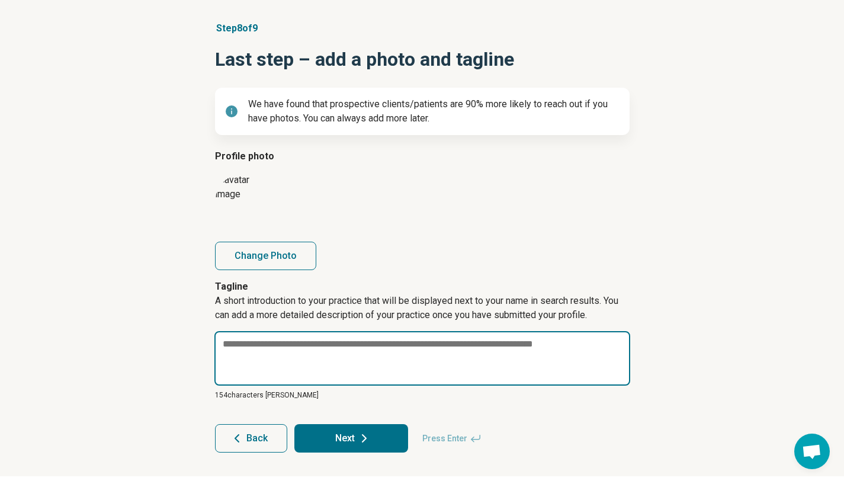
click at [227, 346] on textarea at bounding box center [422, 358] width 416 height 54
paste textarea "**********"
type textarea "*"
type textarea "**********"
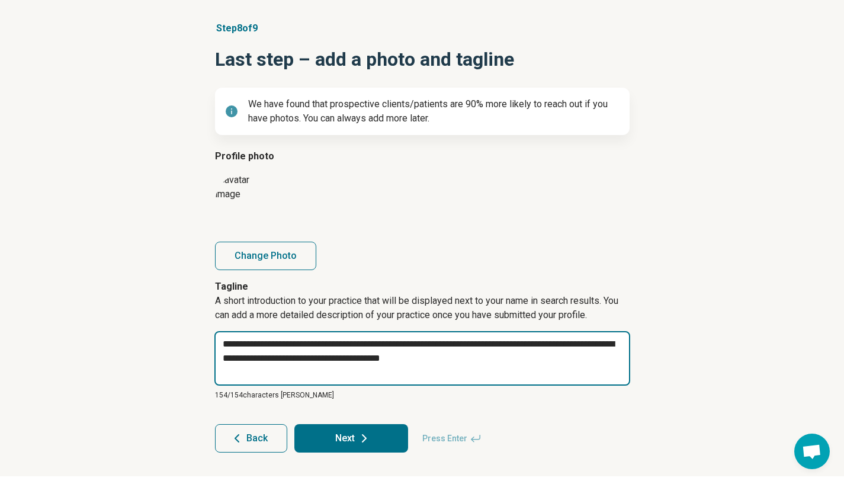
drag, startPoint x: 586, startPoint y: 345, endPoint x: 589, endPoint y: 364, distance: 19.8
click at [589, 364] on textarea "**********" at bounding box center [422, 358] width 416 height 54
type textarea "*"
type textarea "**********"
drag, startPoint x: 442, startPoint y: 346, endPoint x: 257, endPoint y: 315, distance: 187.3
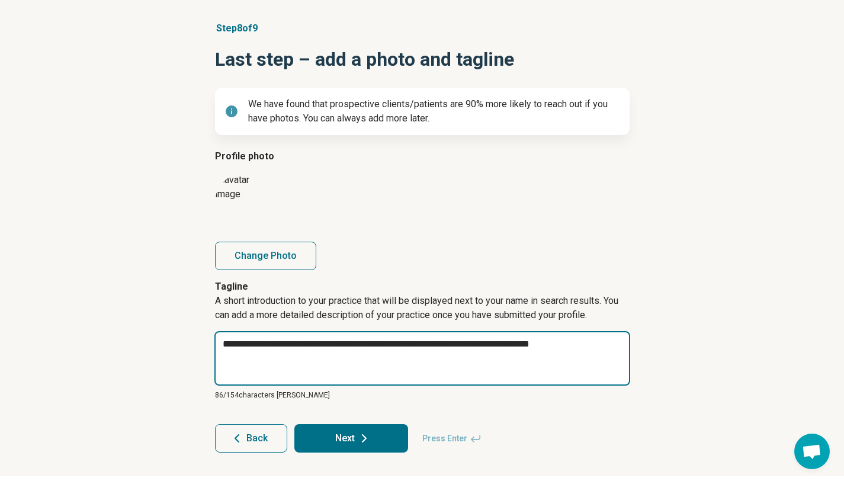
click at [257, 317] on div "**********" at bounding box center [422, 339] width 415 height 121
type textarea "*"
type textarea "**********"
type textarea "*"
type textarea "**********"
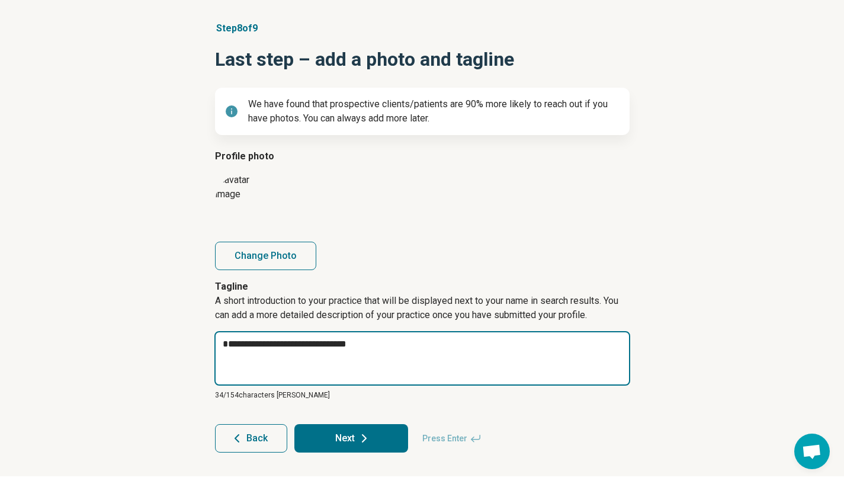
type textarea "*"
type textarea "**********"
click at [371, 348] on textarea "**********" at bounding box center [422, 358] width 416 height 54
type textarea "*"
type textarea "**********"
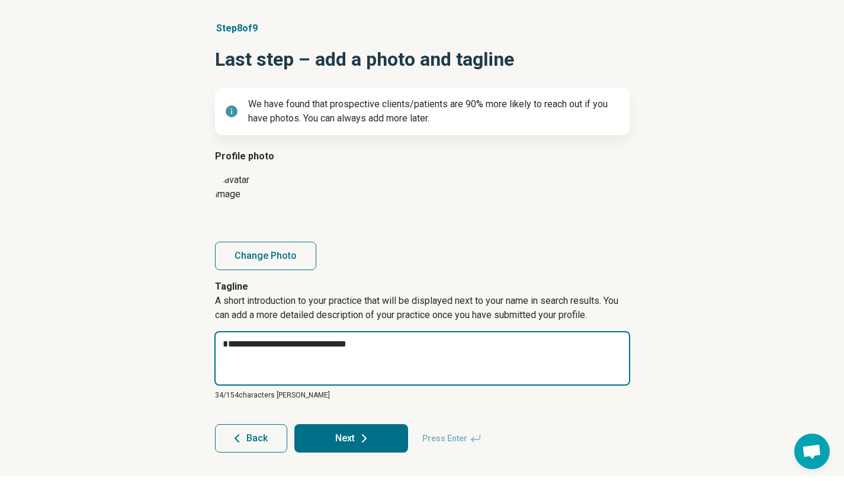
type textarea "*"
type textarea "**********"
type textarea "*"
type textarea "**********"
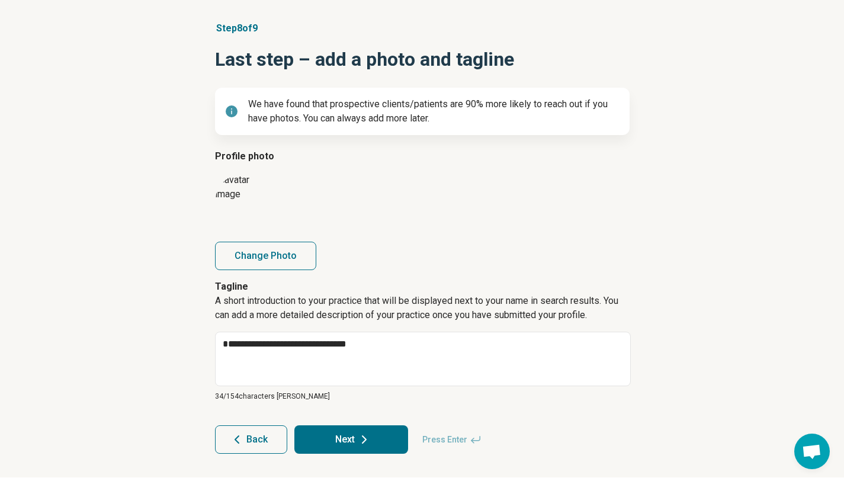
click at [381, 441] on button "Next" at bounding box center [351, 439] width 114 height 28
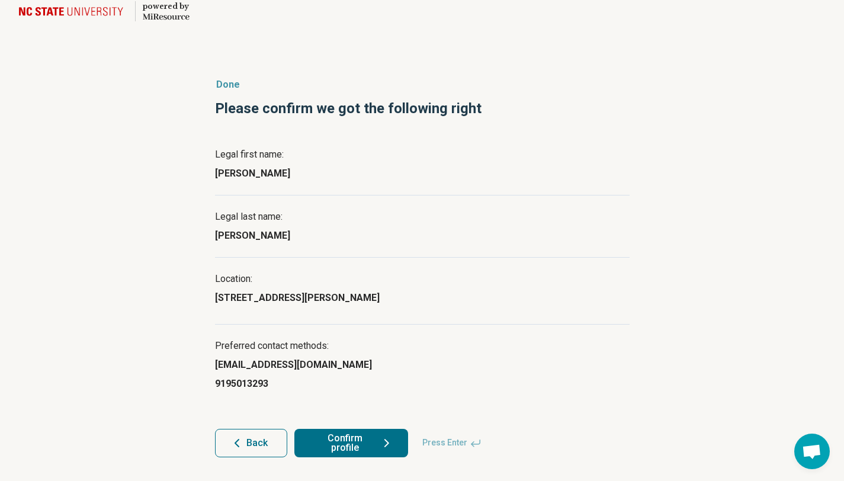
scroll to position [24, 0]
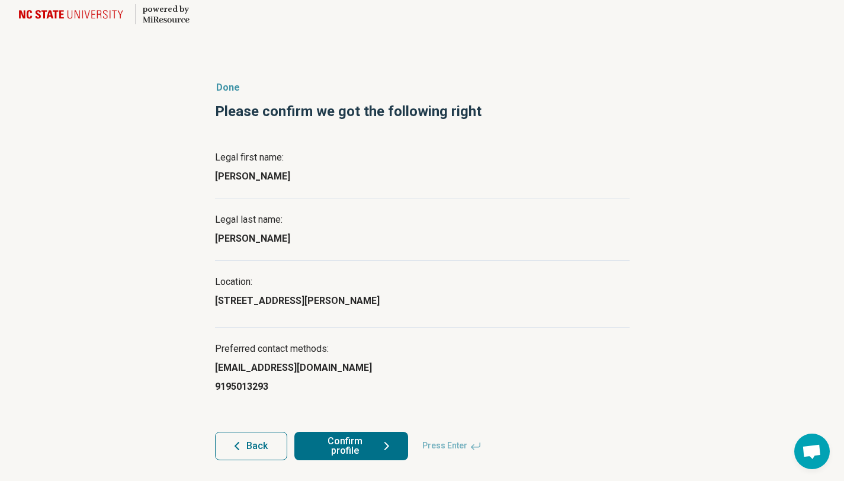
scroll to position [24, 0]
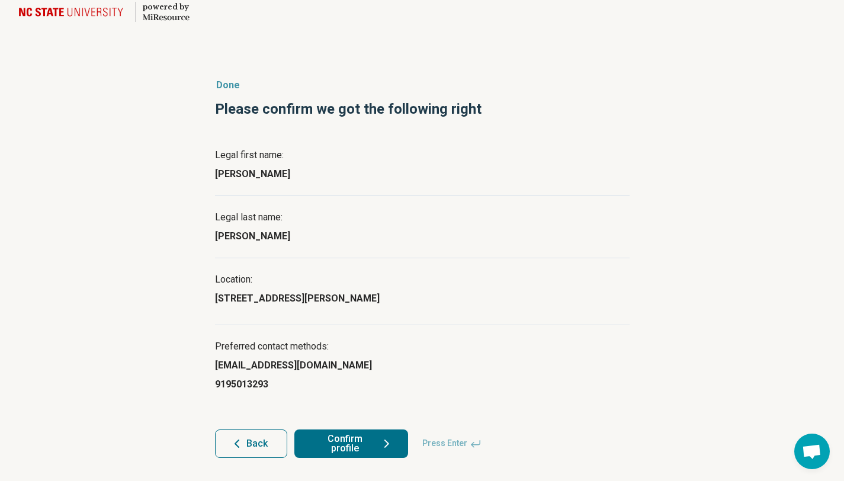
click at [347, 436] on button "Confirm profile" at bounding box center [351, 443] width 114 height 28
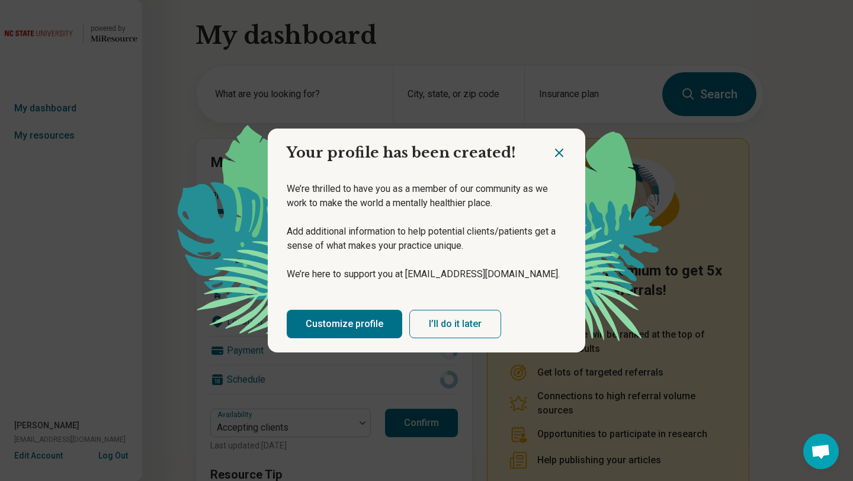
click at [559, 153] on icon "Close dialog" at bounding box center [558, 152] width 7 height 7
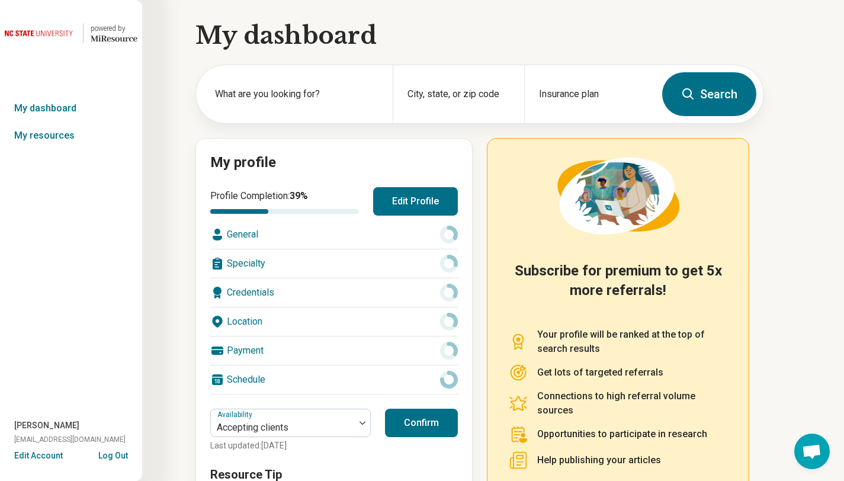
click at [381, 232] on div "General" at bounding box center [334, 234] width 248 height 28
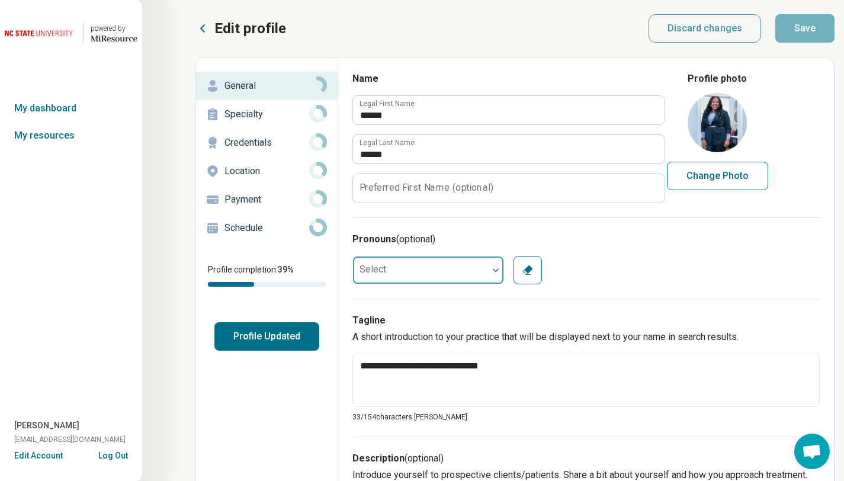
click at [432, 270] on div at bounding box center [420, 270] width 135 height 24
click at [657, 264] on div "Select Clear" at bounding box center [585, 270] width 467 height 28
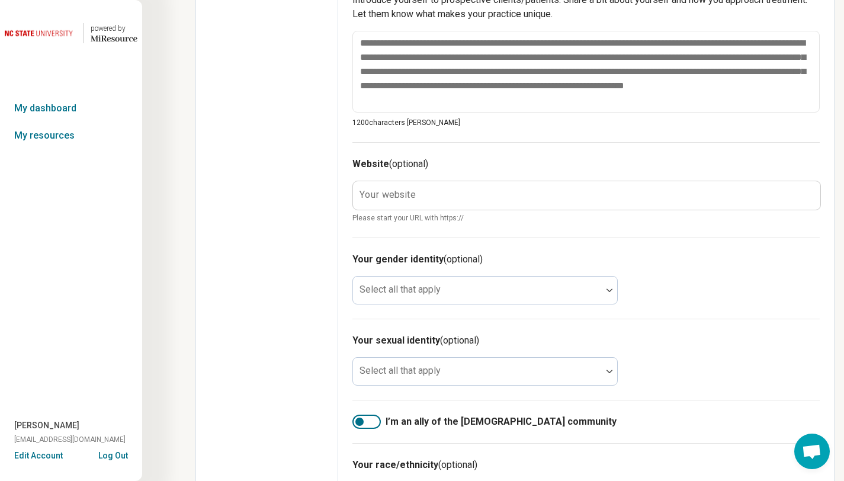
scroll to position [472, 0]
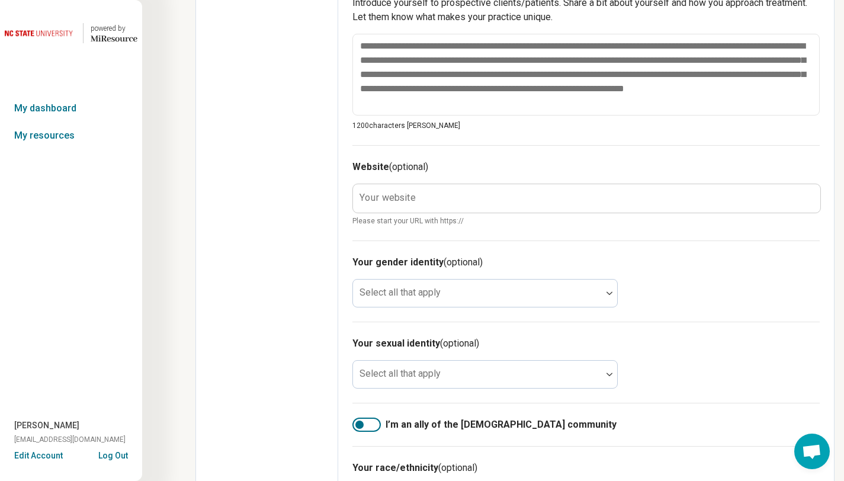
click at [412, 198] on label "Your website" at bounding box center [387, 197] width 56 height 9
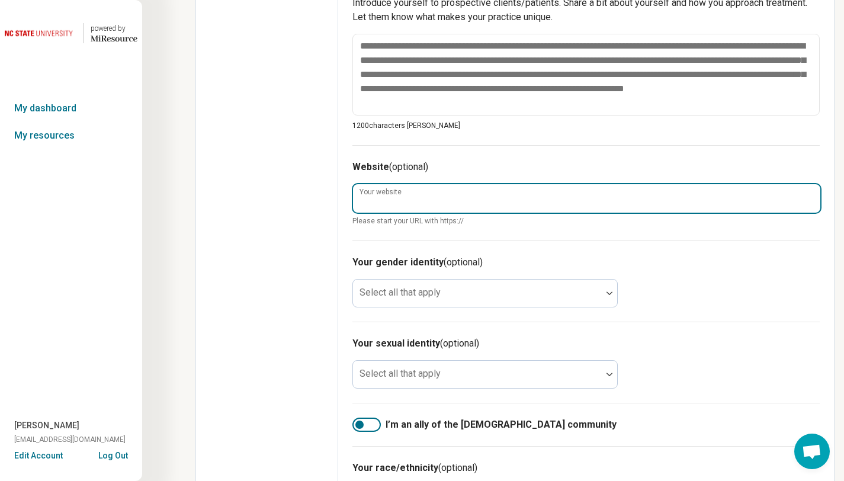
click at [412, 198] on input "Your website" at bounding box center [586, 198] width 467 height 28
paste input "**********"
type textarea "*"
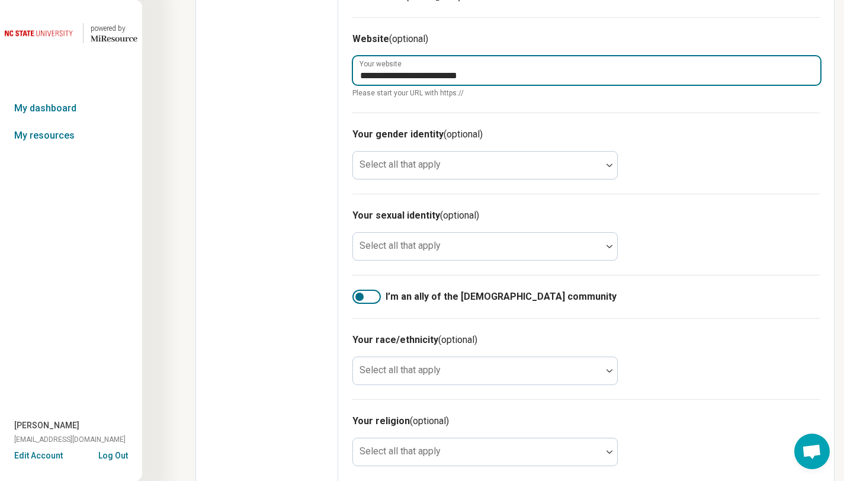
scroll to position [614, 0]
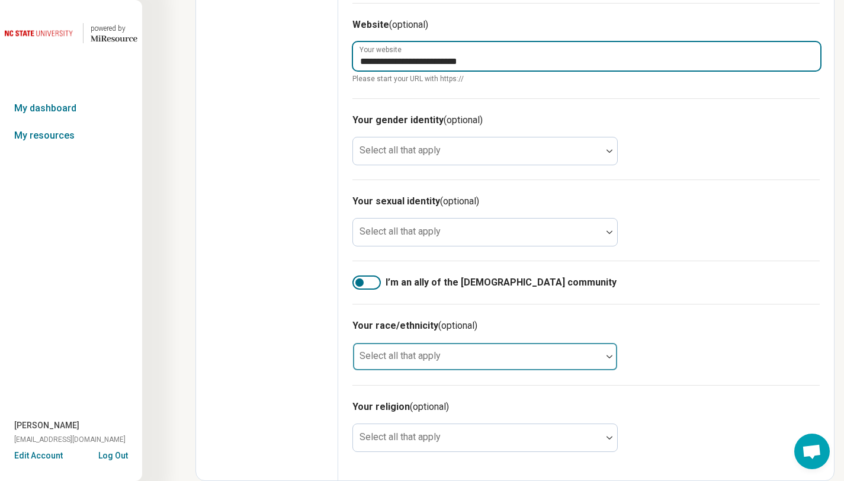
type input "**********"
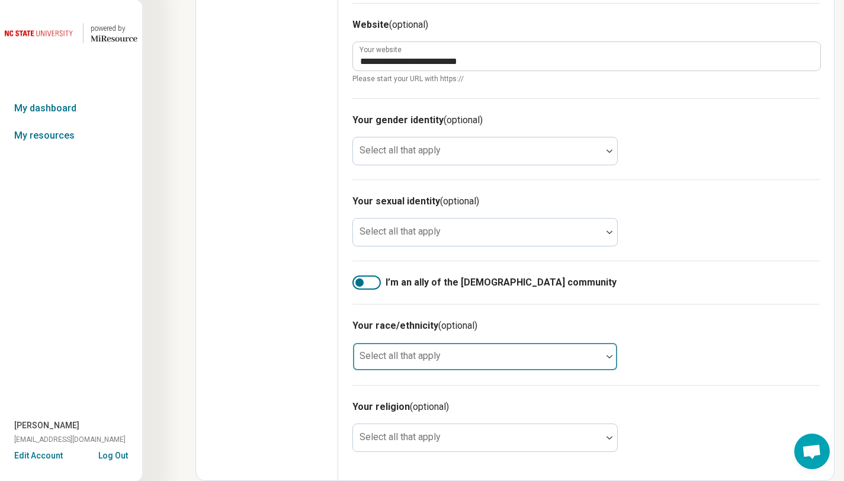
click at [543, 361] on div at bounding box center [477, 361] width 239 height 17
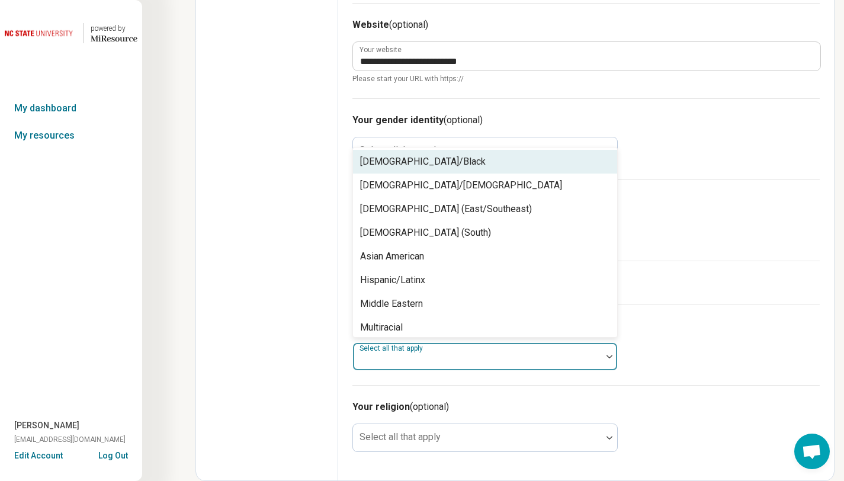
click at [522, 159] on div "African American/Black" at bounding box center [485, 162] width 264 height 24
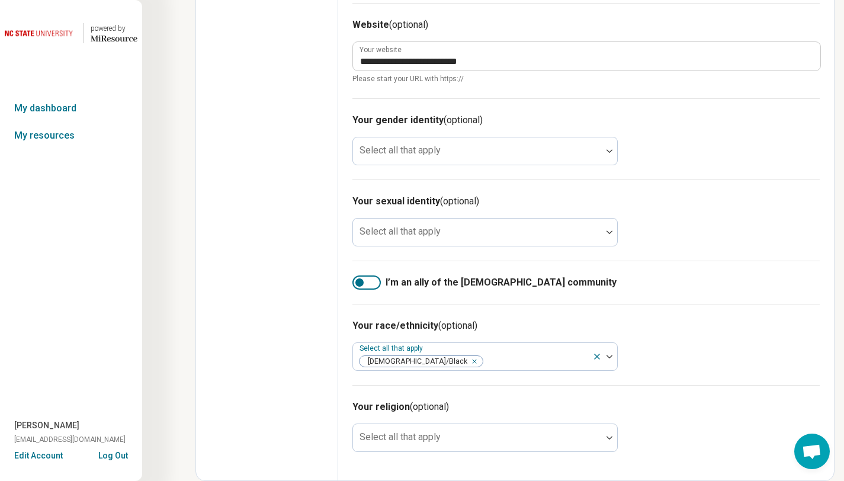
click at [702, 329] on h3 "Your race/ethnicity (optional)" at bounding box center [585, 326] width 467 height 14
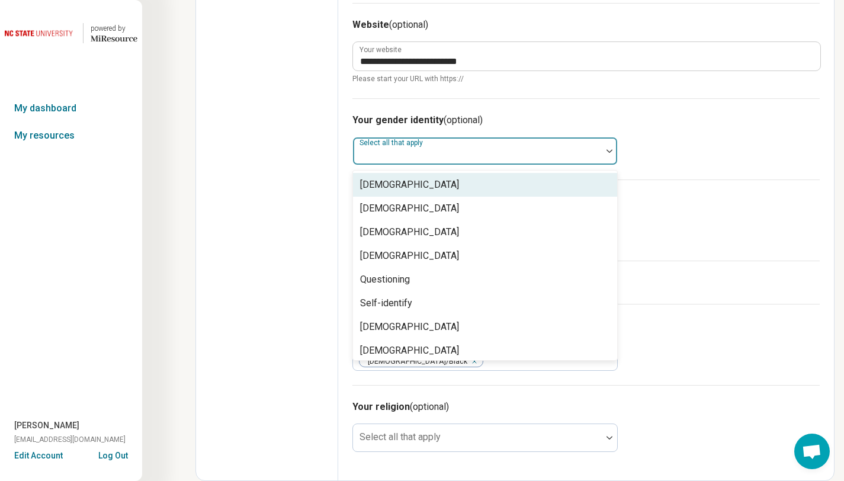
click at [507, 151] on div at bounding box center [477, 155] width 239 height 17
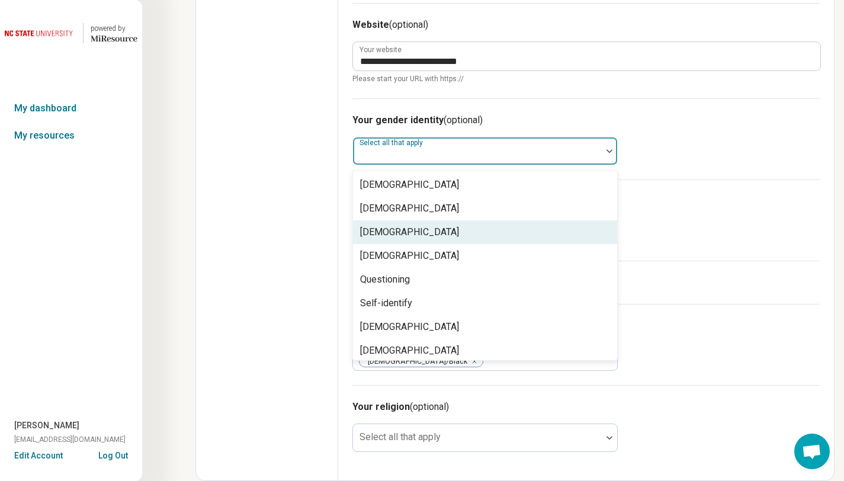
click at [706, 288] on label "I’m an ally of the LGBTQIA+ community" at bounding box center [585, 282] width 467 height 14
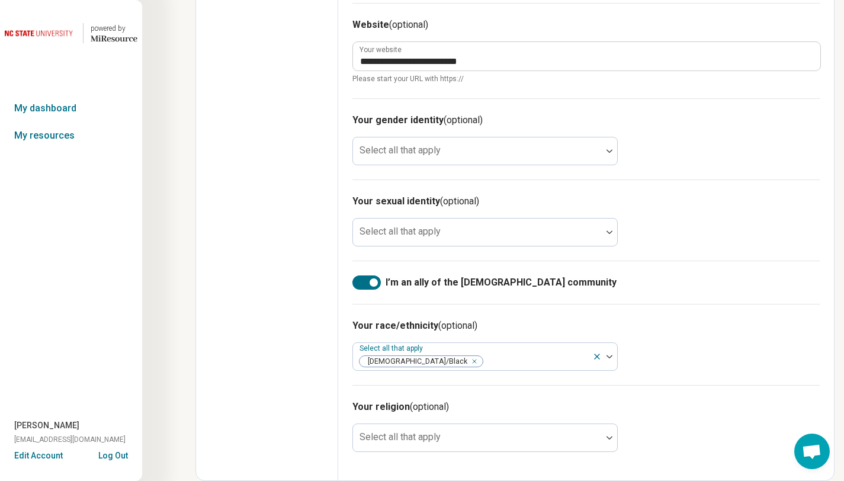
scroll to position [6, 0]
click at [359, 285] on div at bounding box center [366, 282] width 28 height 14
click at [371, 286] on div at bounding box center [366, 282] width 28 height 14
click at [363, 284] on div at bounding box center [366, 282] width 28 height 14
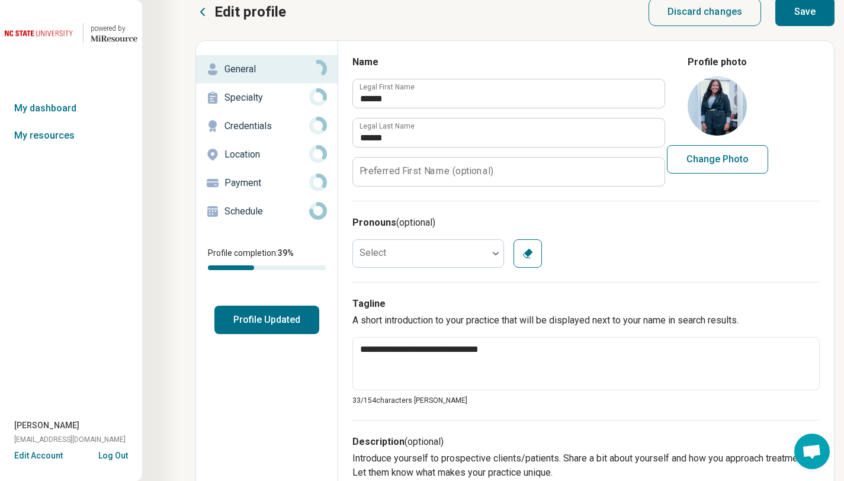
scroll to position [0, 0]
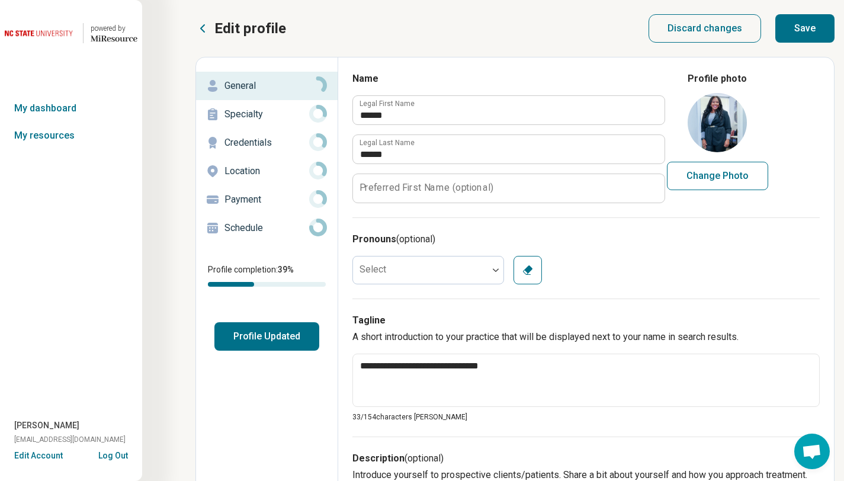
click at [809, 28] on button "Save" at bounding box center [804, 28] width 59 height 28
type textarea "*"
click at [259, 118] on p "Specialty" at bounding box center [266, 114] width 85 height 14
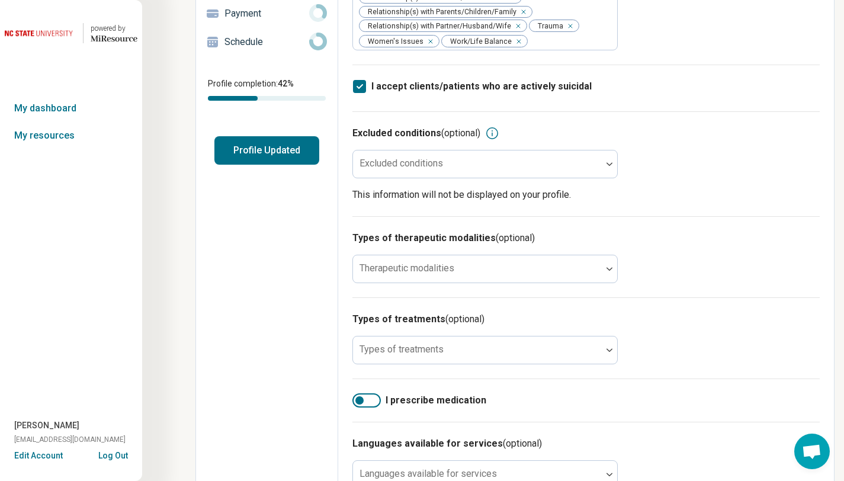
scroll to position [190, 0]
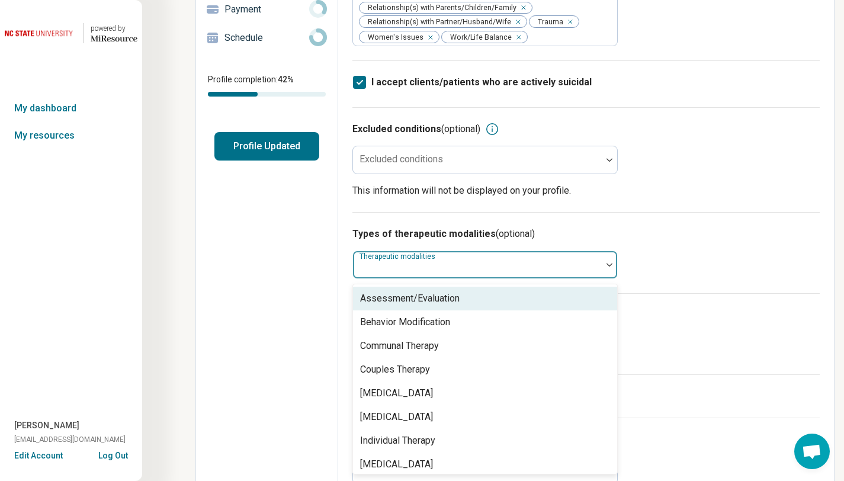
click at [606, 272] on div at bounding box center [609, 264] width 15 height 27
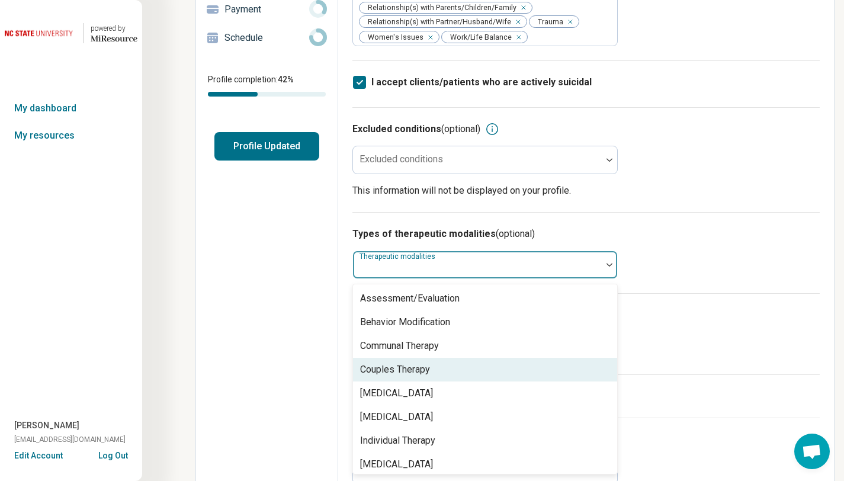
click at [533, 363] on div "Couples Therapy" at bounding box center [485, 370] width 264 height 24
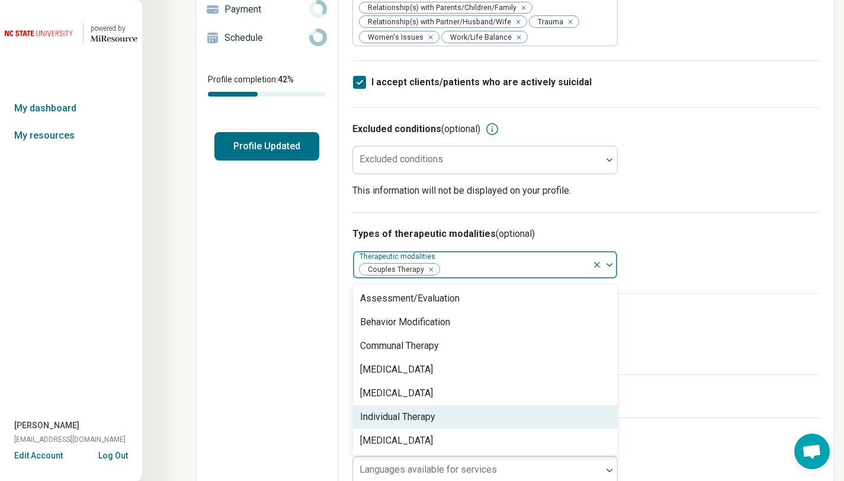
click at [473, 418] on div "Individual Therapy" at bounding box center [485, 417] width 264 height 24
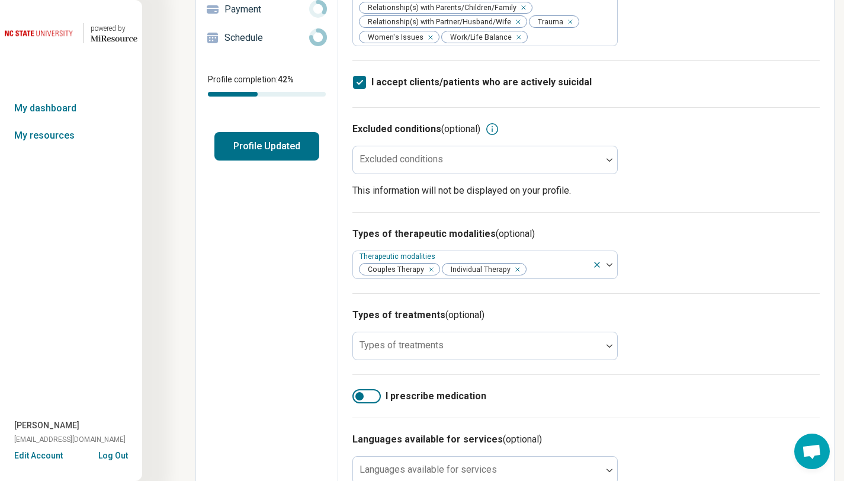
click at [723, 264] on div "Types of therapeutic modalities (optional) Therapeutic modalities Couples Thera…" at bounding box center [585, 252] width 467 height 81
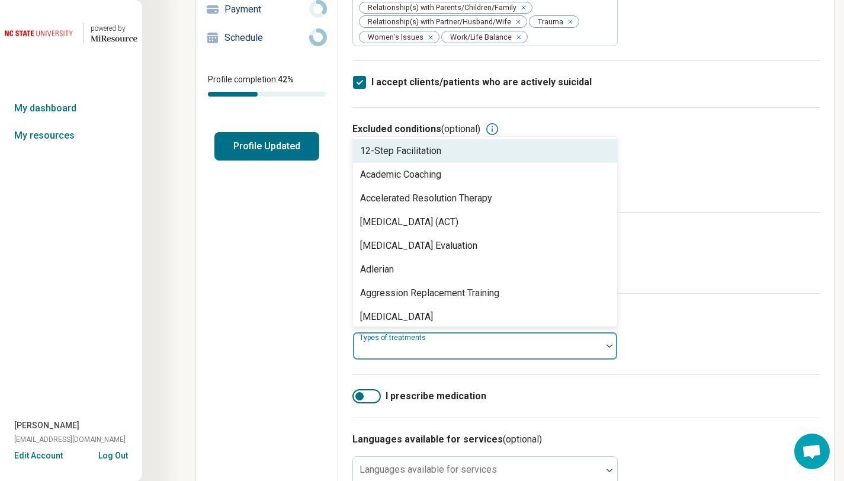
click at [467, 352] on div at bounding box center [477, 350] width 239 height 17
type input "*"
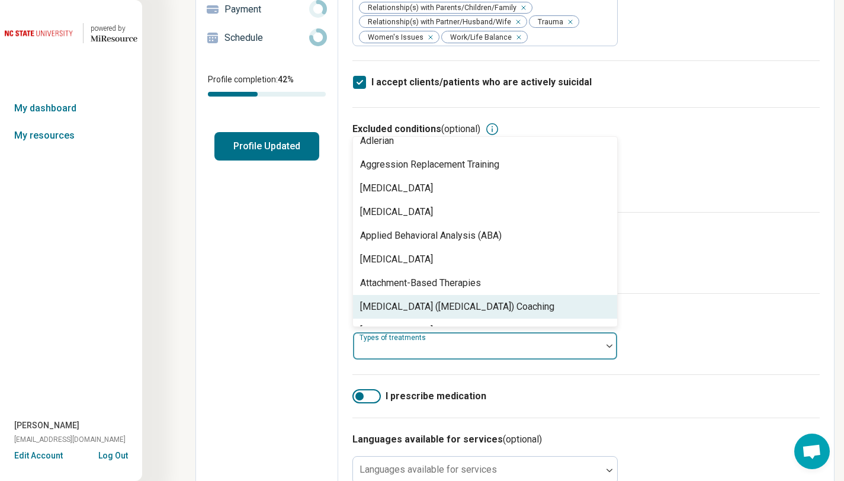
scroll to position [152, 0]
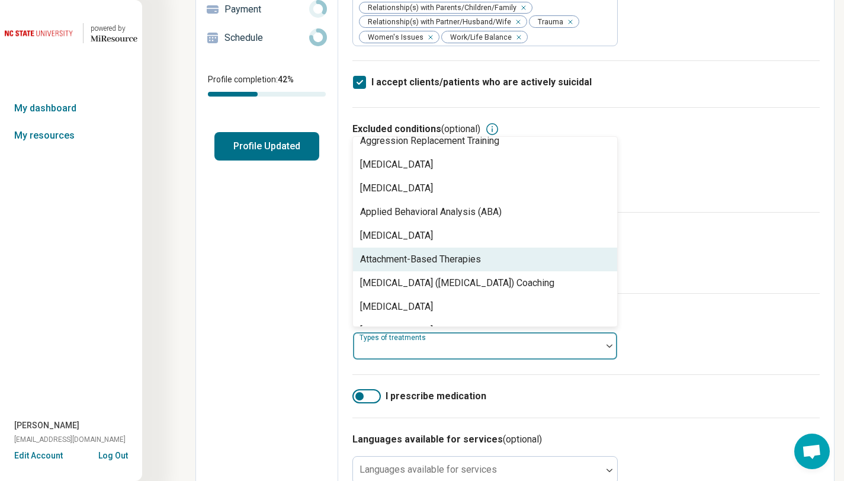
click at [438, 264] on div "Attachment-Based Therapies" at bounding box center [420, 259] width 121 height 14
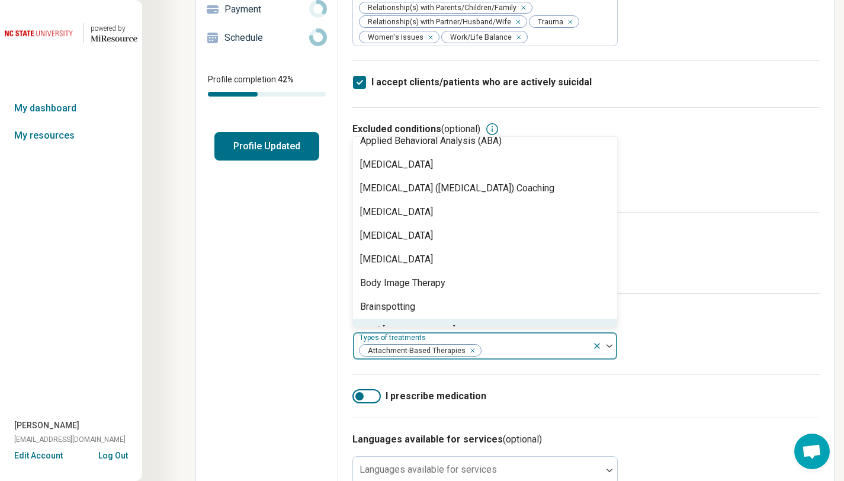
scroll to position [271, 0]
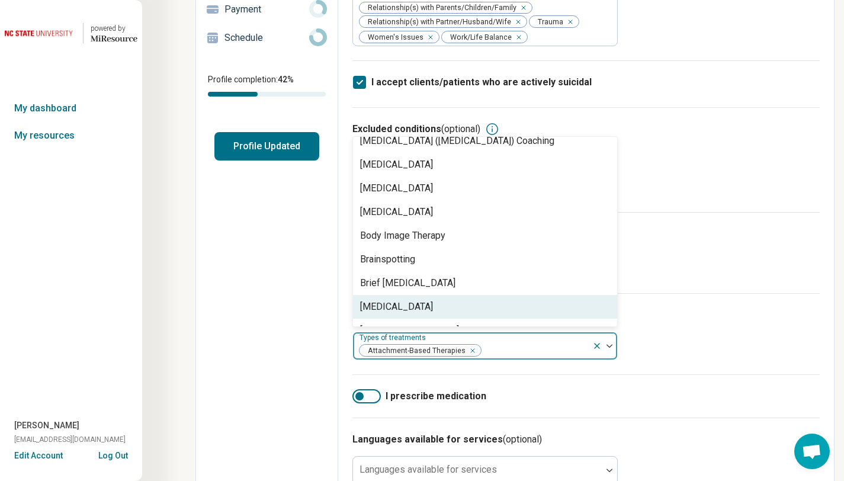
click at [428, 314] on div "Brief Psychotherapy" at bounding box center [396, 307] width 73 height 14
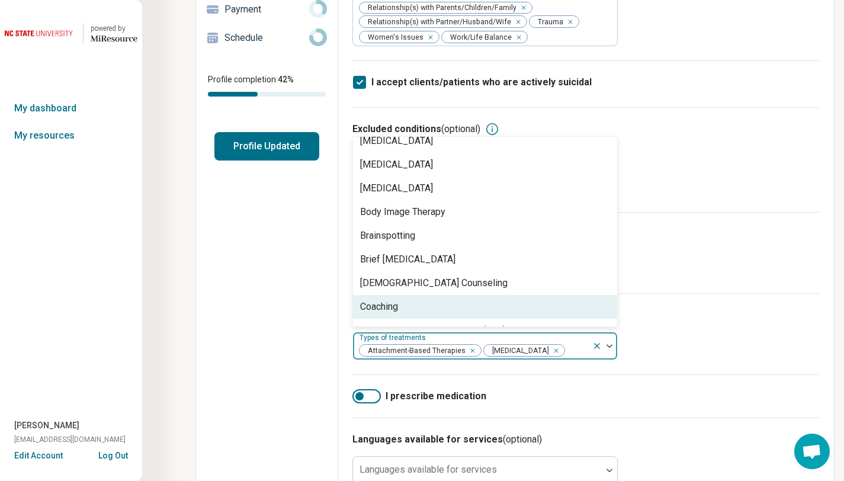
scroll to position [318, 0]
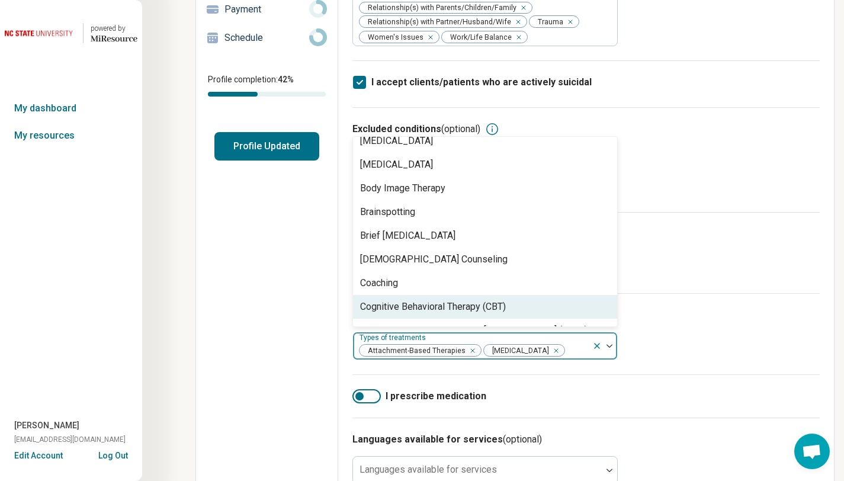
click at [426, 314] on div "Cognitive Behavioral Therapy (CBT)" at bounding box center [433, 307] width 146 height 14
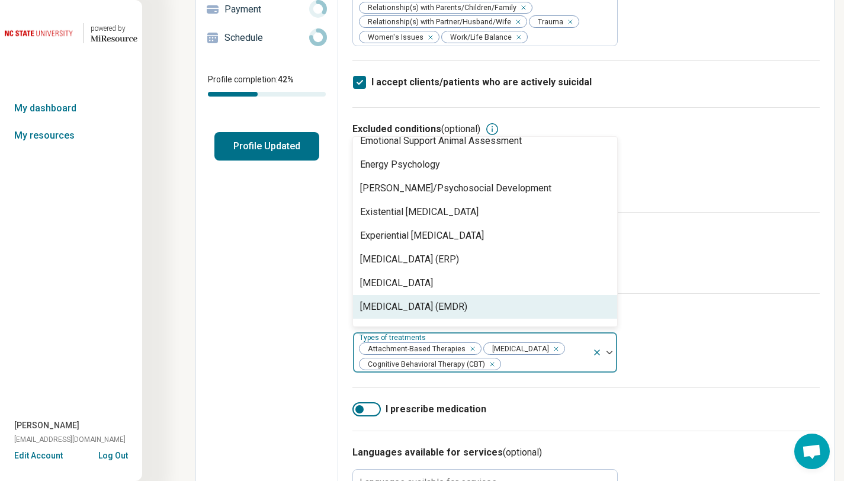
scroll to position [792, 0]
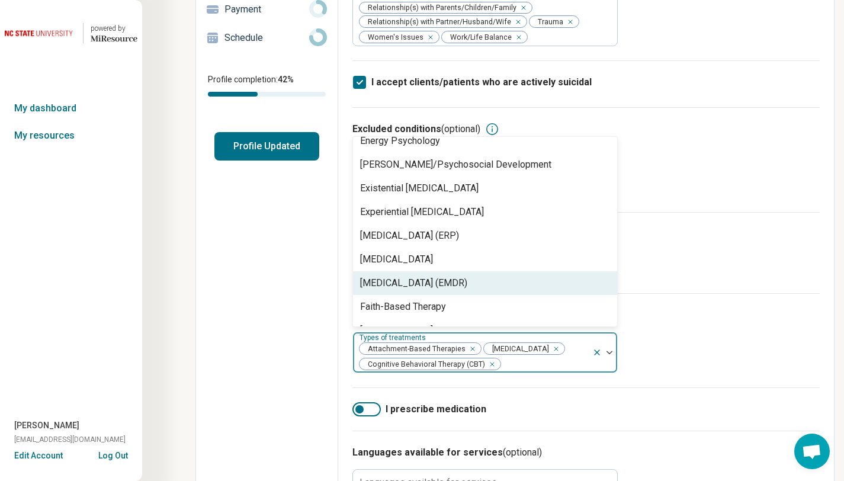
click at [418, 293] on div "Eye Movement Desensitization and Reprocessing (EMDR)" at bounding box center [485, 283] width 264 height 24
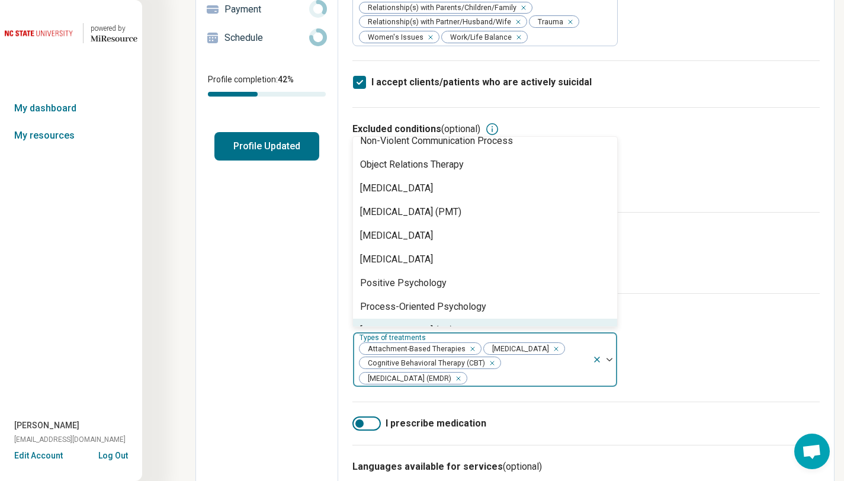
scroll to position [1692, 0]
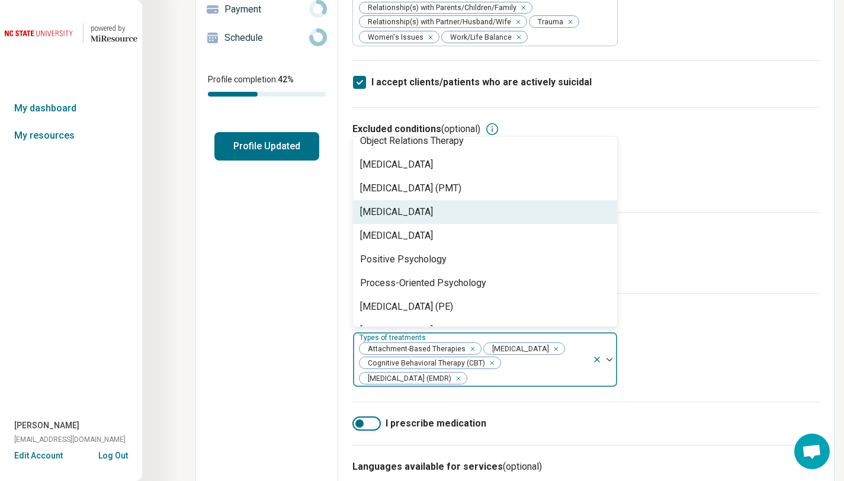
click at [412, 217] on div "Person-Centered Therapy" at bounding box center [396, 212] width 73 height 14
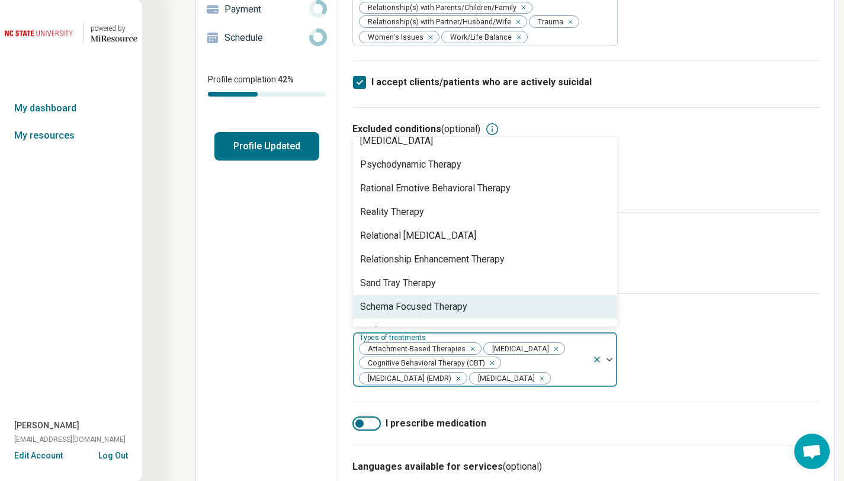
scroll to position [1881, 0]
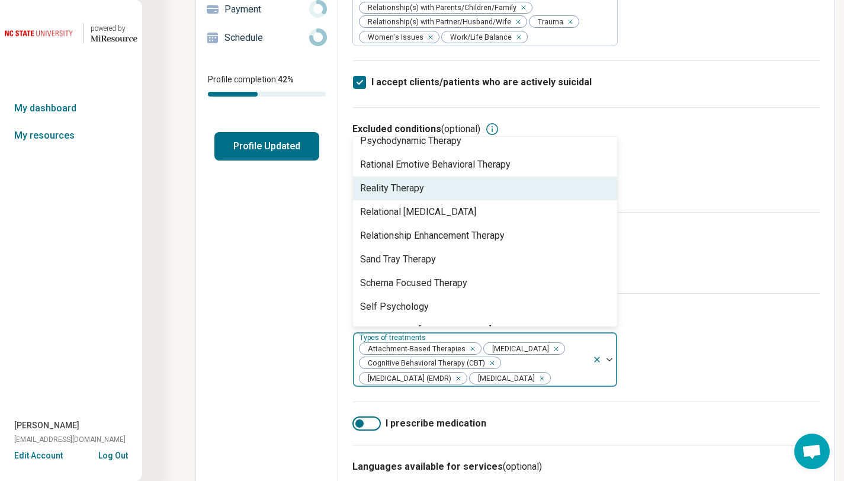
click at [391, 192] on div "Reality Therapy" at bounding box center [392, 188] width 64 height 14
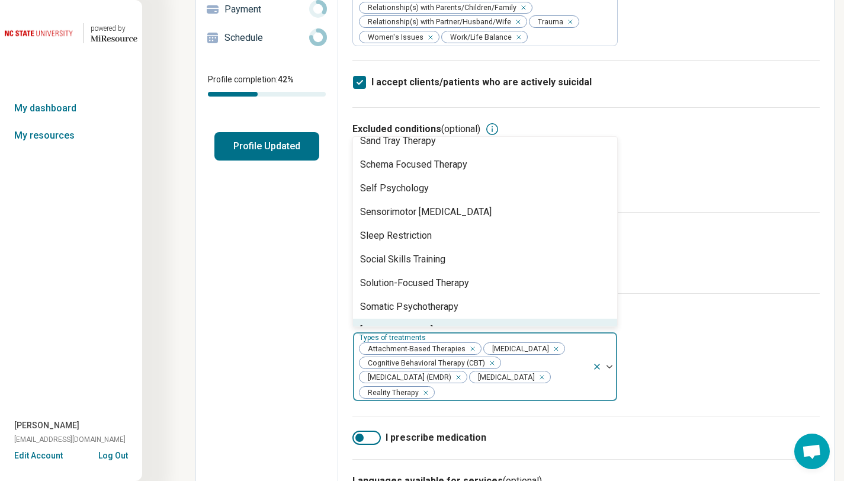
scroll to position [2023, 0]
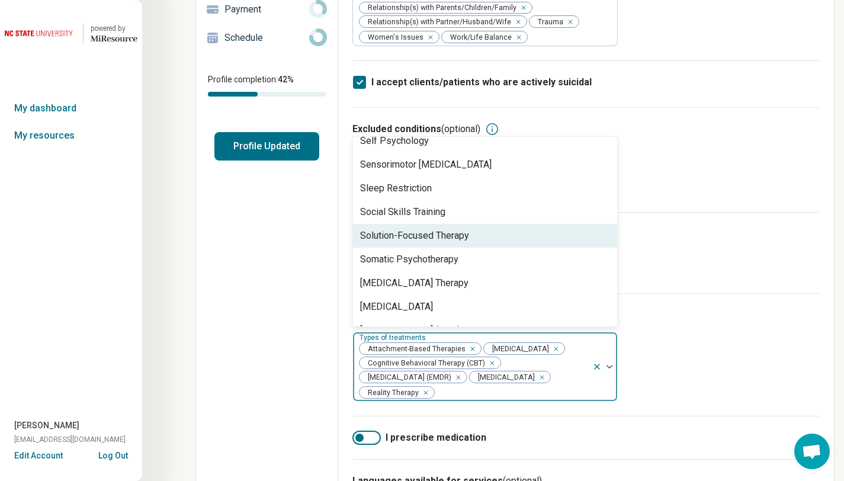
click at [393, 237] on div "Solution-Focused Therapy" at bounding box center [414, 236] width 109 height 14
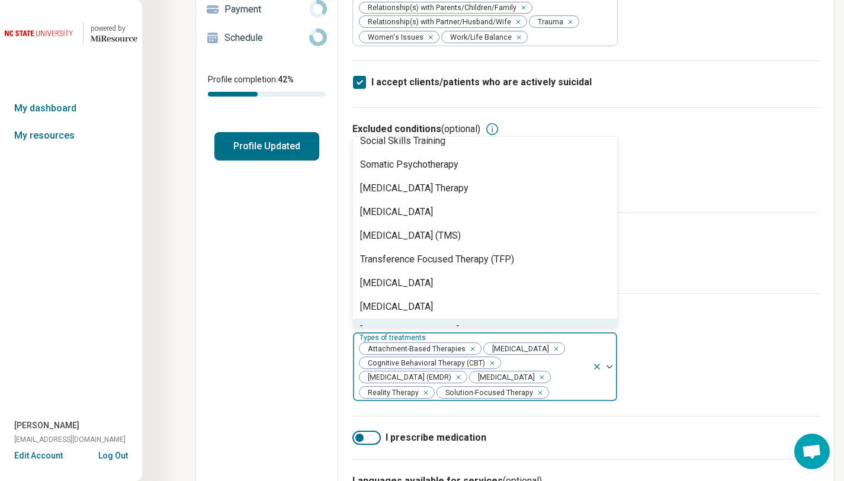
scroll to position [0, 0]
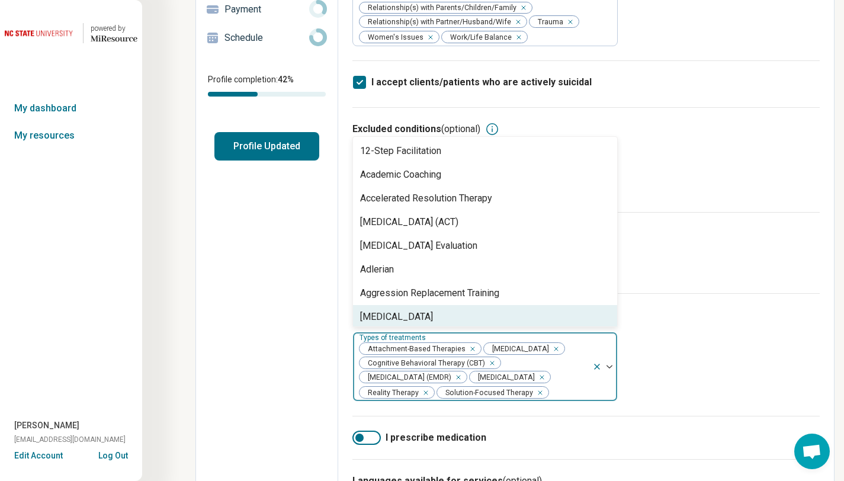
click at [686, 362] on div "Types of treatments (optional) option Solution-Focused Therapy, selected. Anger…" at bounding box center [585, 354] width 467 height 123
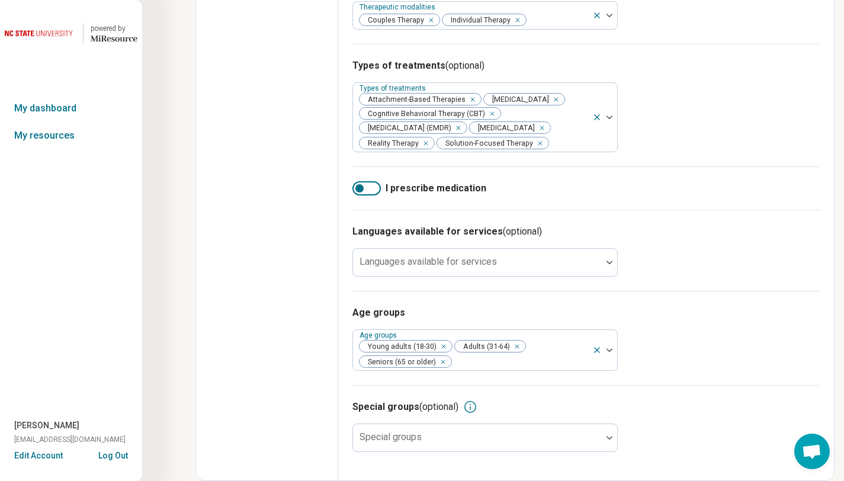
scroll to position [459, 0]
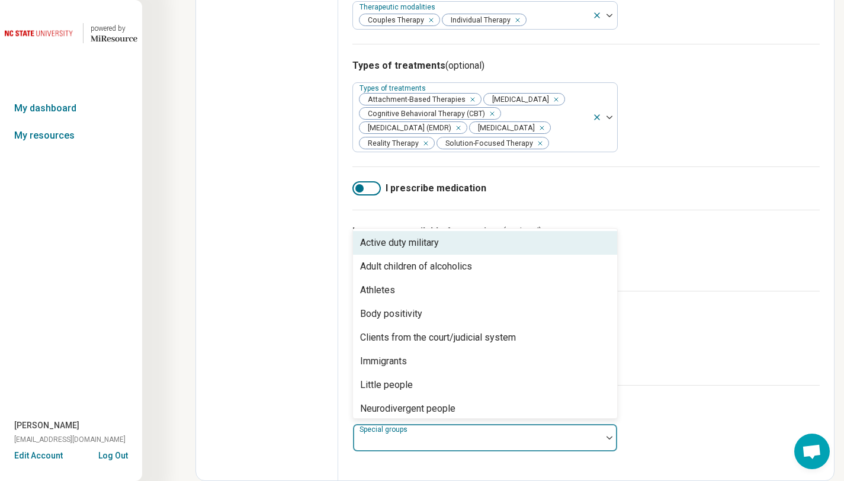
click at [579, 437] on div at bounding box center [477, 442] width 239 height 17
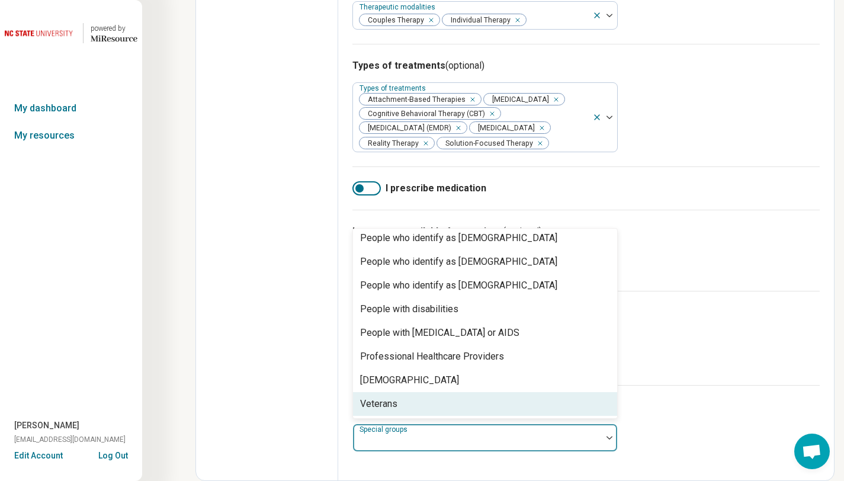
scroll to position [0, 0]
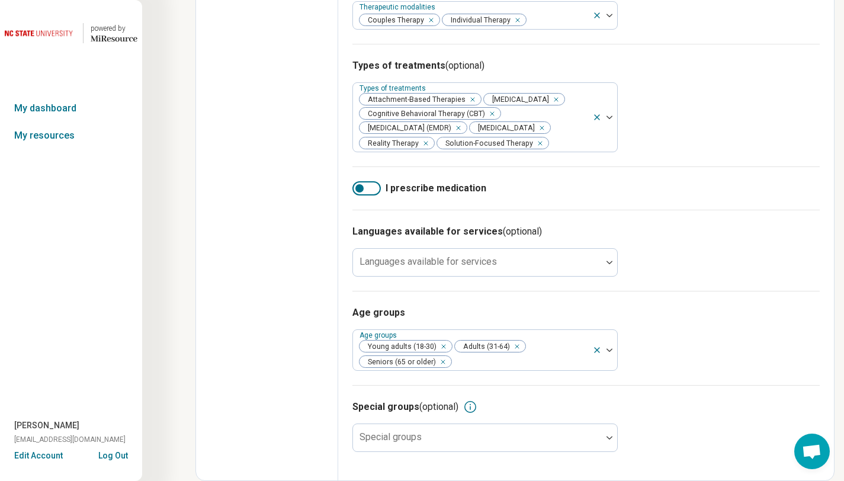
click at [765, 412] on div "Special groups (optional)" at bounding box center [585, 407] width 467 height 14
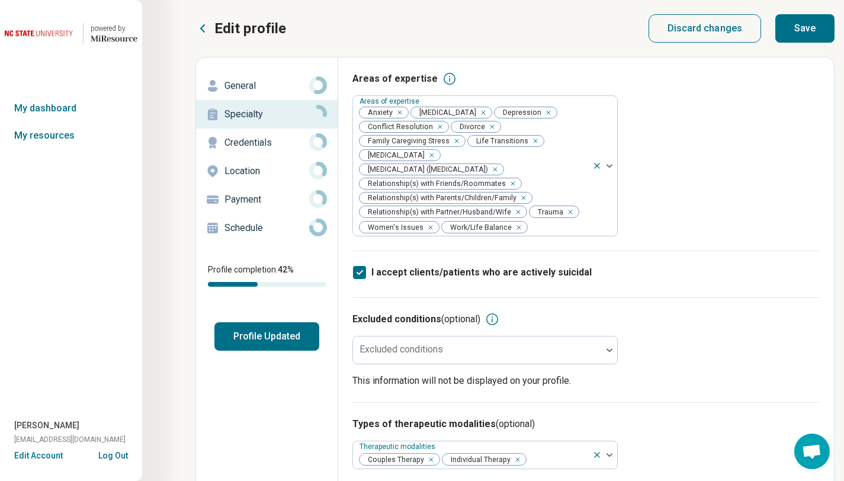
click at [803, 31] on button "Save" at bounding box center [804, 28] width 59 height 28
click at [268, 145] on p "Credentials" at bounding box center [266, 143] width 85 height 14
type textarea "*"
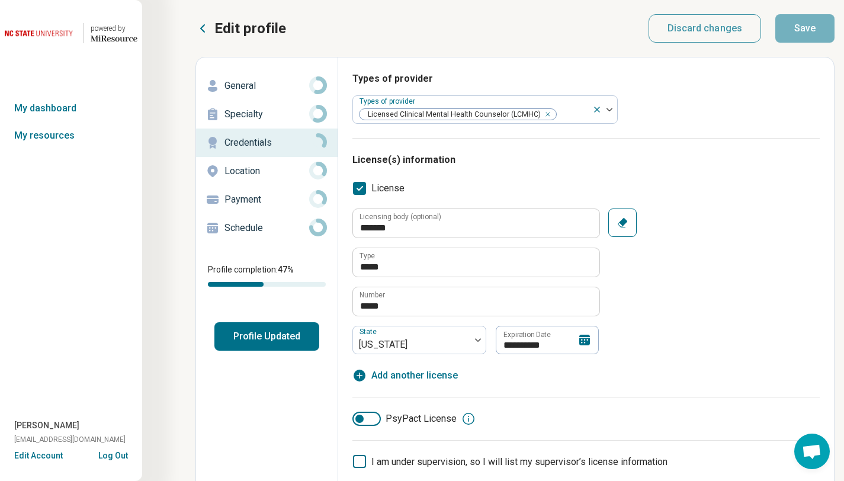
click at [237, 171] on p "Location" at bounding box center [266, 171] width 85 height 14
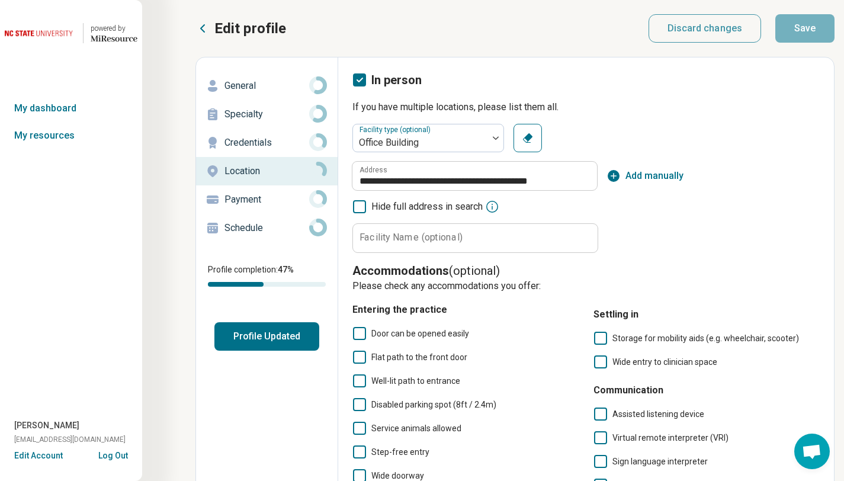
click at [243, 202] on p "Payment" at bounding box center [266, 199] width 85 height 14
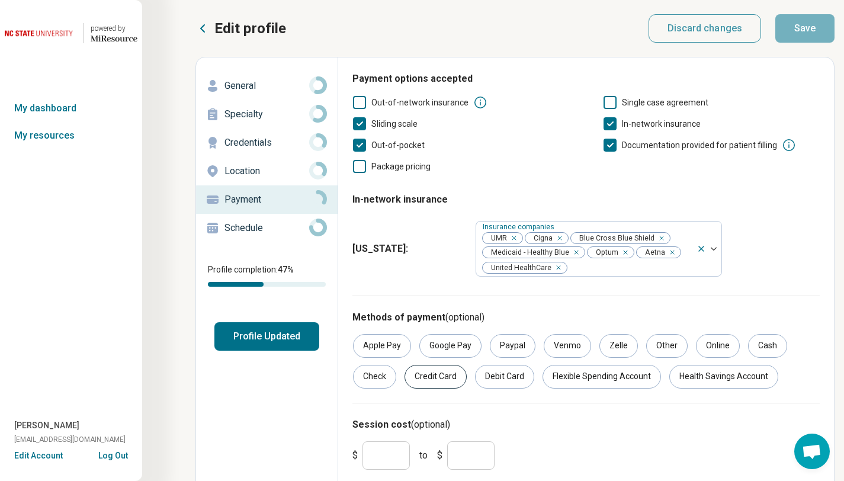
click at [442, 381] on div "Credit Card" at bounding box center [435, 377] width 62 height 24
click at [499, 378] on div "Debit Card" at bounding box center [504, 377] width 59 height 24
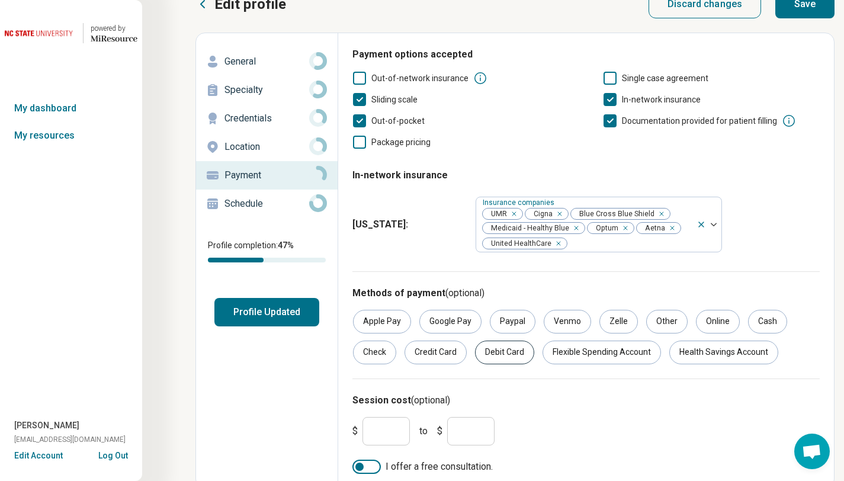
scroll to position [33, 0]
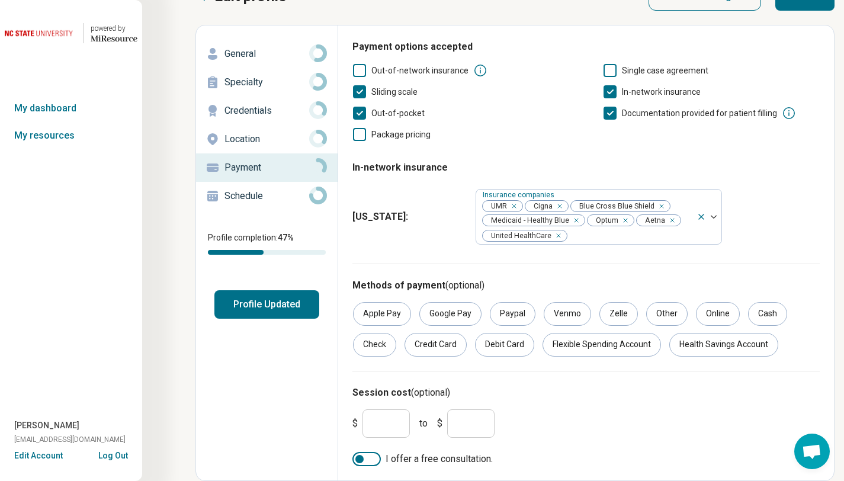
click at [368, 462] on div at bounding box center [366, 459] width 28 height 14
click at [266, 197] on p "Schedule" at bounding box center [266, 196] width 85 height 14
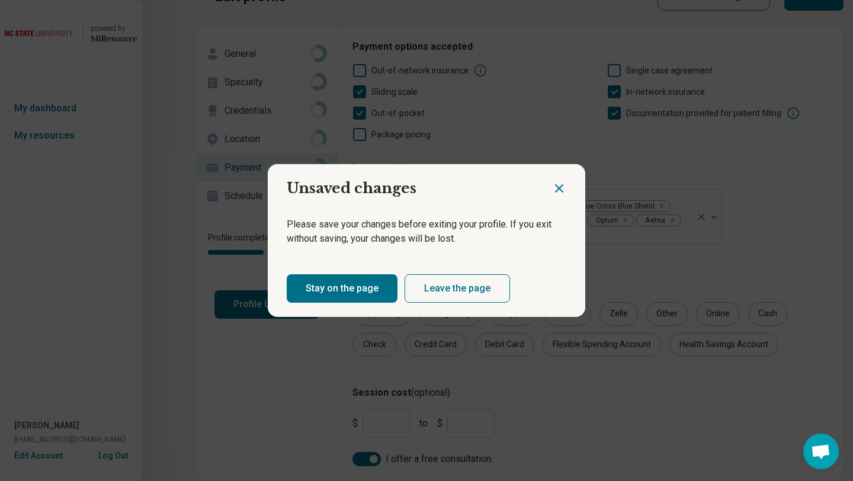
click at [342, 285] on button "Stay on the page" at bounding box center [342, 288] width 111 height 28
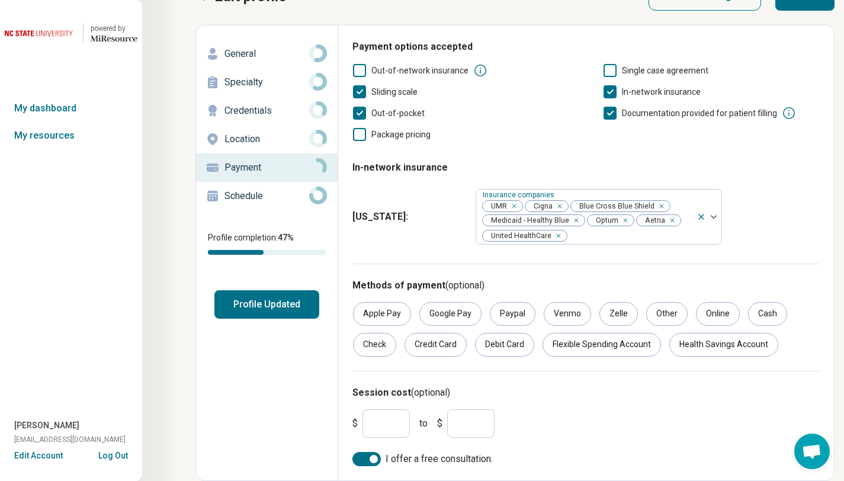
click at [278, 197] on p "Schedule" at bounding box center [266, 196] width 85 height 14
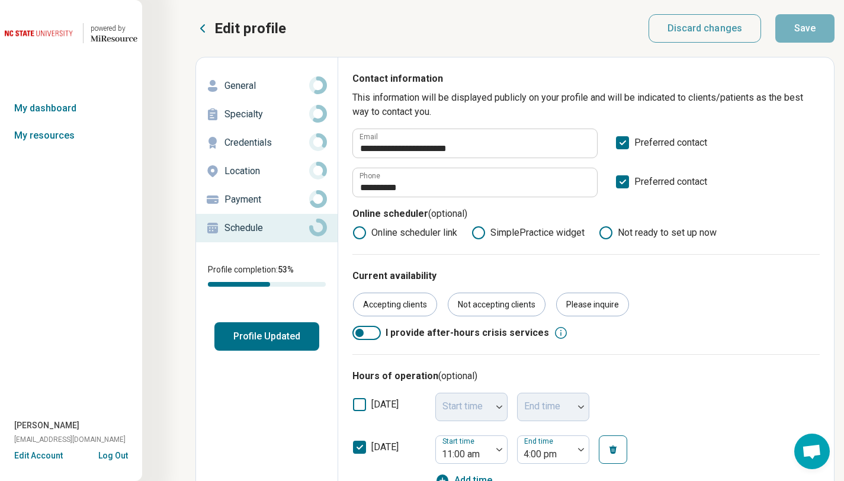
click at [296, 333] on button "Profile Updated" at bounding box center [266, 336] width 105 height 28
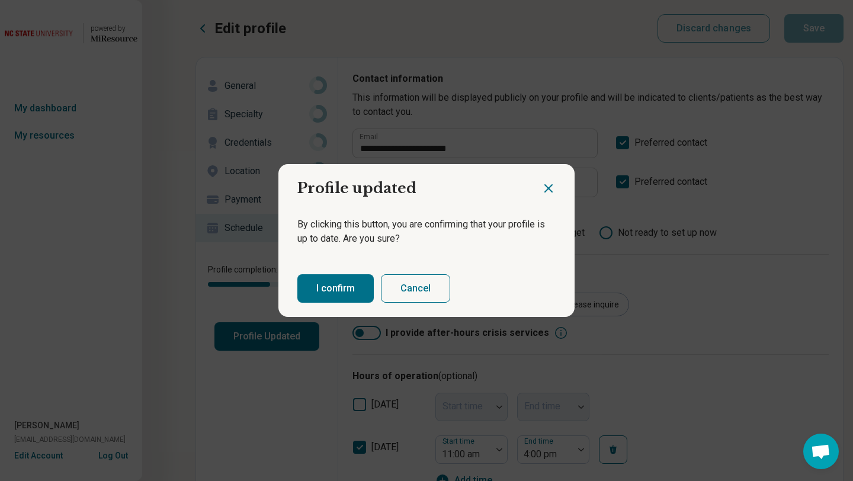
click at [352, 290] on button "I confirm" at bounding box center [335, 288] width 76 height 28
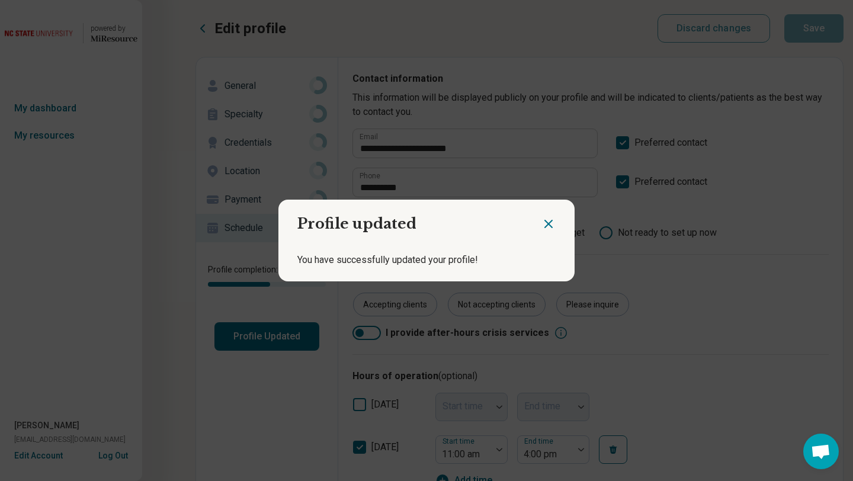
click at [545, 223] on icon "Close dialog" at bounding box center [548, 224] width 14 height 14
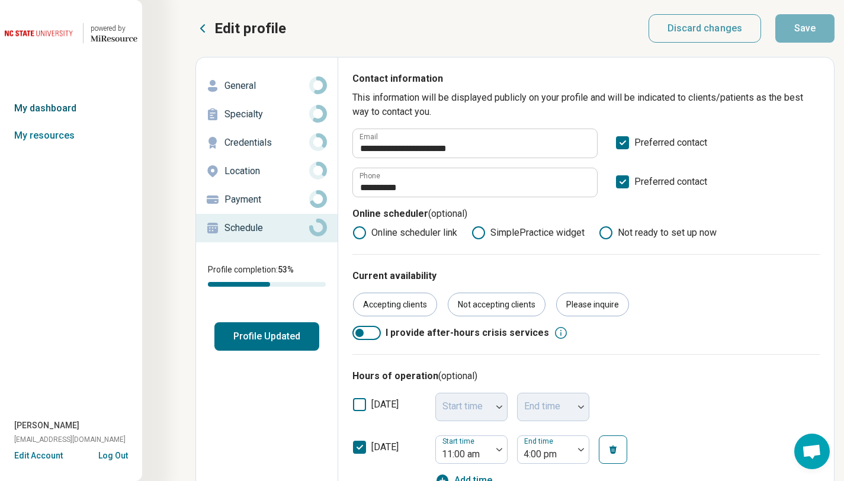
click at [56, 113] on link "My dashboard" at bounding box center [71, 108] width 142 height 27
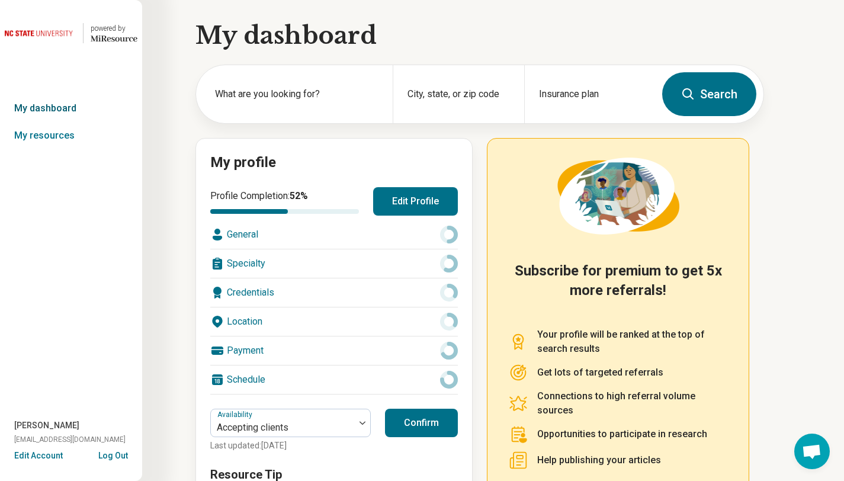
click at [75, 109] on link "My dashboard" at bounding box center [71, 108] width 142 height 27
click at [114, 455] on button "Log Out" at bounding box center [113, 453] width 30 height 9
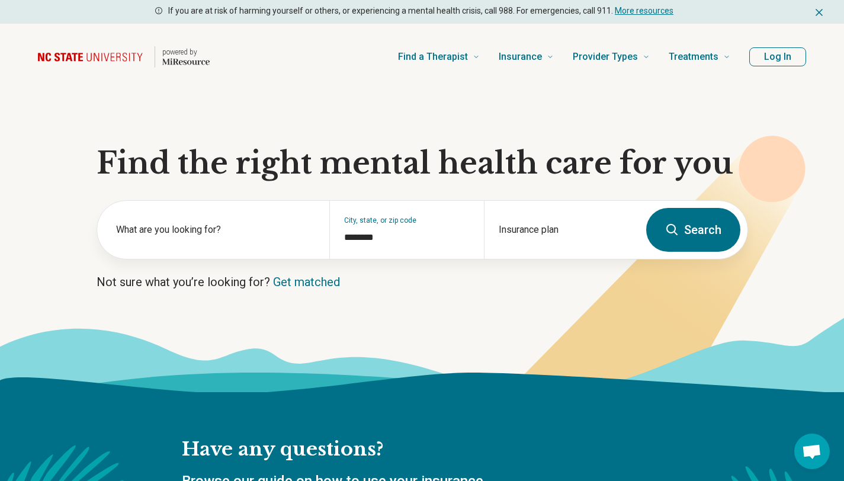
click at [787, 62] on button "Log In" at bounding box center [777, 56] width 57 height 19
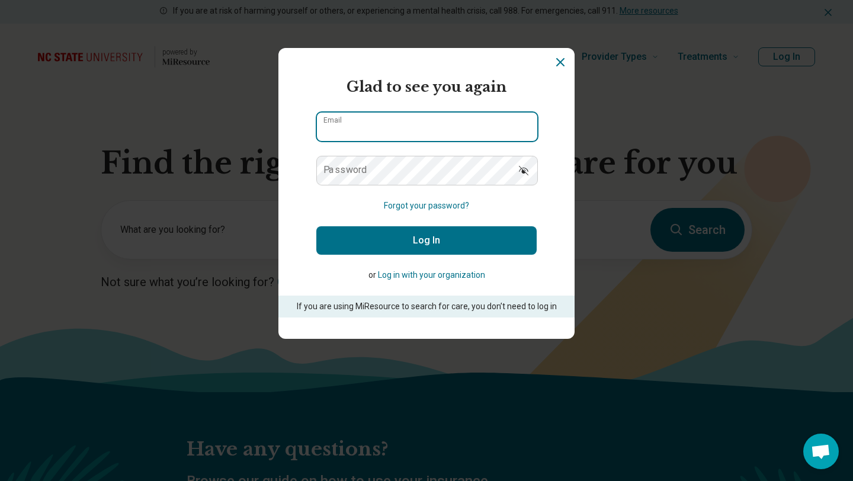
click at [460, 134] on input "Email" at bounding box center [427, 127] width 220 height 28
type input "**********"
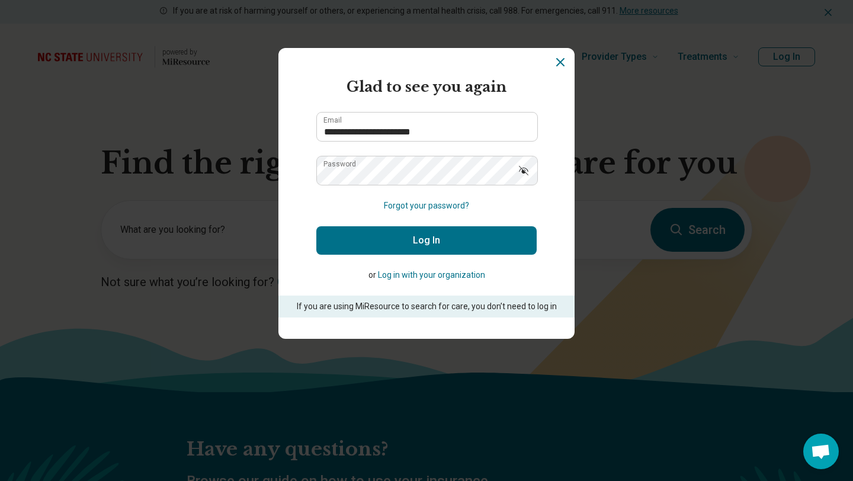
click at [382, 240] on button "Log In" at bounding box center [426, 240] width 220 height 28
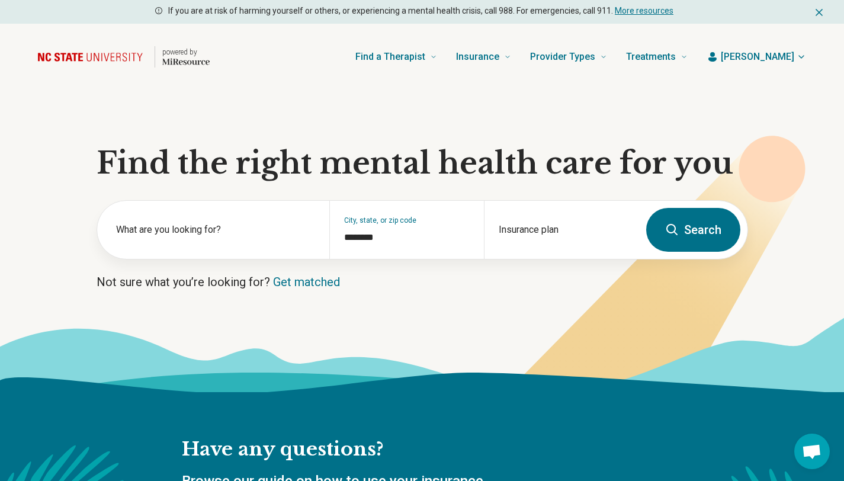
click at [779, 60] on span "Robyn" at bounding box center [757, 57] width 73 height 14
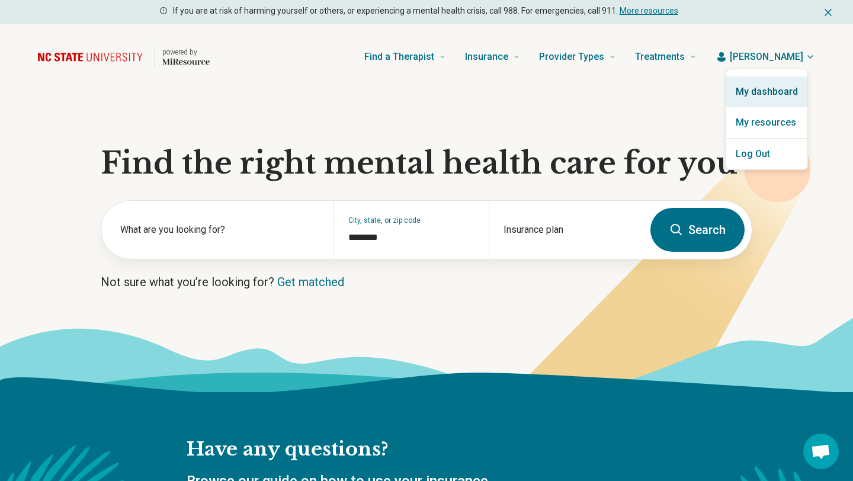
click at [772, 90] on link "My dashboard" at bounding box center [766, 91] width 81 height 31
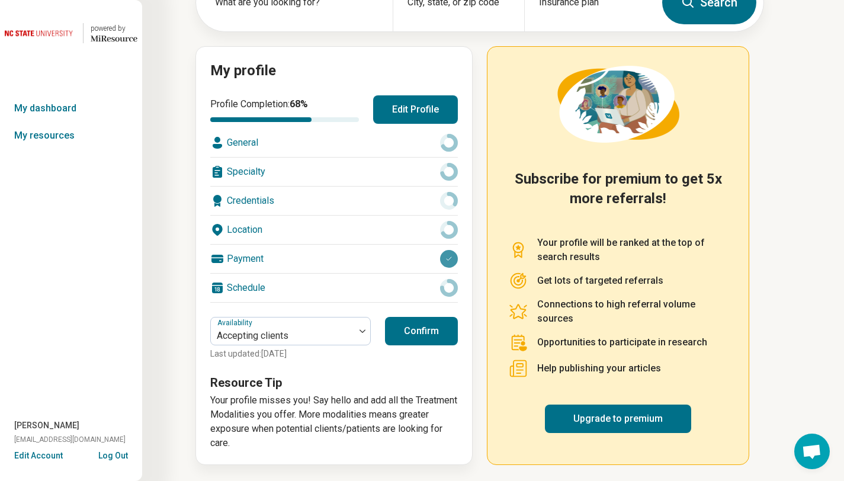
scroll to position [92, 0]
click at [255, 258] on div "Payment" at bounding box center [334, 259] width 248 height 28
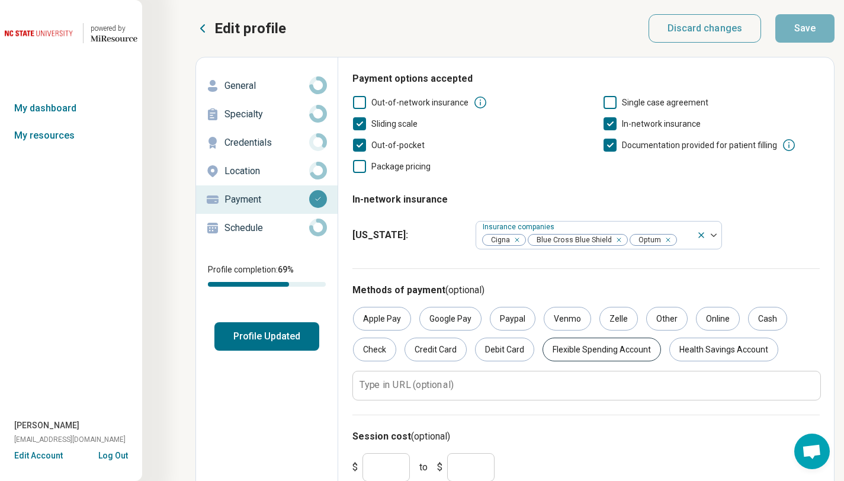
click at [596, 355] on div "Flexible Spending Account" at bounding box center [601, 350] width 118 height 24
click at [709, 325] on div "Online" at bounding box center [718, 319] width 44 height 24
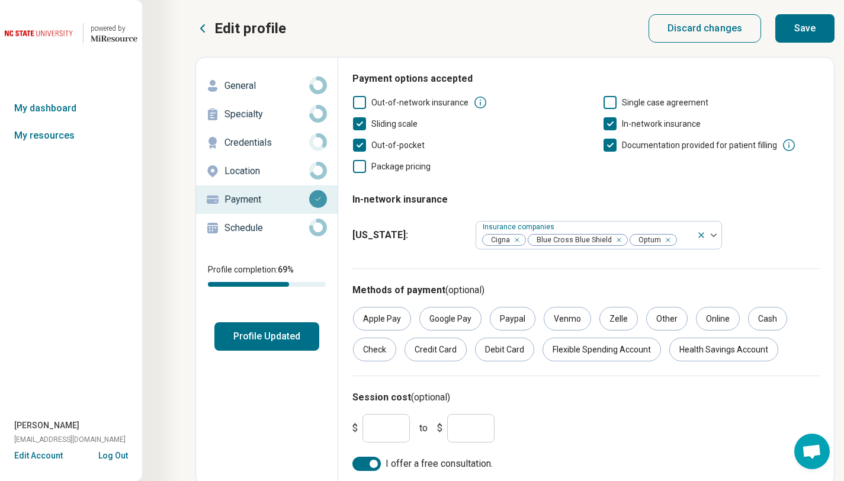
click at [474, 428] on input "***" at bounding box center [470, 428] width 47 height 28
click at [385, 432] on input "**" at bounding box center [385, 428] width 47 height 28
type input "***"
click at [463, 431] on input "***" at bounding box center [470, 428] width 47 height 28
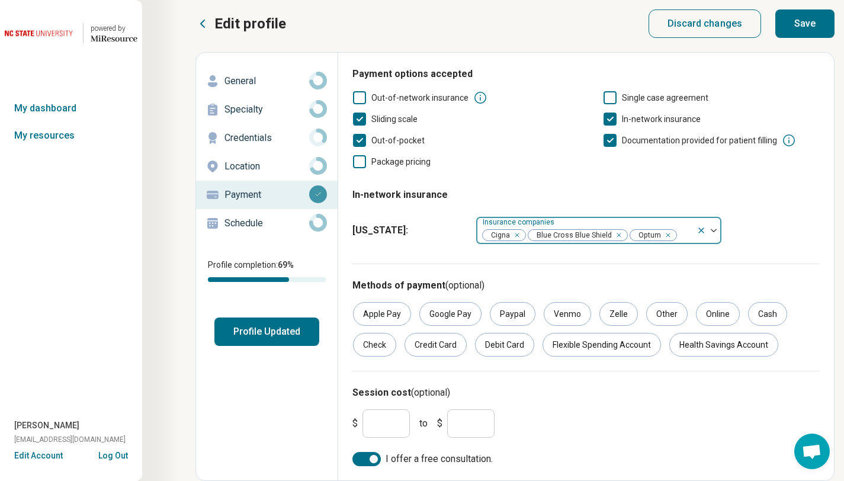
type input "***"
click at [680, 236] on div at bounding box center [685, 235] width 14 height 17
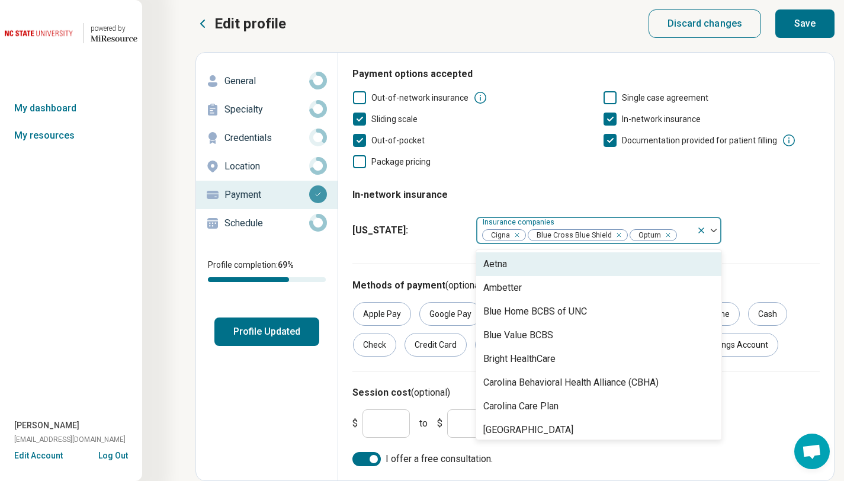
click at [642, 264] on div "Aetna" at bounding box center [598, 264] width 245 height 24
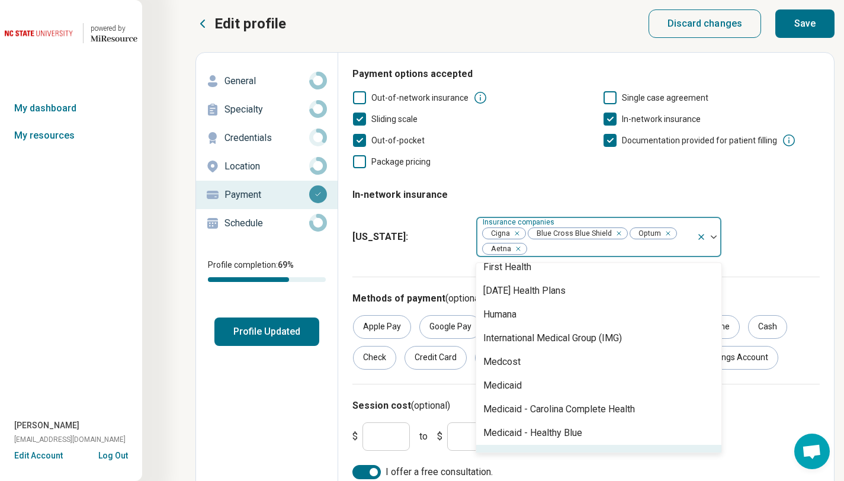
scroll to position [247, 0]
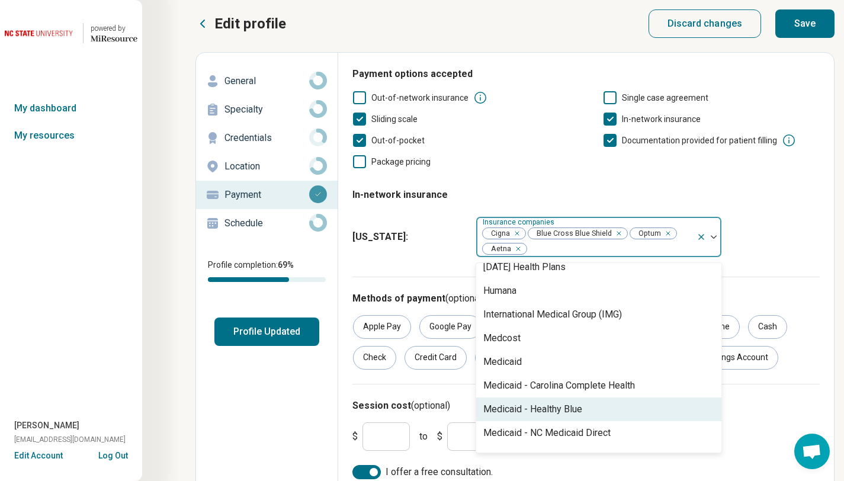
click at [558, 411] on div "Medicaid - Healthy Blue" at bounding box center [532, 409] width 99 height 14
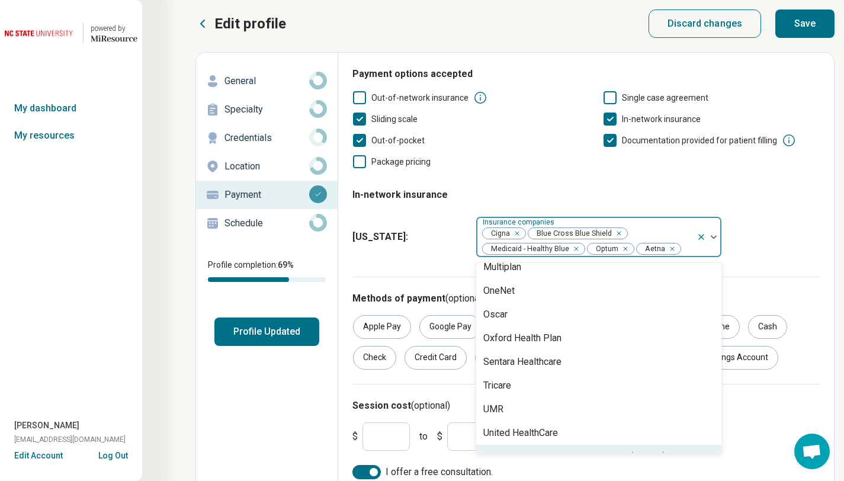
scroll to position [739, 0]
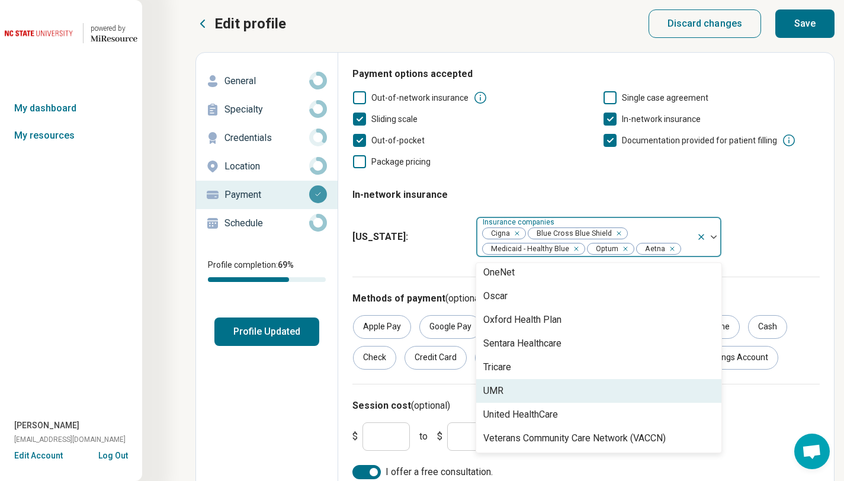
click at [554, 398] on div "UMR" at bounding box center [598, 391] width 245 height 24
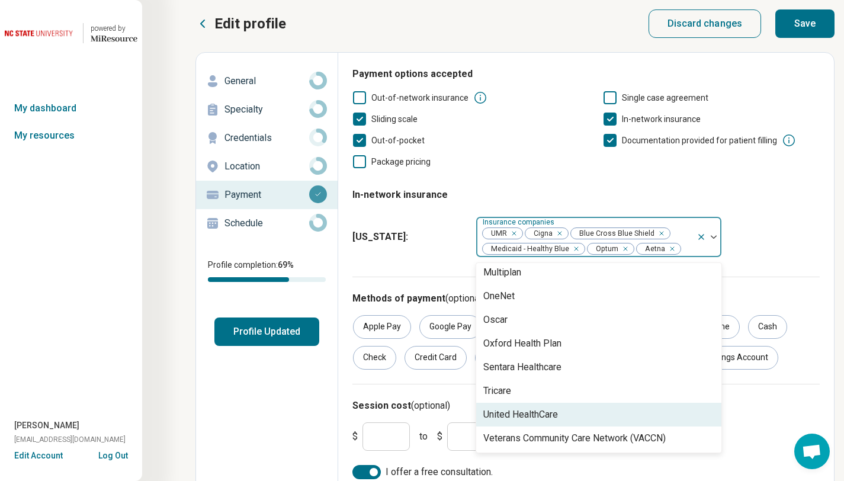
click at [550, 413] on div "United HealthCare" at bounding box center [520, 414] width 75 height 14
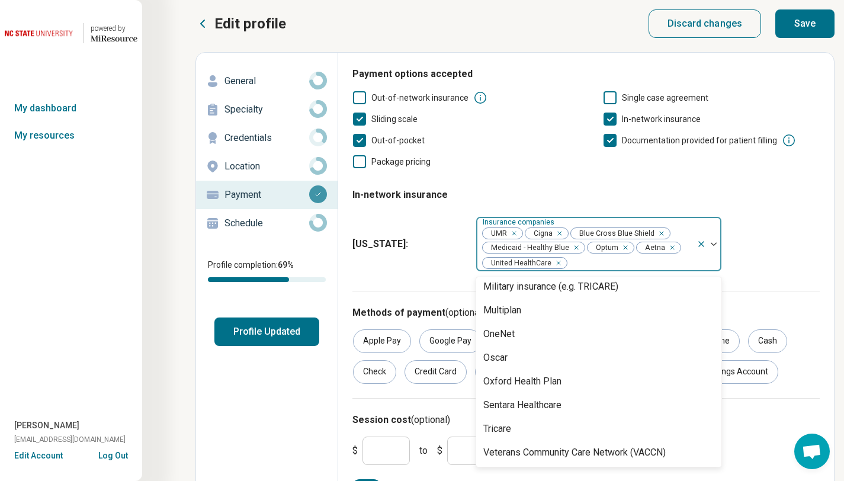
scroll to position [0, 0]
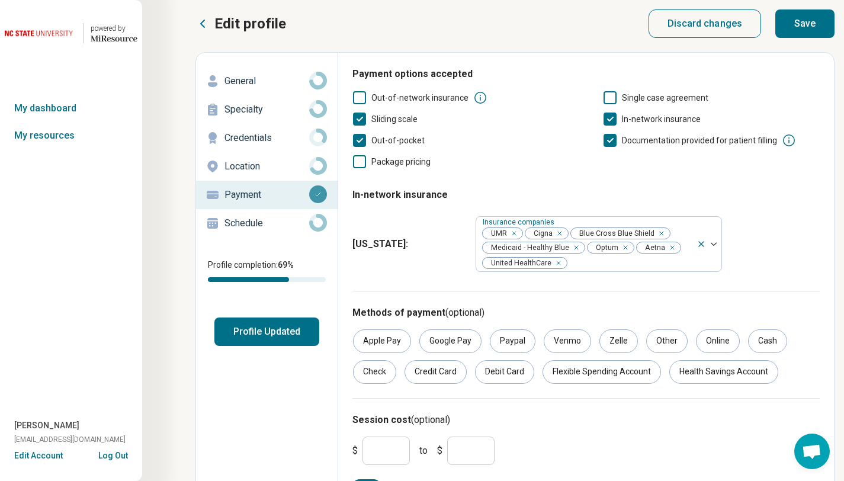
click at [776, 234] on div "North Carolina : Insurance companies UMR Cigna Blue Cross Blue Shield Medicaid …" at bounding box center [585, 243] width 467 height 65
click at [797, 31] on button "Save" at bounding box center [804, 23] width 59 height 28
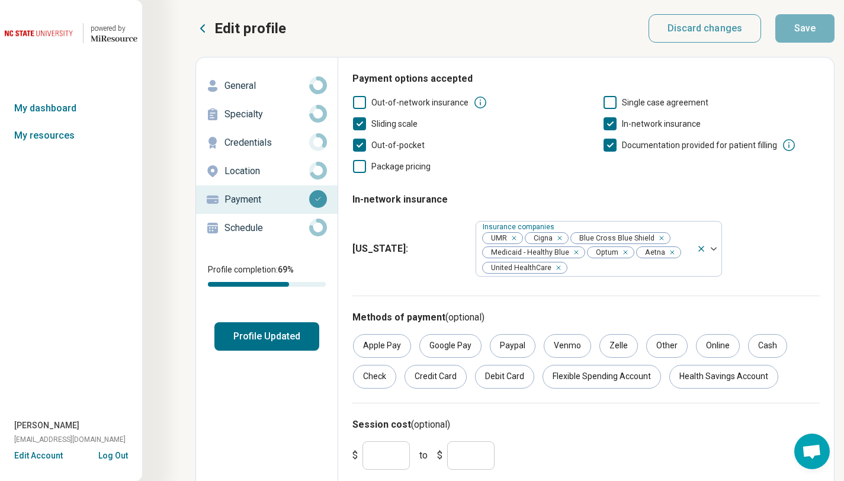
click at [238, 174] on p "Location" at bounding box center [266, 171] width 85 height 14
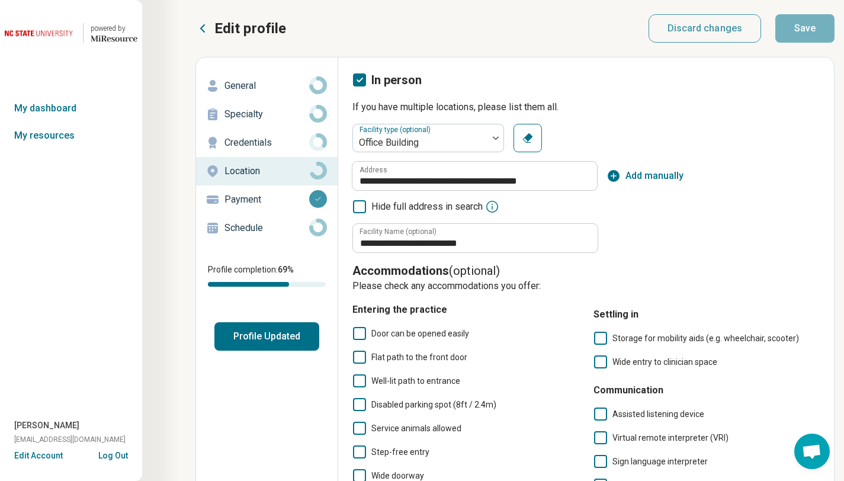
click at [272, 149] on p "Credentials" at bounding box center [266, 143] width 85 height 14
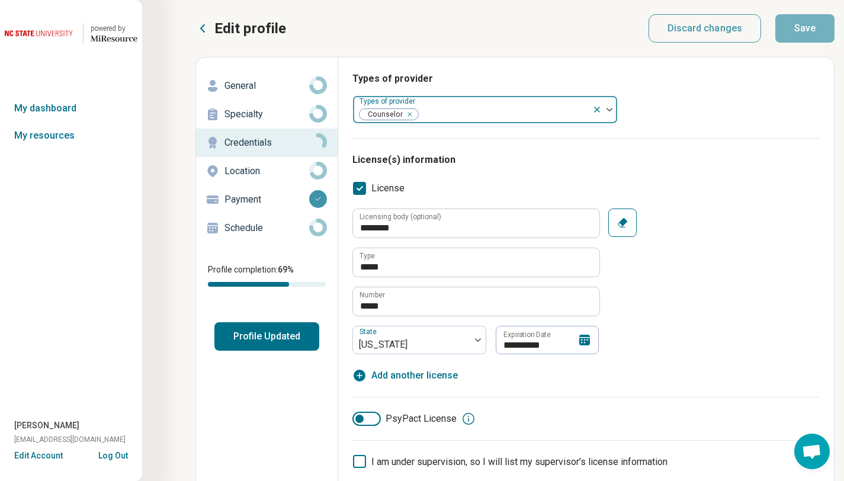
click at [472, 112] on div at bounding box center [503, 114] width 168 height 17
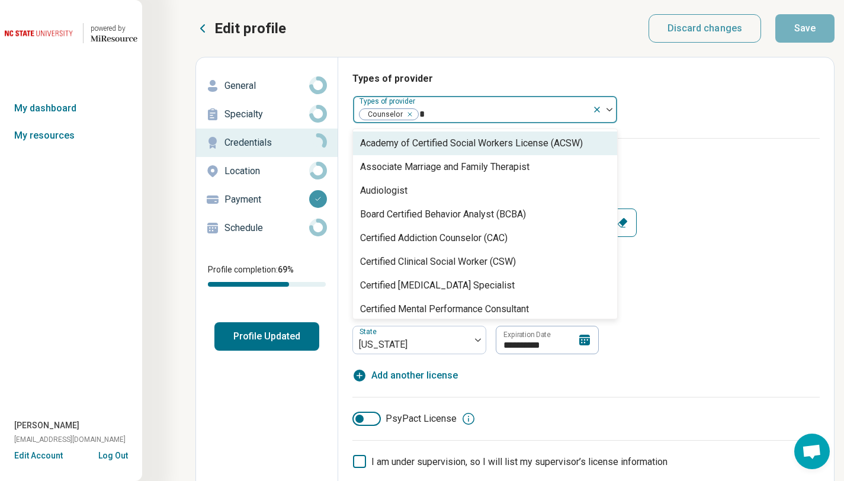
type input "**"
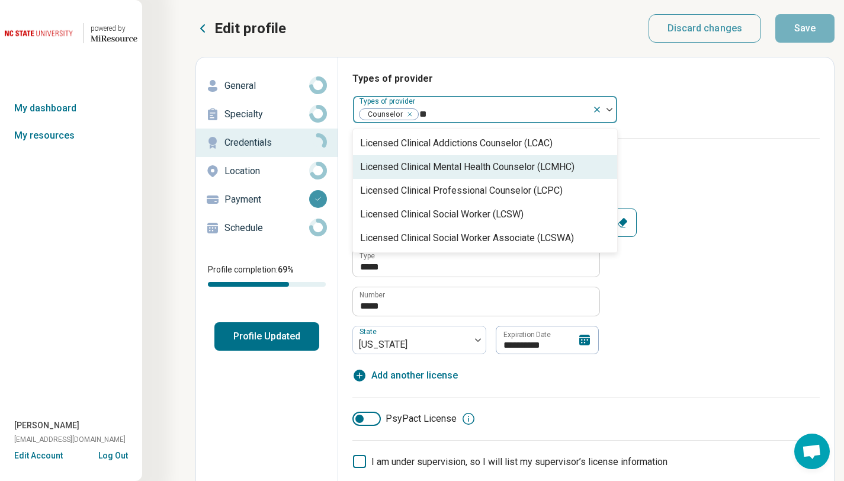
click at [465, 166] on div "Licensed Clinical Mental Health Counselor (LCMHC)" at bounding box center [467, 167] width 214 height 14
type textarea "*"
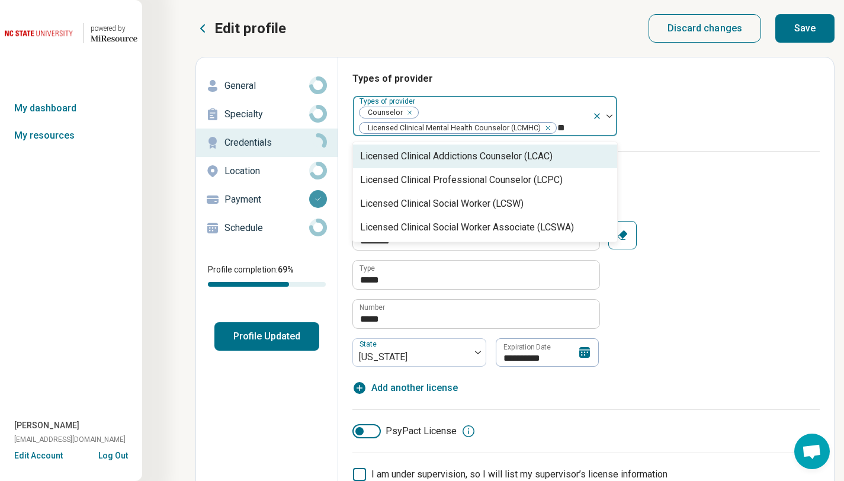
type input "***"
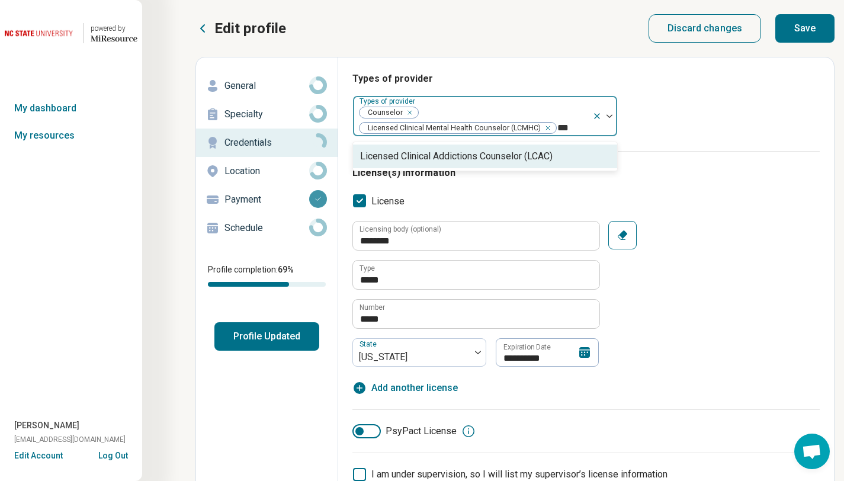
click at [567, 158] on div "Licensed Clinical Addictions Counselor (LCAC)" at bounding box center [485, 156] width 264 height 24
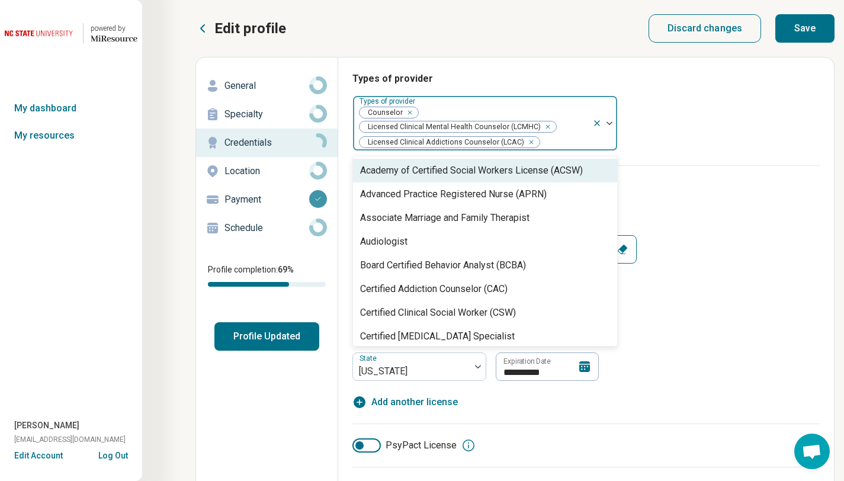
click at [528, 144] on div "Remove [object Object]" at bounding box center [529, 142] width 14 height 14
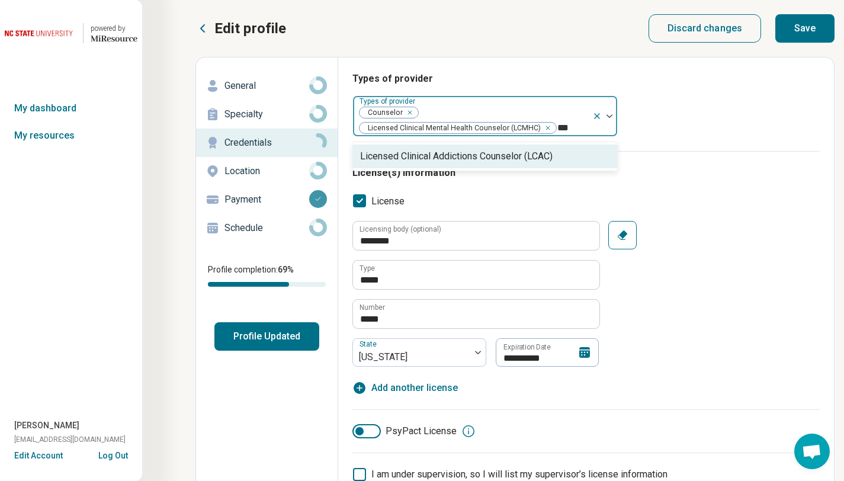
type input "**"
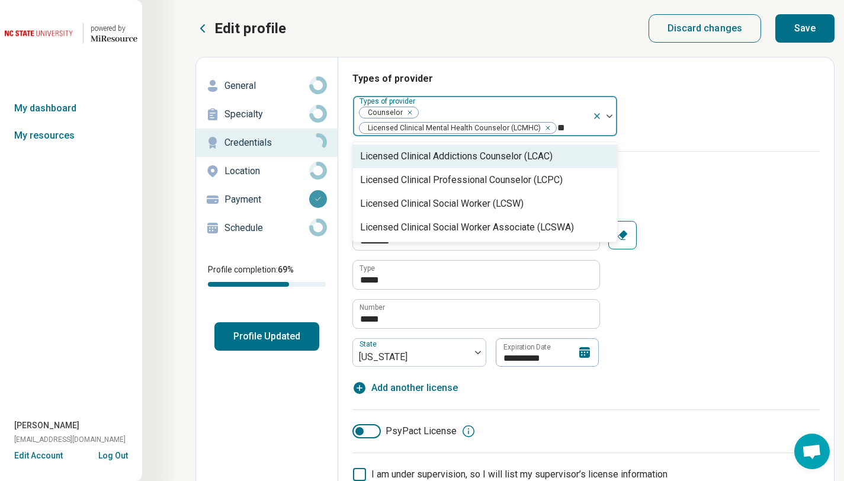
click at [477, 165] on div "Licensed Clinical Addictions Counselor (LCAC)" at bounding box center [485, 156] width 264 height 24
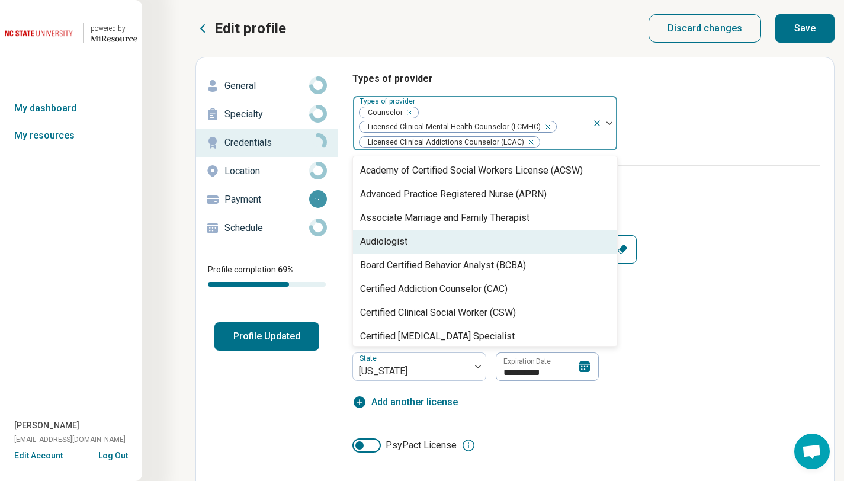
click at [809, 28] on button "Save" at bounding box center [804, 28] width 59 height 28
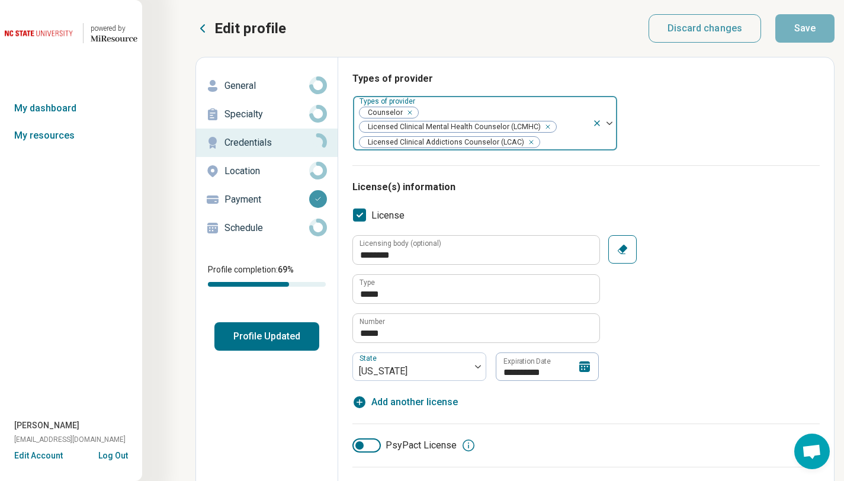
click at [306, 119] on p "Specialty" at bounding box center [266, 114] width 85 height 14
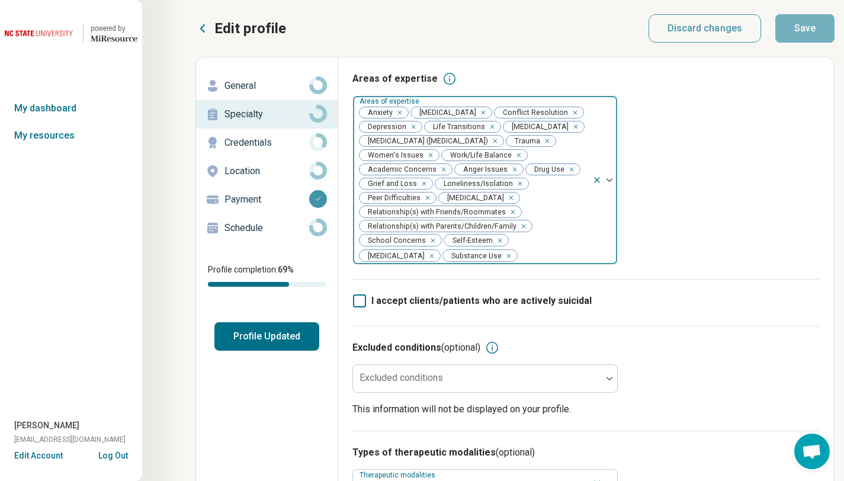
click at [504, 202] on icon "Remove [object Object]" at bounding box center [508, 198] width 8 height 8
click at [313, 87] on circle at bounding box center [318, 85] width 14 height 14
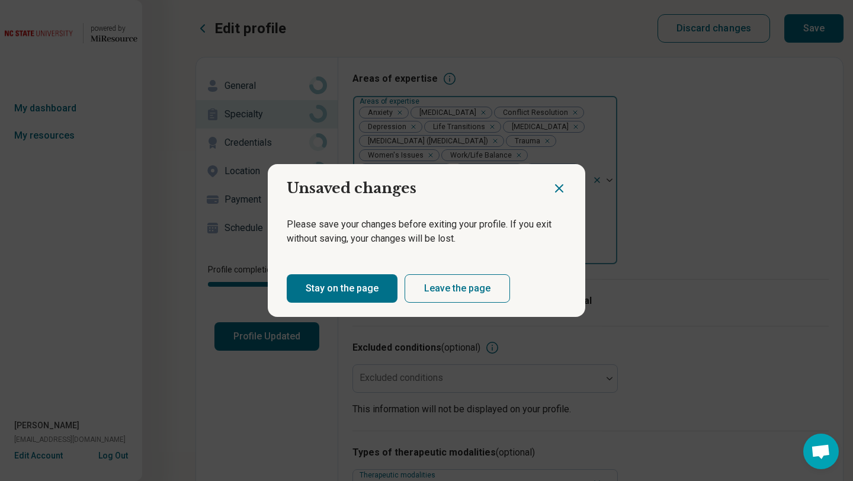
click at [371, 296] on button "Stay on the page" at bounding box center [342, 288] width 111 height 28
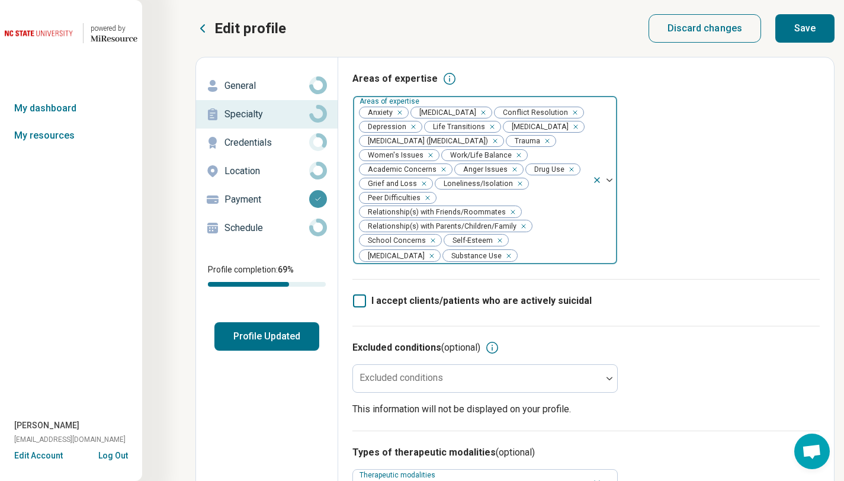
click at [811, 23] on button "Save" at bounding box center [804, 28] width 59 height 28
click at [297, 92] on p "General" at bounding box center [266, 86] width 85 height 14
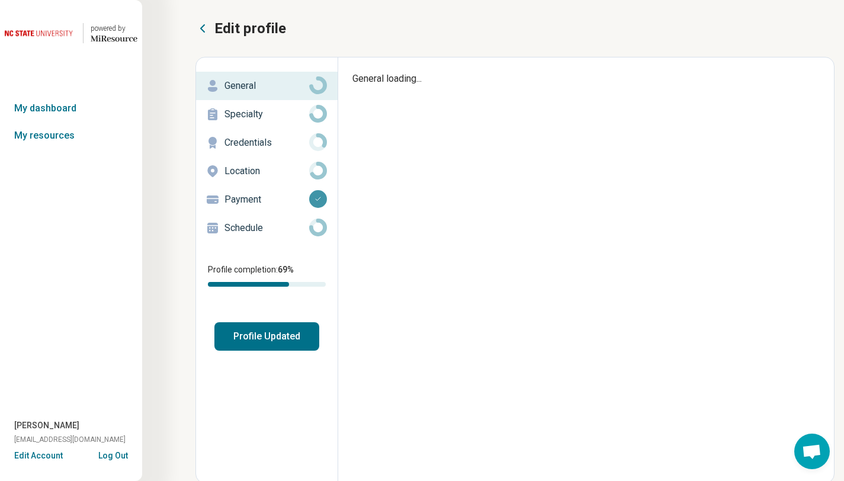
type textarea "*"
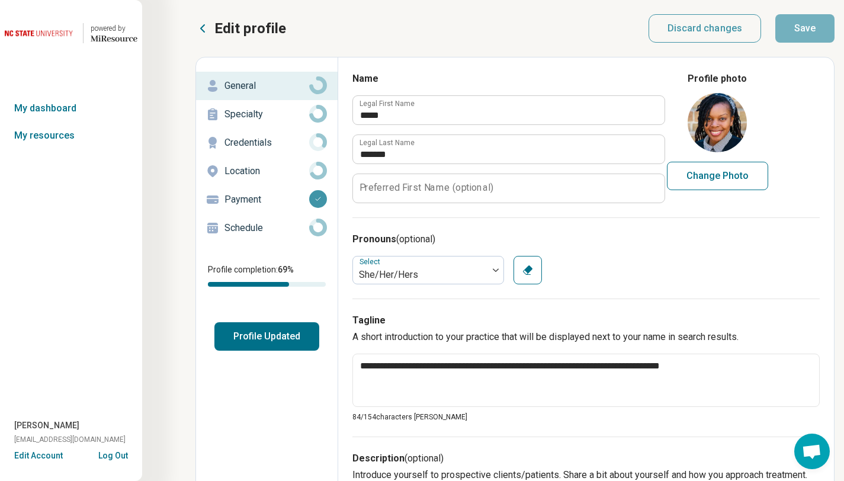
click at [288, 341] on button "Profile Updated" at bounding box center [266, 336] width 105 height 28
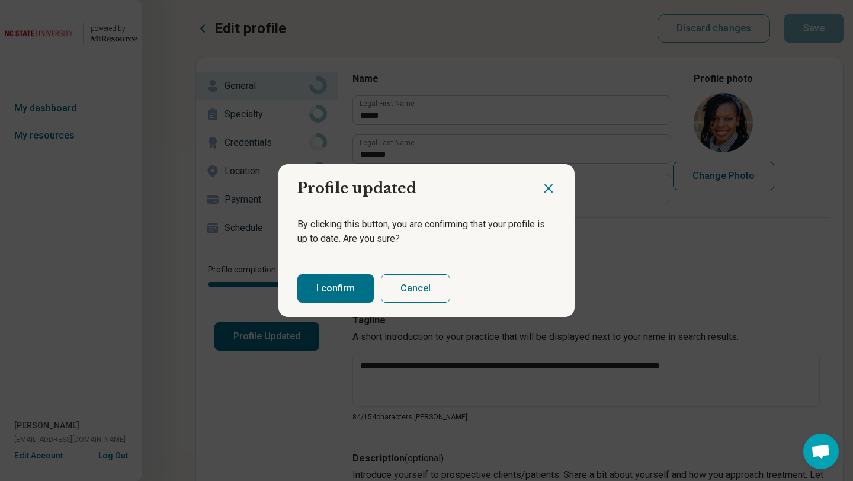
click at [347, 286] on button "I confirm" at bounding box center [335, 288] width 76 height 28
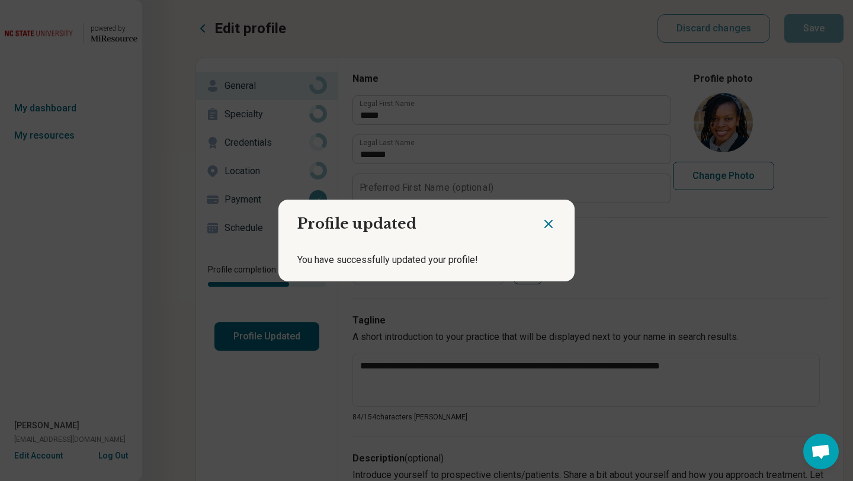
click at [544, 226] on icon "Close dialog" at bounding box center [548, 224] width 14 height 14
